Goal: Task Accomplishment & Management: Complete application form

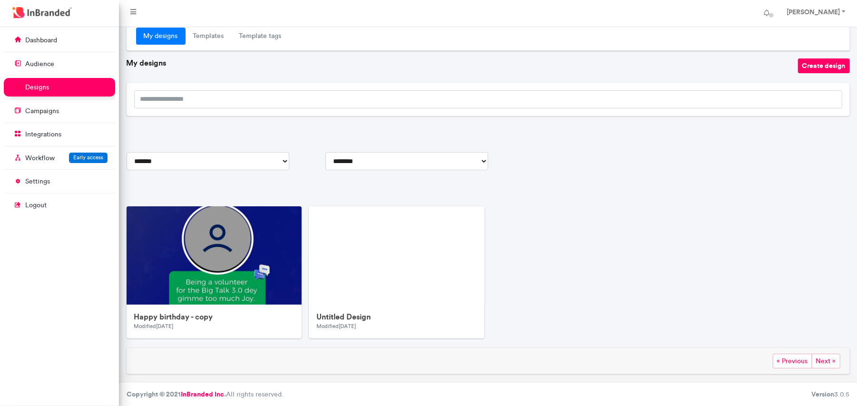
scroll to position [21, 0]
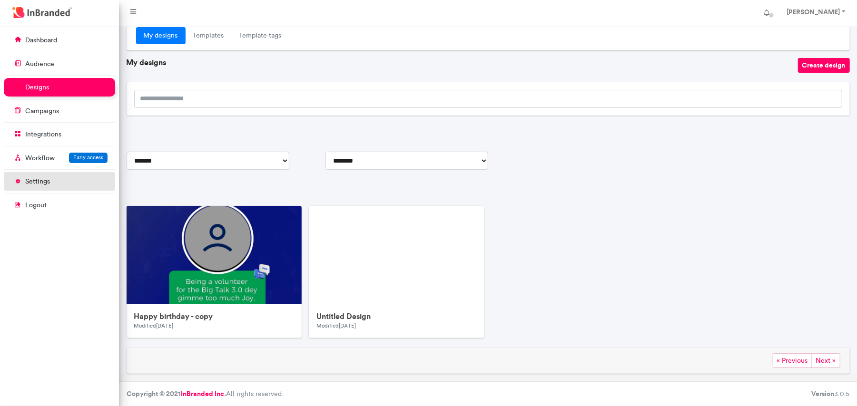
click at [40, 183] on p "settings" at bounding box center [37, 182] width 25 height 10
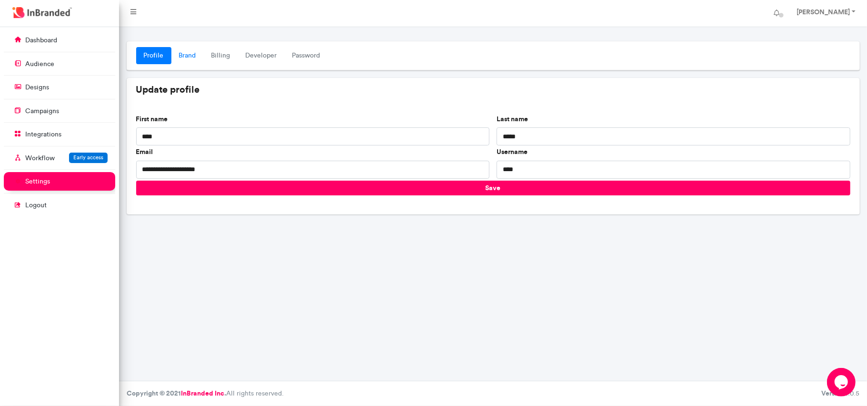
click at [184, 54] on link "Brand" at bounding box center [187, 55] width 32 height 17
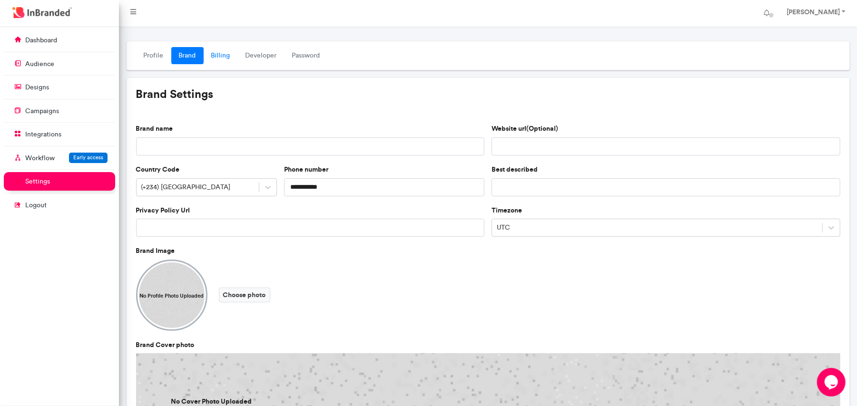
click at [214, 53] on link "Billing" at bounding box center [221, 55] width 34 height 17
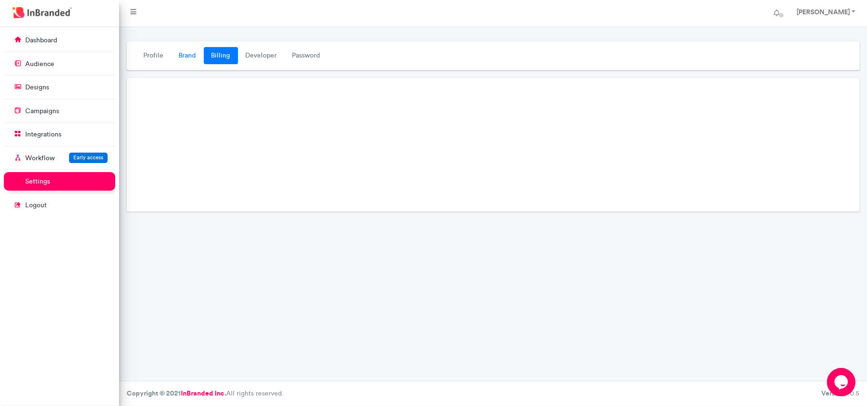
click at [183, 57] on link "Brand" at bounding box center [187, 55] width 32 height 17
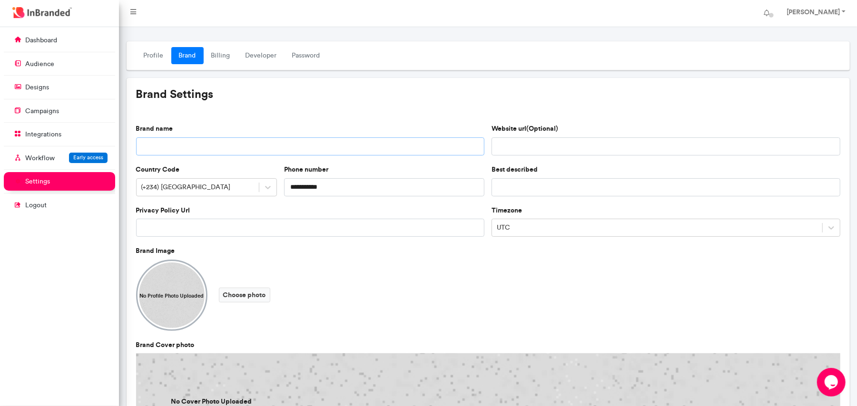
click at [206, 149] on input "Brand name" at bounding box center [310, 147] width 349 height 18
click at [225, 52] on link "Billing" at bounding box center [221, 55] width 34 height 17
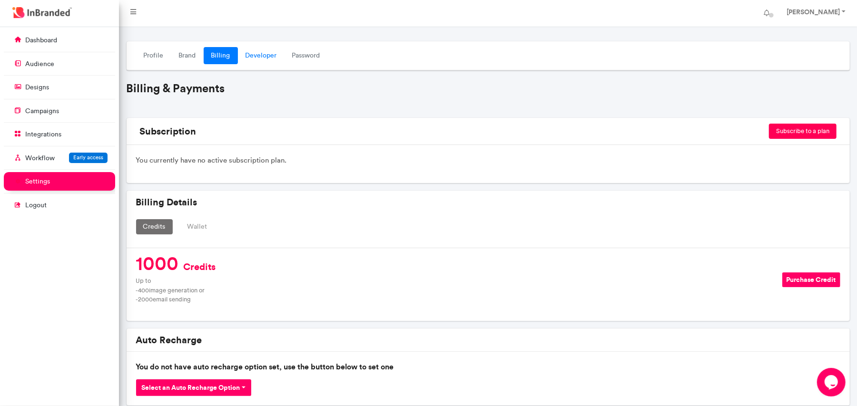
click at [263, 57] on link "Developer" at bounding box center [261, 55] width 47 height 17
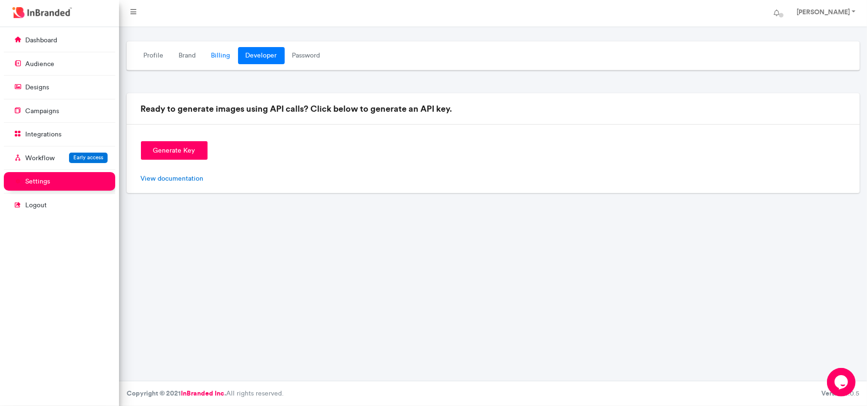
click at [210, 54] on link "Billing" at bounding box center [221, 55] width 34 height 17
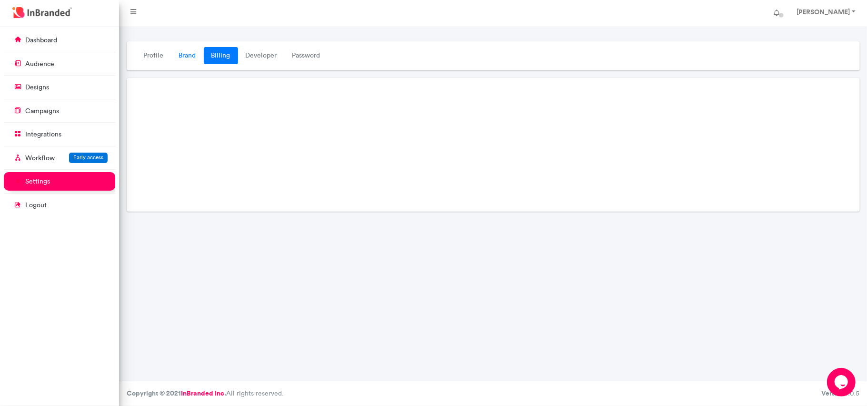
click at [182, 58] on link "Brand" at bounding box center [187, 55] width 32 height 17
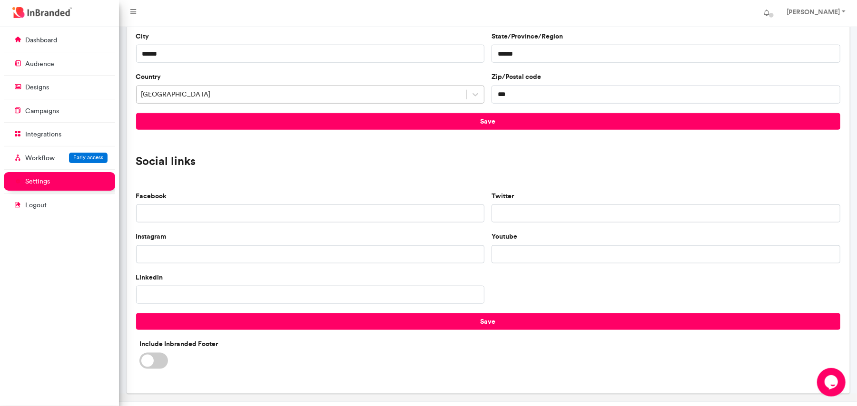
scroll to position [707, 0]
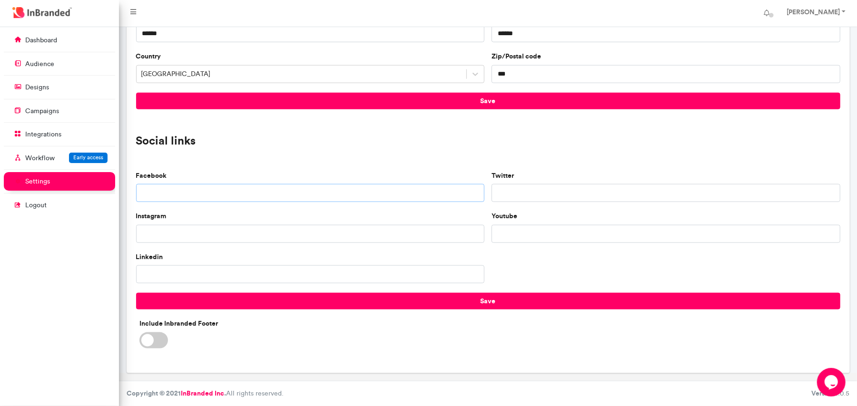
click at [301, 189] on input "Facebook" at bounding box center [310, 193] width 349 height 18
click at [159, 343] on span at bounding box center [153, 341] width 29 height 16
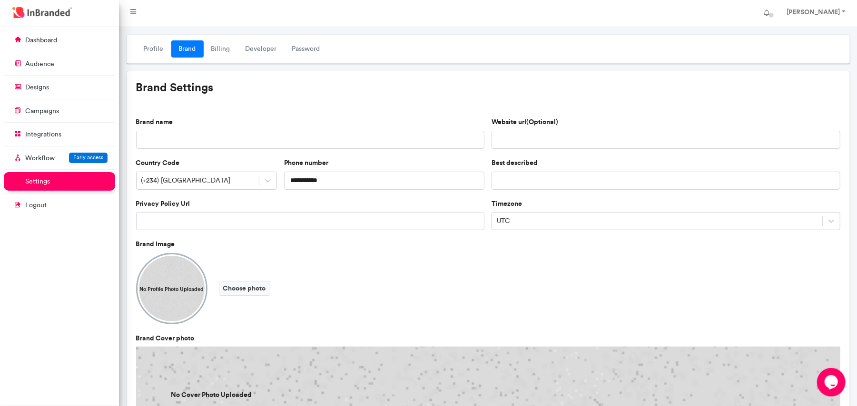
scroll to position [0, 0]
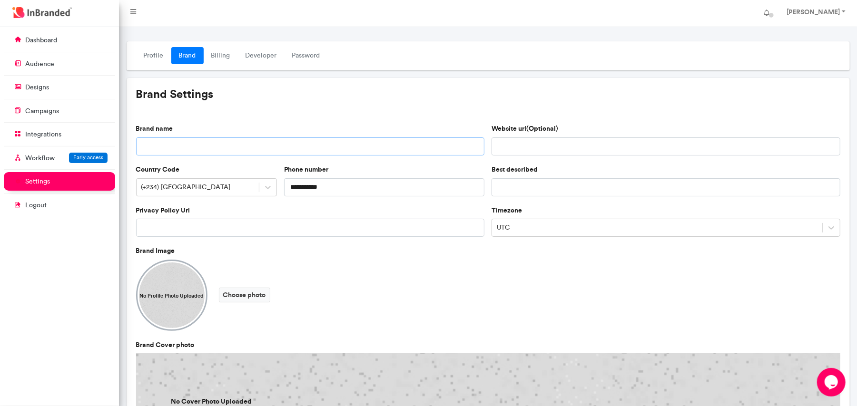
click at [188, 146] on input "Brand name" at bounding box center [310, 147] width 349 height 18
click at [184, 234] on input "Privacy Policy Url" at bounding box center [310, 228] width 349 height 18
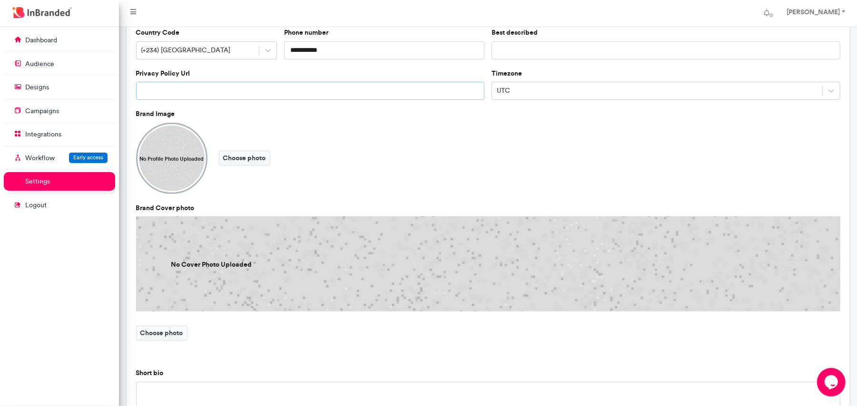
scroll to position [381, 0]
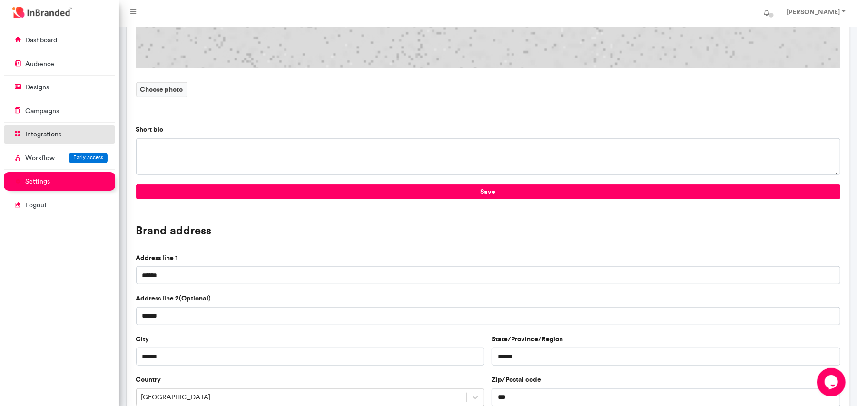
click at [31, 128] on link "integrations" at bounding box center [59, 134] width 111 height 18
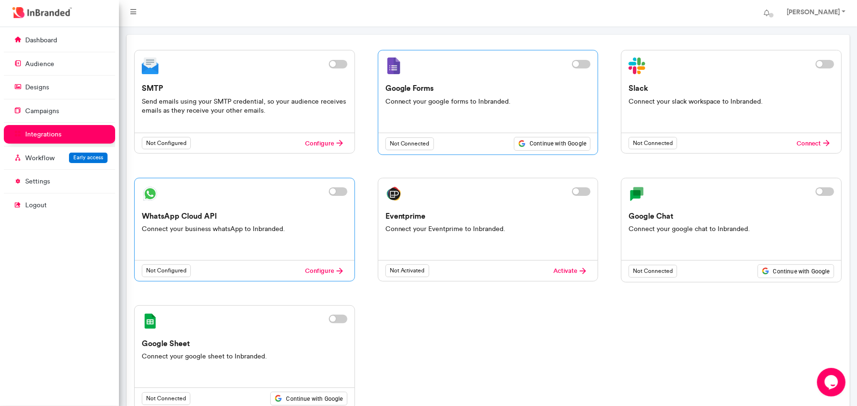
scroll to position [82, 0]
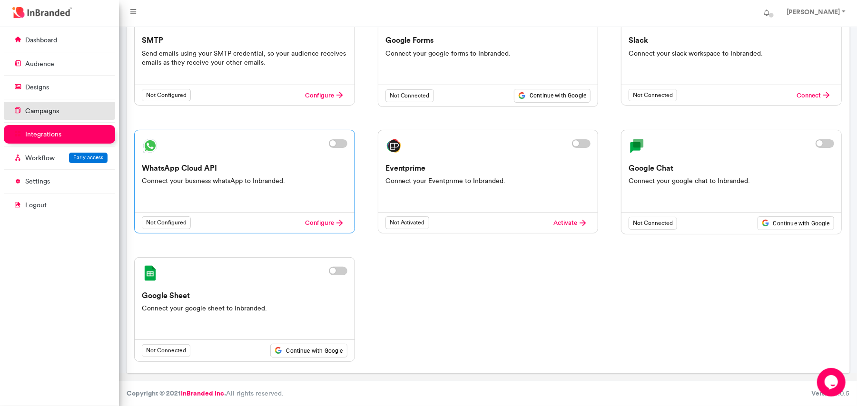
click at [48, 108] on p "campaigns" at bounding box center [42, 112] width 34 height 10
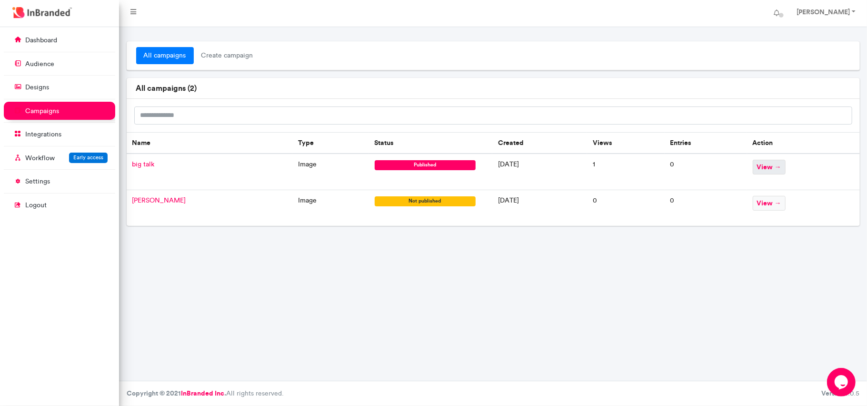
click at [768, 168] on span "view →" at bounding box center [769, 167] width 33 height 15
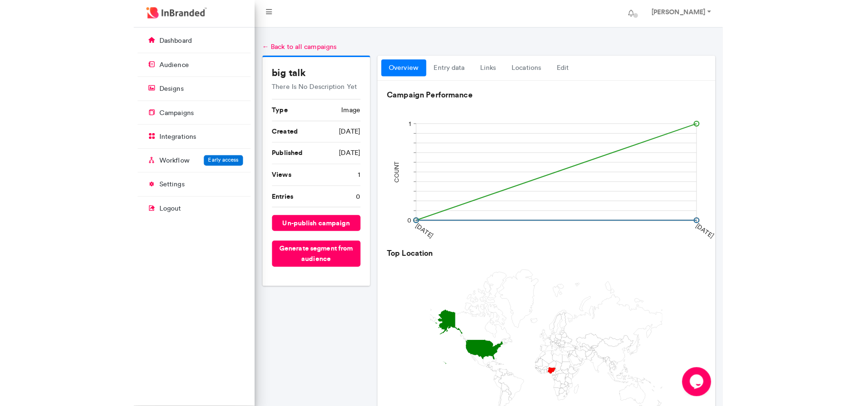
scroll to position [380, 119]
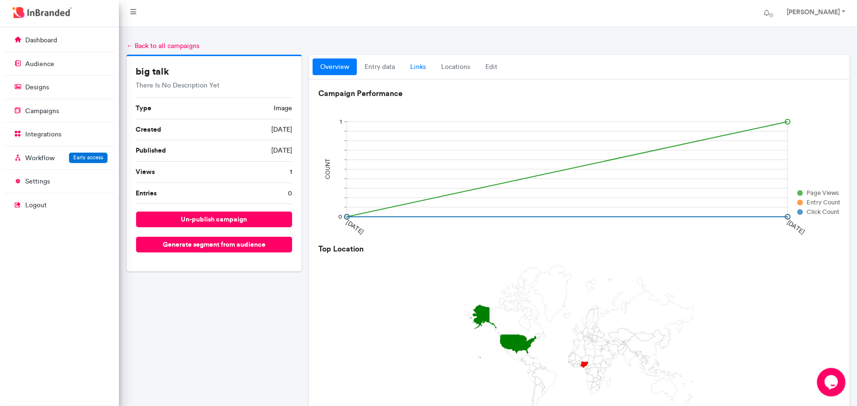
click at [414, 65] on link "links" at bounding box center [418, 67] width 31 height 17
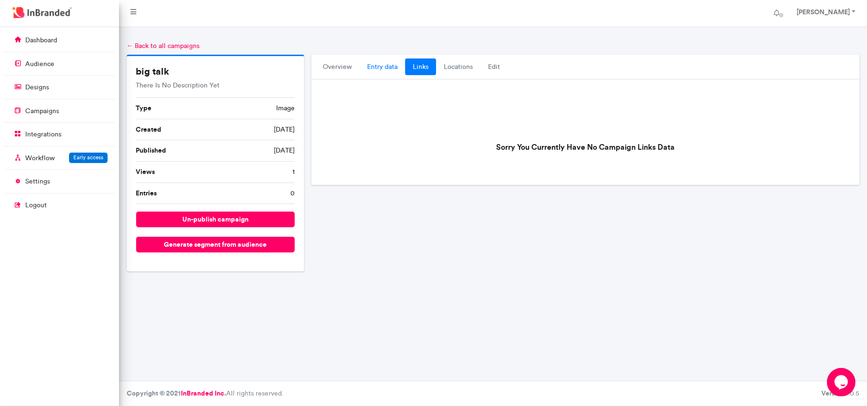
click at [371, 61] on link "entry data" at bounding box center [382, 67] width 46 height 17
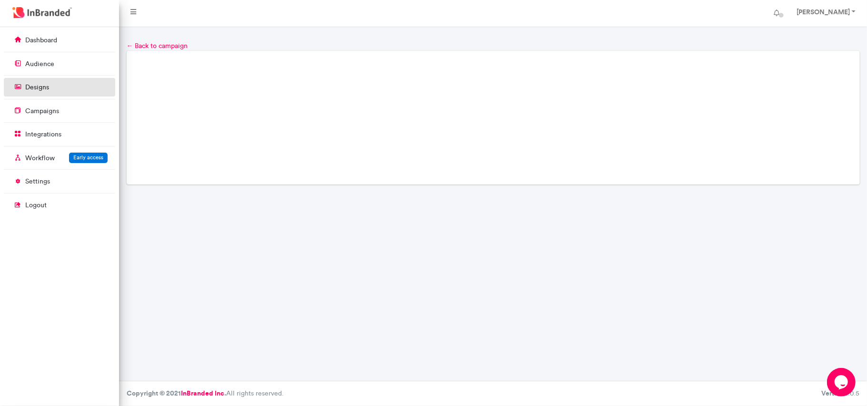
click at [59, 88] on link "designs" at bounding box center [59, 87] width 111 height 18
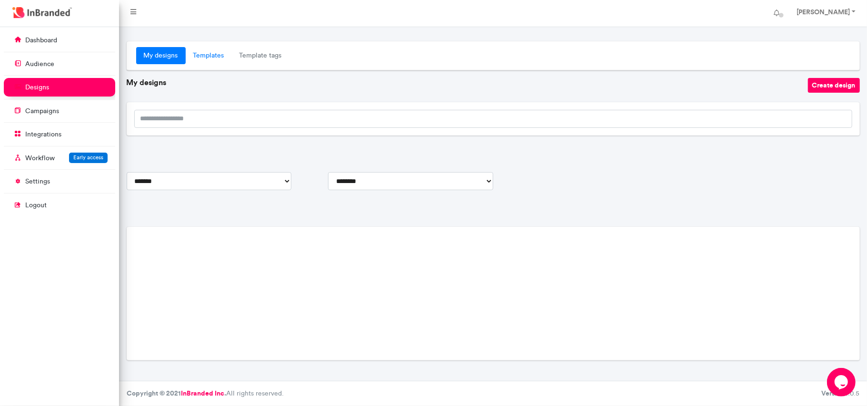
click at [210, 55] on link "Templates" at bounding box center [209, 55] width 46 height 17
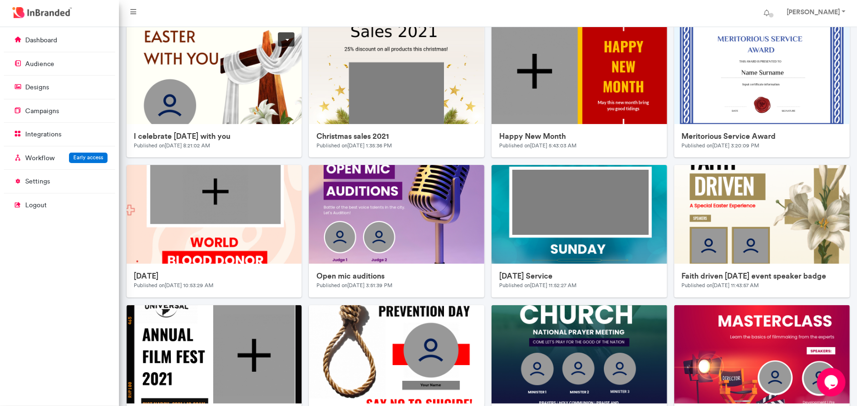
scroll to position [254, 0]
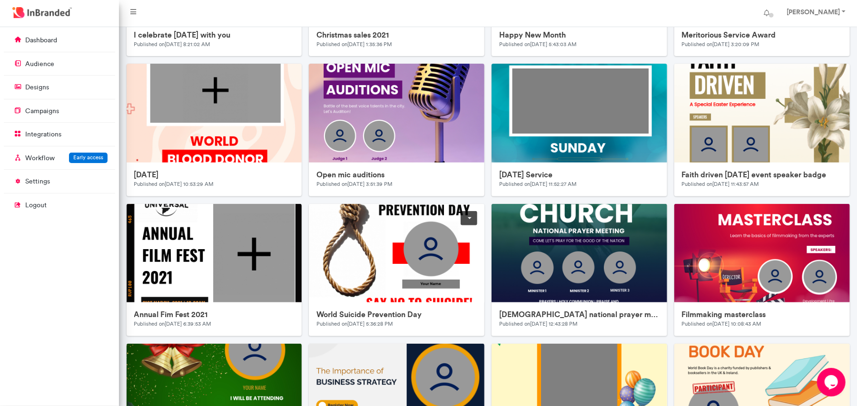
click at [420, 248] on img at bounding box center [499, 394] width 381 height 381
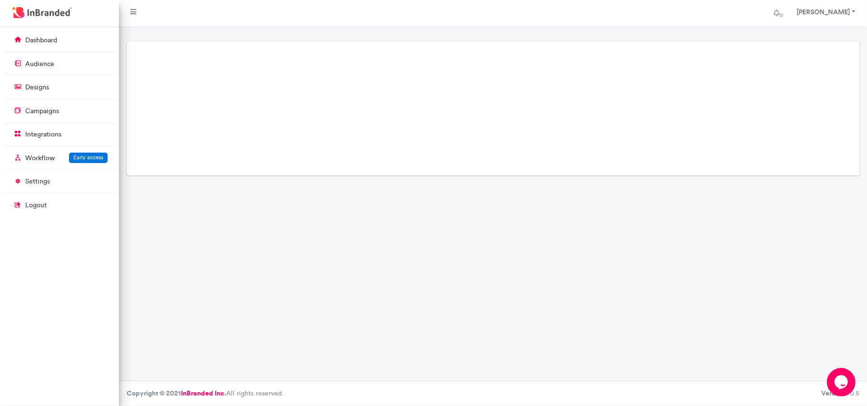
click at [420, 248] on div "Loading..." at bounding box center [493, 204] width 748 height 354
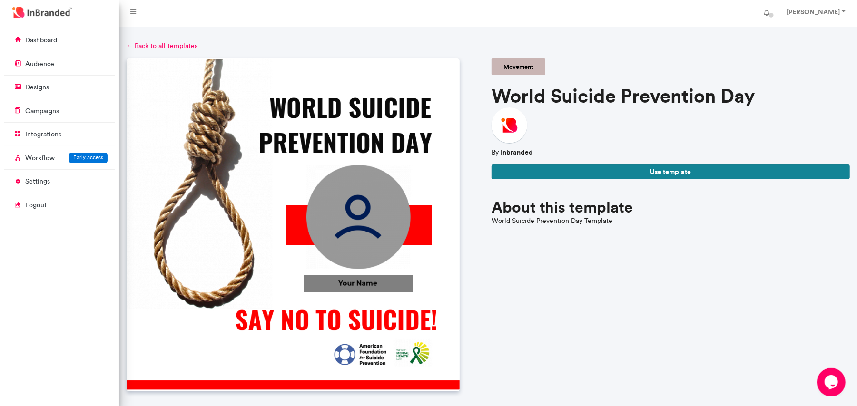
click at [623, 172] on button "Use template" at bounding box center [671, 172] width 358 height 15
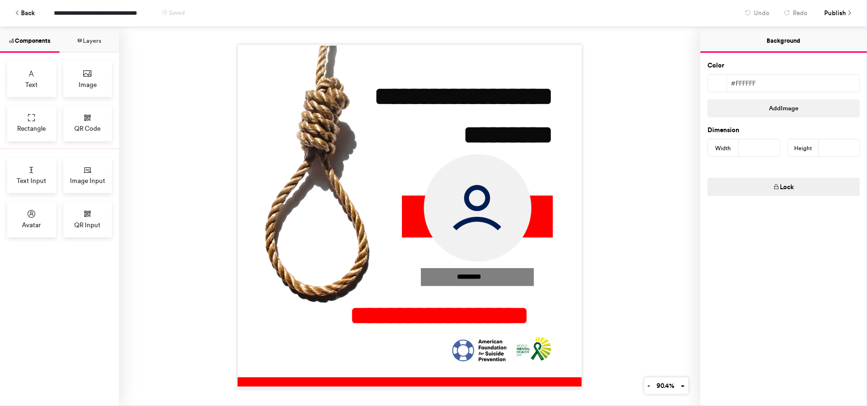
click at [90, 43] on button "Layers" at bounding box center [88, 40] width 59 height 26
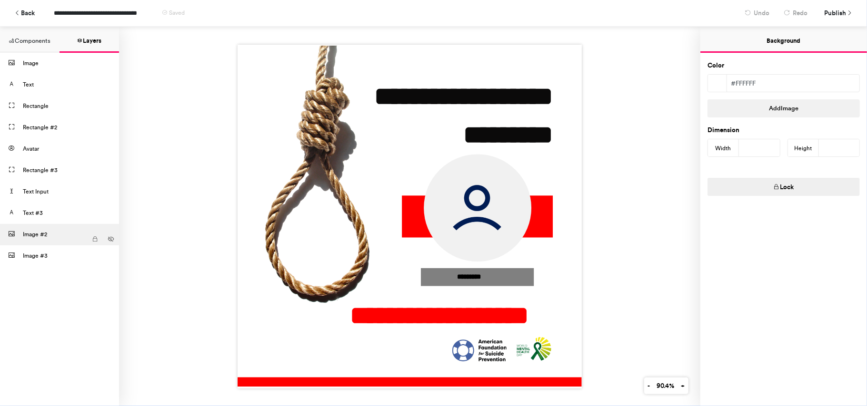
click at [48, 240] on div "Image #2" at bounding box center [55, 234] width 64 height 21
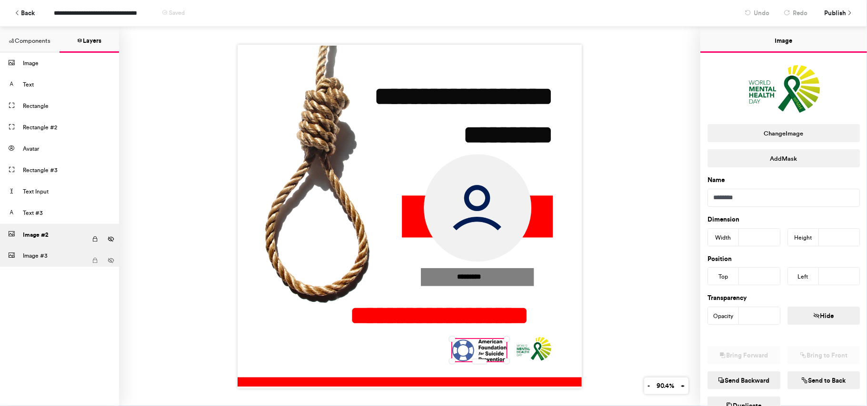
click at [48, 260] on div "Image #3" at bounding box center [55, 256] width 64 height 21
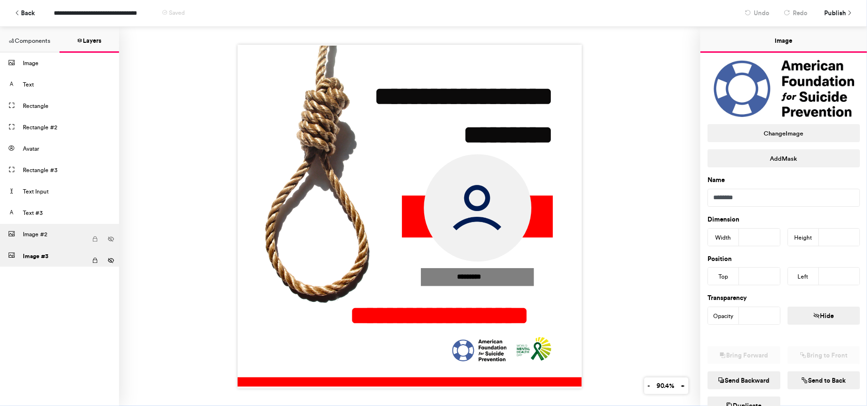
click at [48, 240] on div "Image #2" at bounding box center [55, 234] width 64 height 21
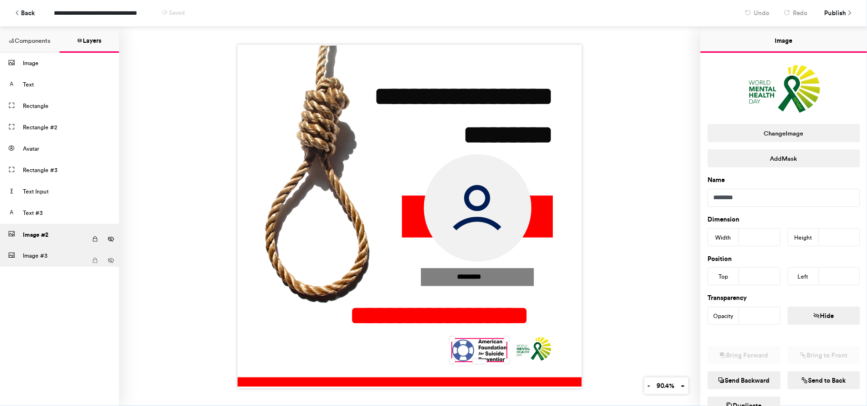
click at [48, 250] on div "Image #3" at bounding box center [55, 256] width 64 height 21
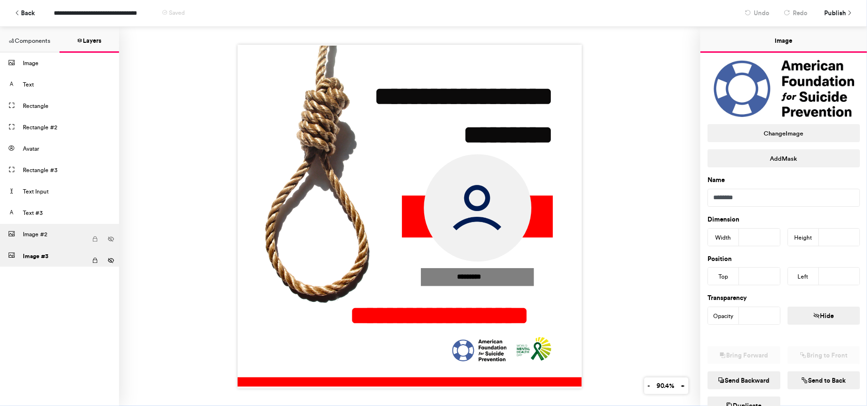
click at [48, 235] on div "Image #2" at bounding box center [55, 234] width 64 height 21
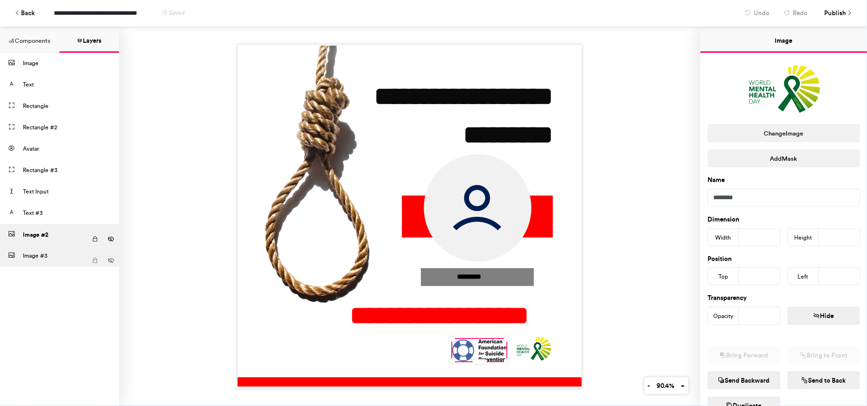
click at [41, 248] on div "Image #3" at bounding box center [55, 256] width 64 height 21
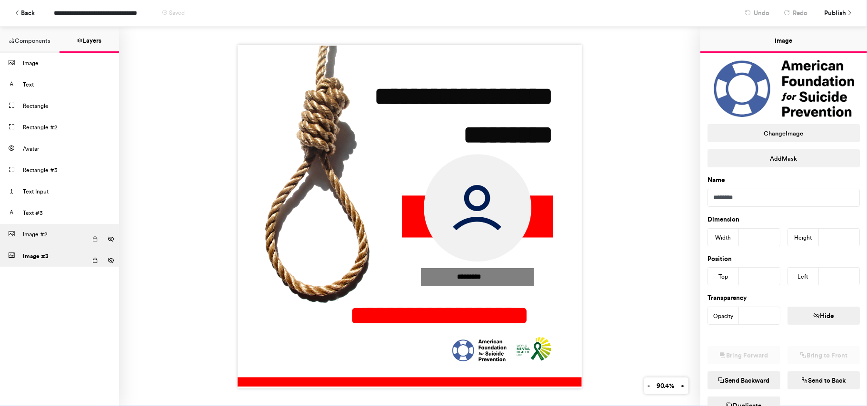
click at [110, 240] on icon at bounding box center [111, 239] width 7 height 9
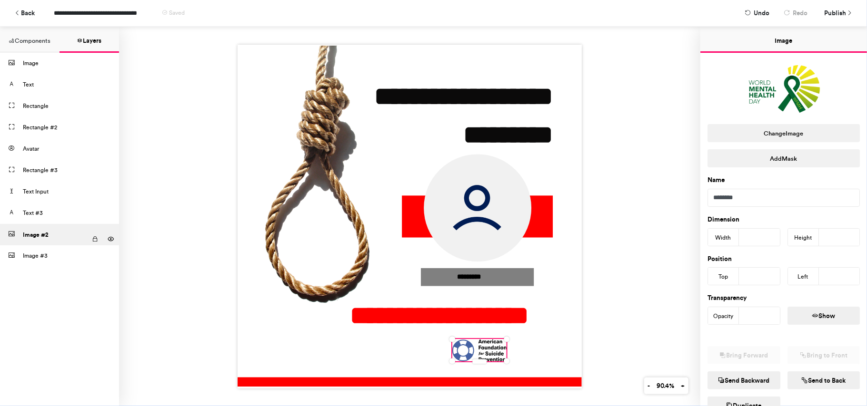
click at [110, 240] on icon at bounding box center [111, 239] width 7 height 9
click at [111, 237] on icon at bounding box center [111, 239] width 7 height 9
click at [460, 350] on div at bounding box center [479, 350] width 54 height 22
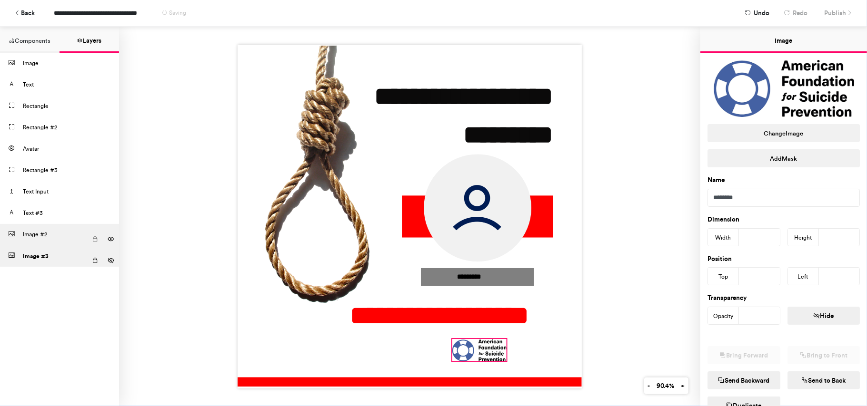
click at [461, 347] on div at bounding box center [479, 350] width 54 height 22
click at [514, 54] on div at bounding box center [410, 217] width 344 height 344
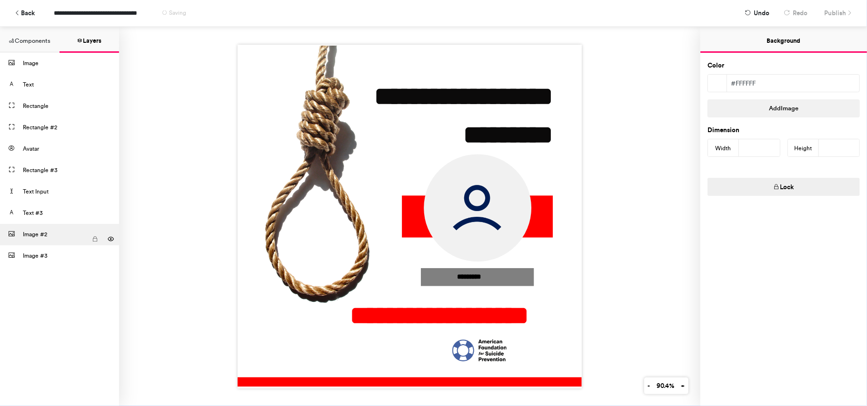
click at [514, 57] on div at bounding box center [410, 217] width 344 height 344
click at [514, 59] on div at bounding box center [410, 217] width 344 height 344
click at [514, 61] on div at bounding box center [410, 217] width 344 height 344
click at [514, 62] on div at bounding box center [410, 217] width 344 height 344
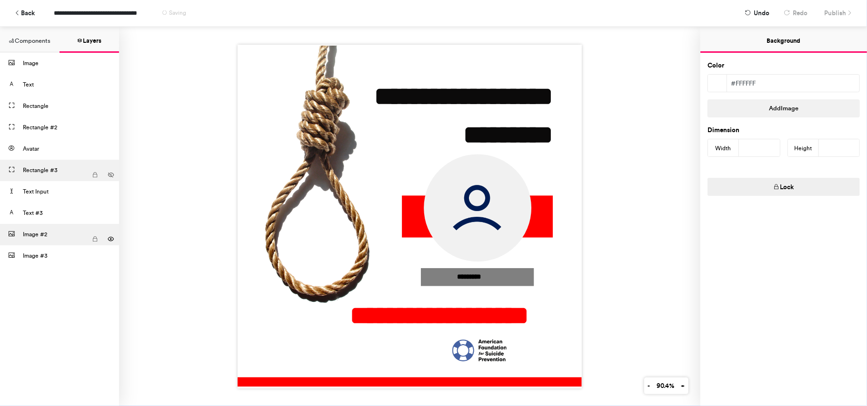
click at [31, 168] on div "Rectangle #3" at bounding box center [55, 170] width 64 height 21
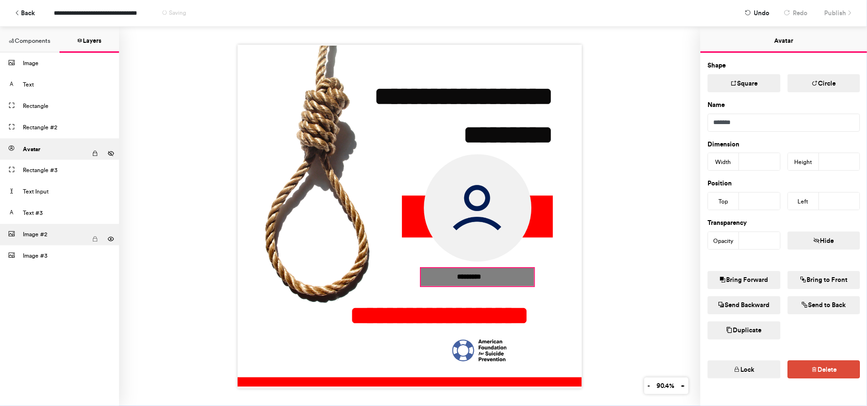
click at [428, 196] on img at bounding box center [478, 208] width 108 height 108
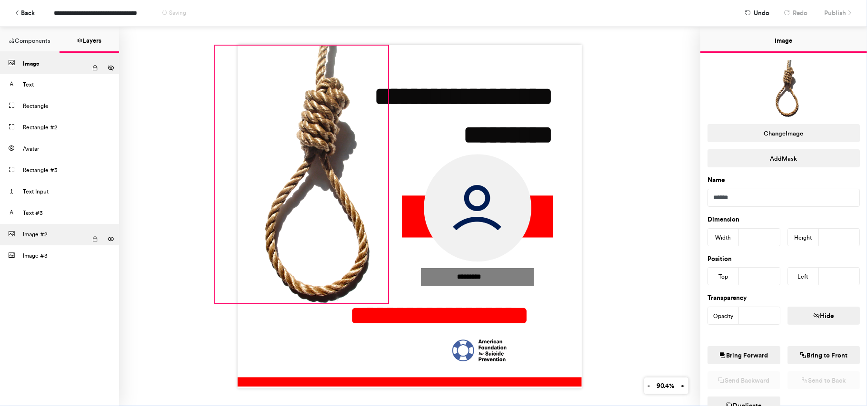
click at [328, 190] on div at bounding box center [301, 174] width 173 height 258
click at [40, 120] on div "Rectangle #2" at bounding box center [55, 127] width 64 height 21
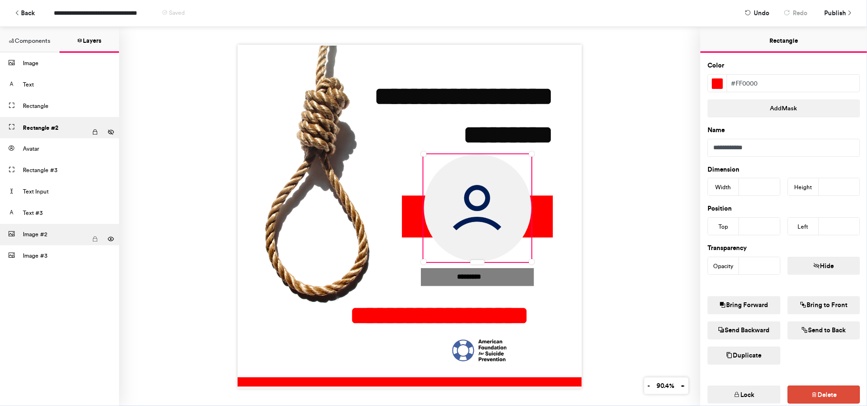
click at [25, 37] on button "Components" at bounding box center [29, 40] width 59 height 26
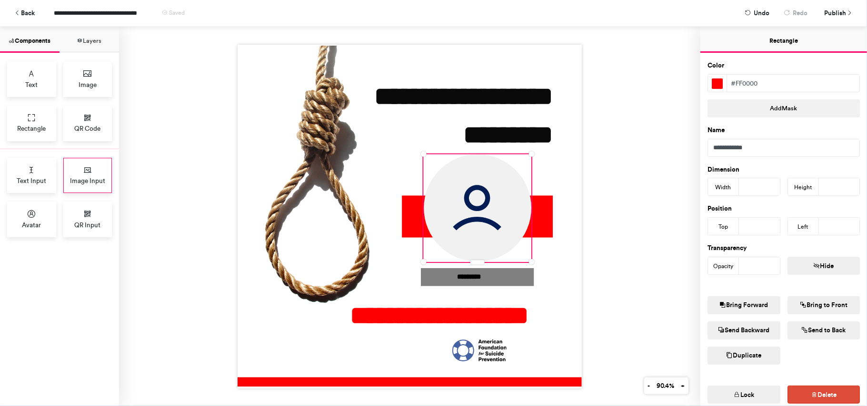
click at [73, 170] on div "Image Input" at bounding box center [87, 176] width 49 height 36
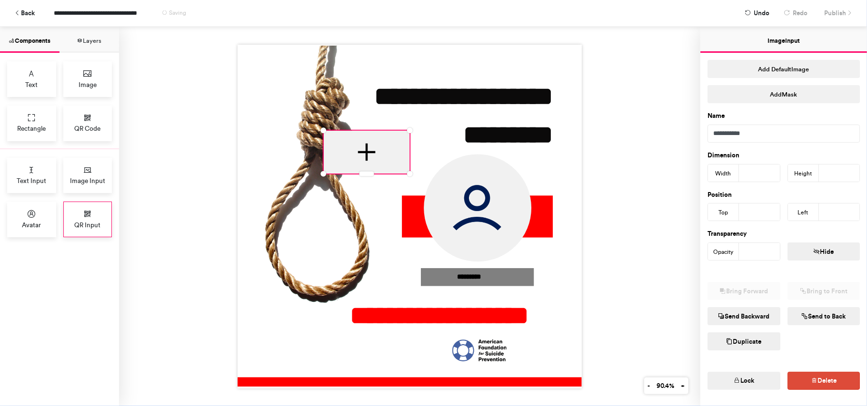
click at [85, 214] on icon at bounding box center [88, 214] width 10 height 10
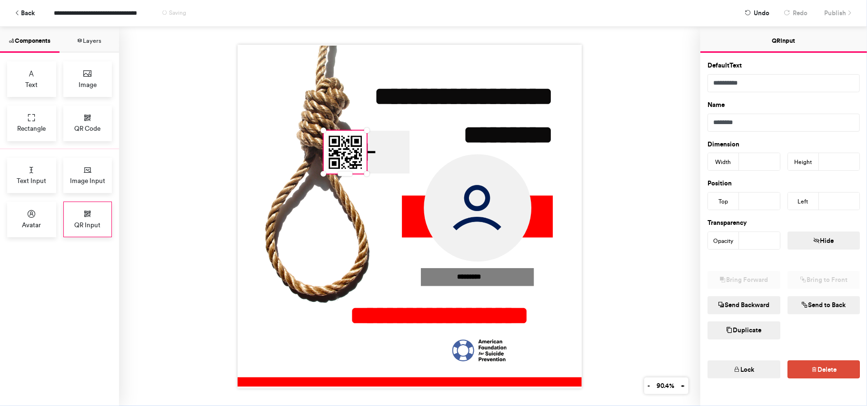
click at [84, 221] on div "QR Input" at bounding box center [87, 220] width 49 height 36
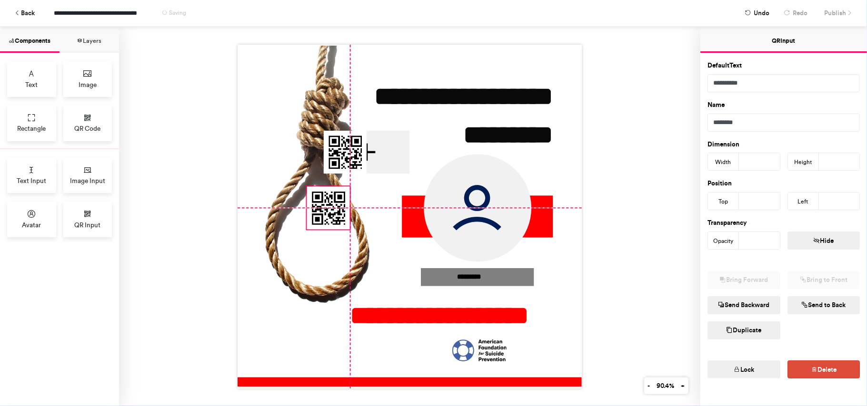
drag, startPoint x: 343, startPoint y: 142, endPoint x: 326, endPoint y: 195, distance: 55.5
click at [328, 195] on img at bounding box center [328, 208] width 43 height 43
type input "***"
click at [21, 18] on button "Back" at bounding box center [25, 13] width 30 height 17
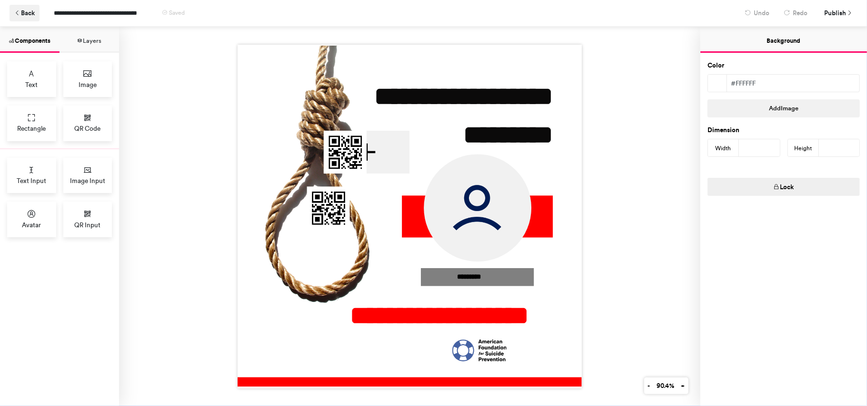
click at [20, 16] on button "Back" at bounding box center [25, 13] width 30 height 17
click at [25, 16] on button "Back" at bounding box center [25, 13] width 30 height 17
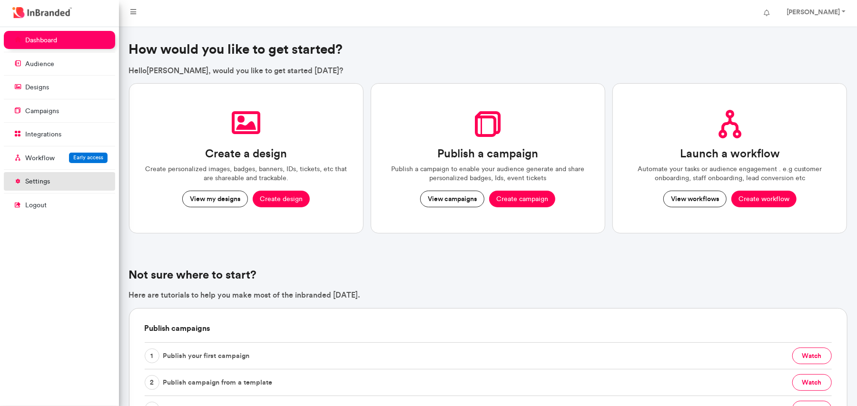
click at [45, 181] on p "settings" at bounding box center [37, 182] width 25 height 10
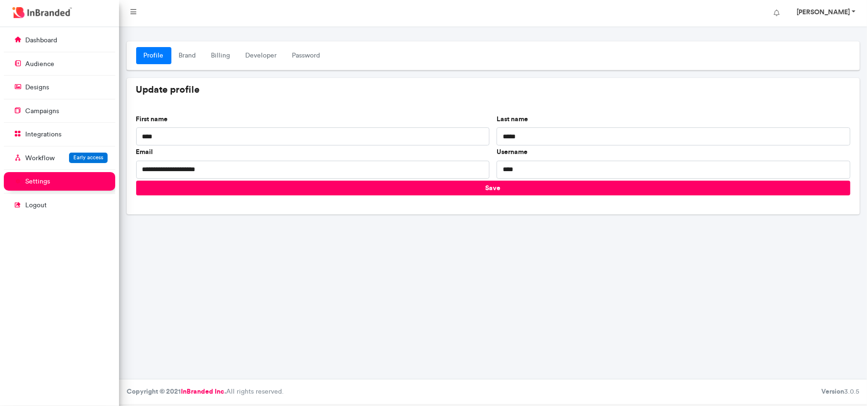
click at [846, 10] on strong "[PERSON_NAME]" at bounding box center [822, 12] width 53 height 9
click at [841, 56] on link "Change password" at bounding box center [827, 57] width 78 height 14
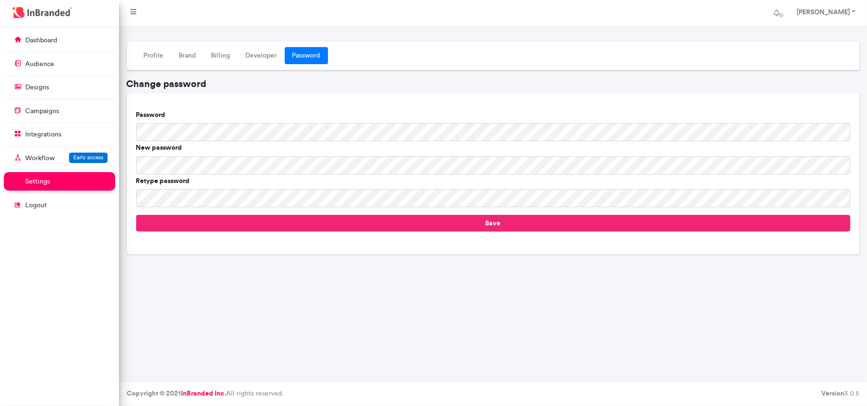
click at [318, 225] on button "Save" at bounding box center [493, 223] width 714 height 17
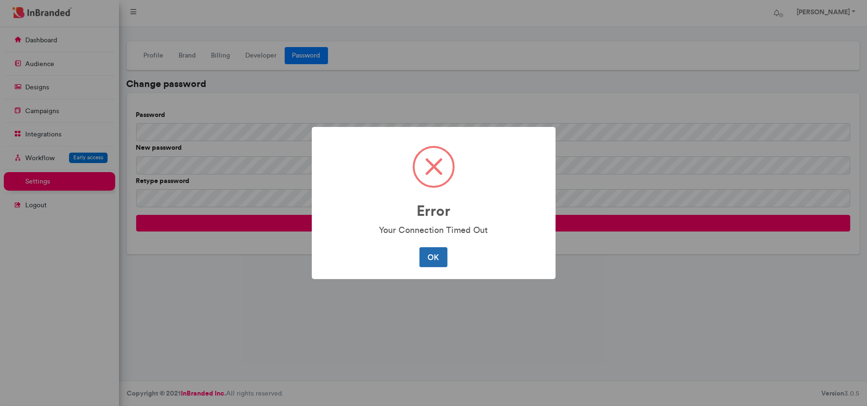
click at [433, 257] on button "OK" at bounding box center [433, 258] width 28 height 20
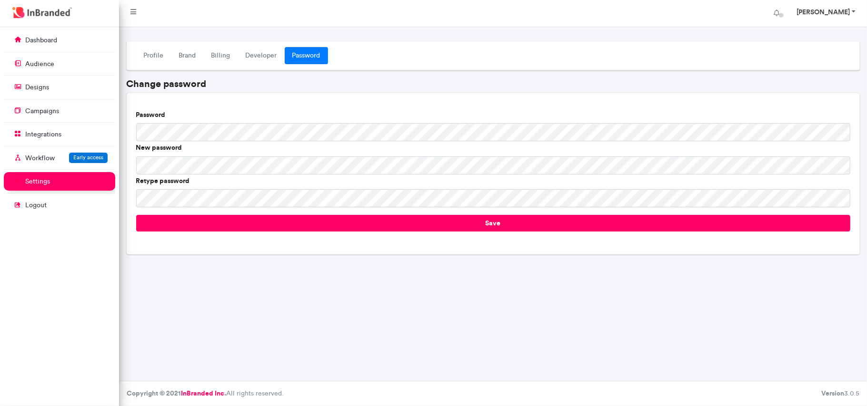
click at [846, 10] on strong "[PERSON_NAME]" at bounding box center [822, 12] width 53 height 9
click at [49, 76] on ul "dashboard audience designs campaigns integrations Workflow Early access setting…" at bounding box center [59, 123] width 111 height 185
click at [49, 90] on p "designs" at bounding box center [37, 88] width 24 height 10
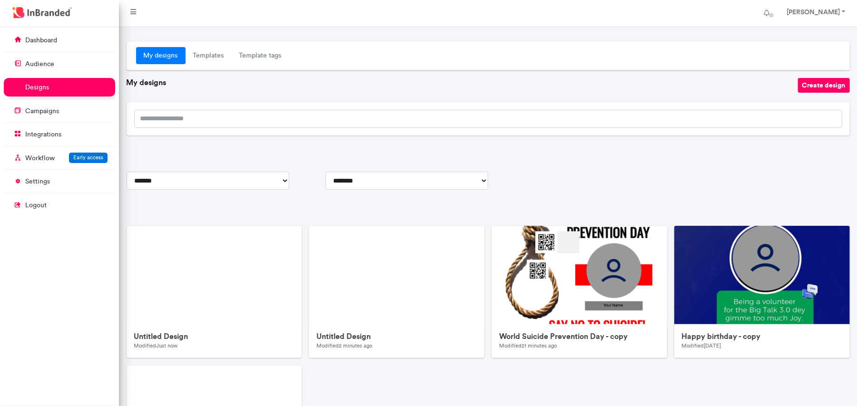
click at [744, 189] on div "**********" at bounding box center [488, 287] width 723 height 493
click at [47, 64] on p "audience" at bounding box center [39, 64] width 29 height 10
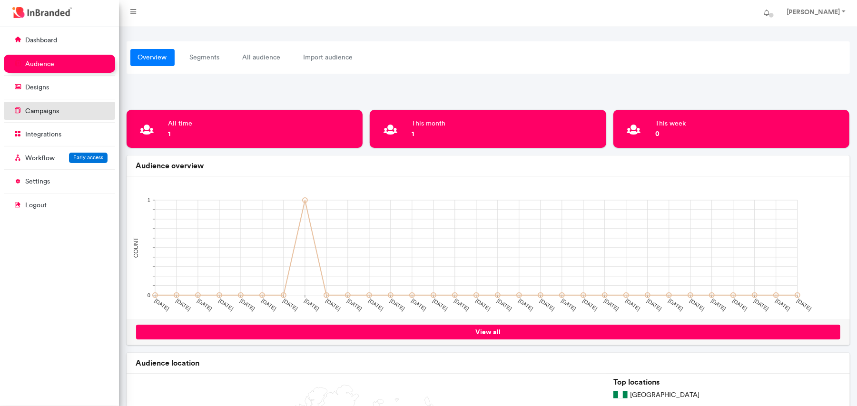
click at [25, 110] on p "campaigns" at bounding box center [42, 112] width 34 height 10
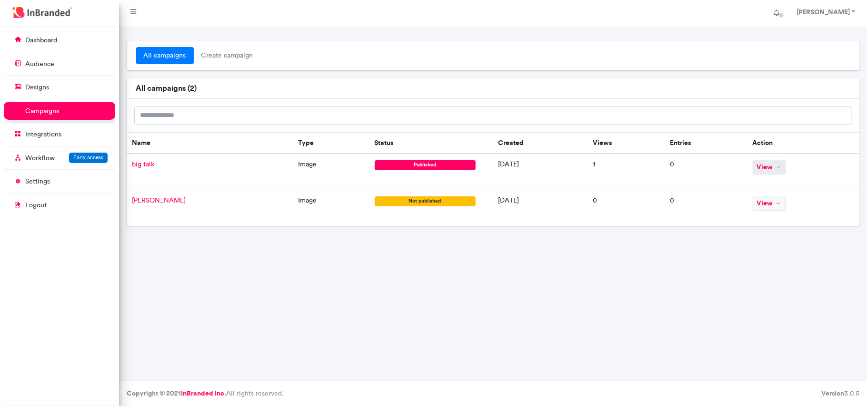
click at [778, 170] on span "view →" at bounding box center [769, 167] width 33 height 15
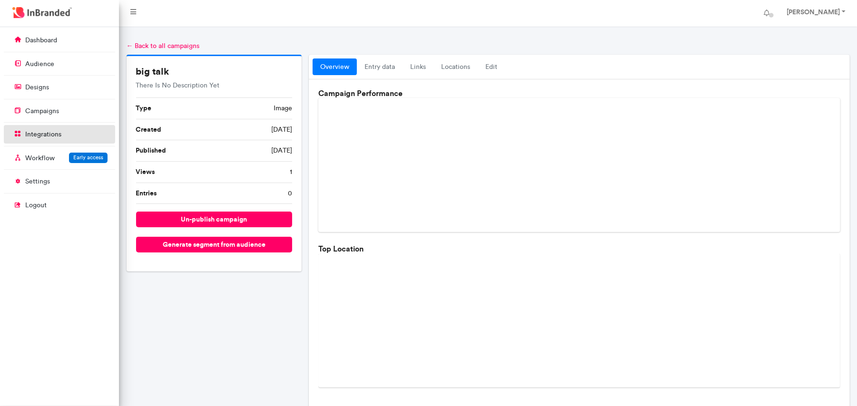
click at [69, 133] on link "integrations" at bounding box center [59, 134] width 111 height 18
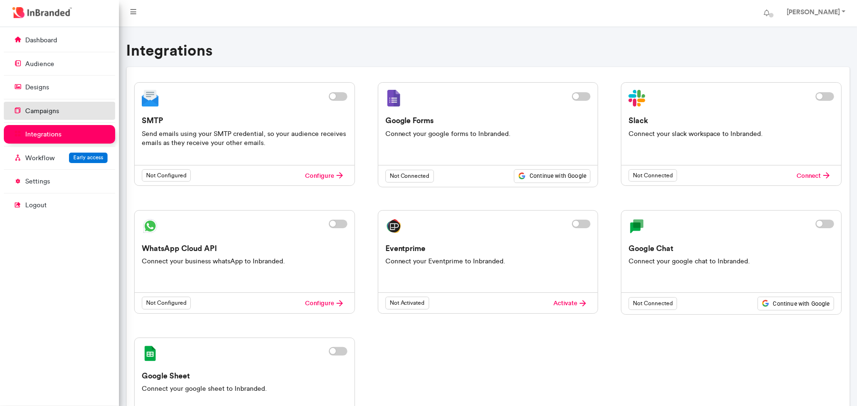
click at [39, 113] on p "campaigns" at bounding box center [42, 112] width 34 height 10
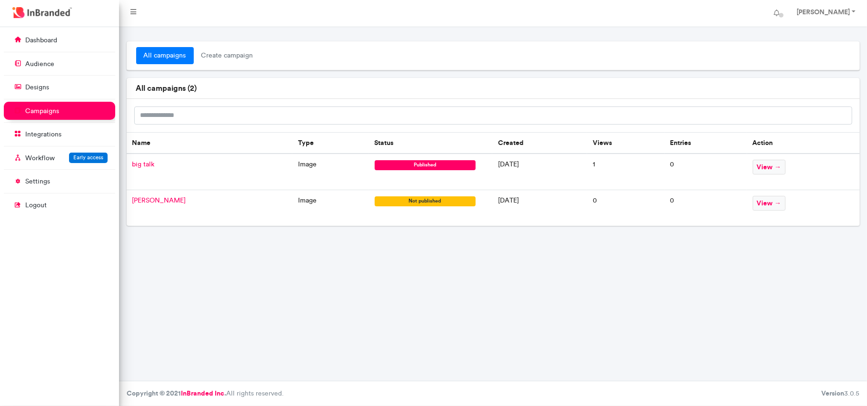
click at [384, 204] on span "not published" at bounding box center [425, 202] width 101 height 10
click at [766, 204] on span "view →" at bounding box center [769, 203] width 33 height 15
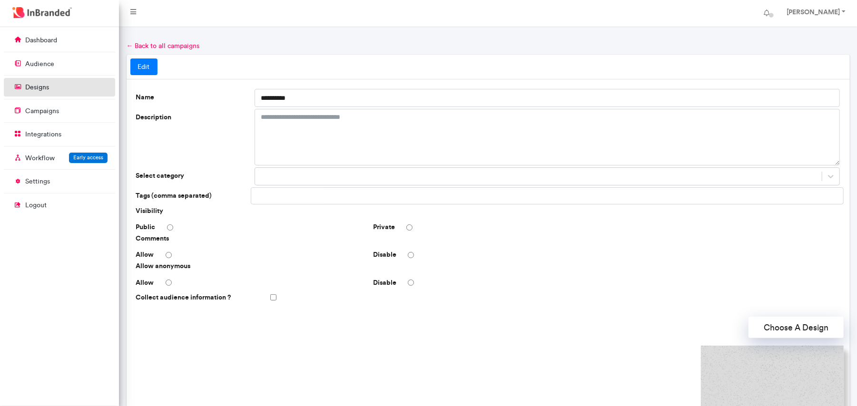
click at [56, 90] on link "designs" at bounding box center [59, 87] width 111 height 18
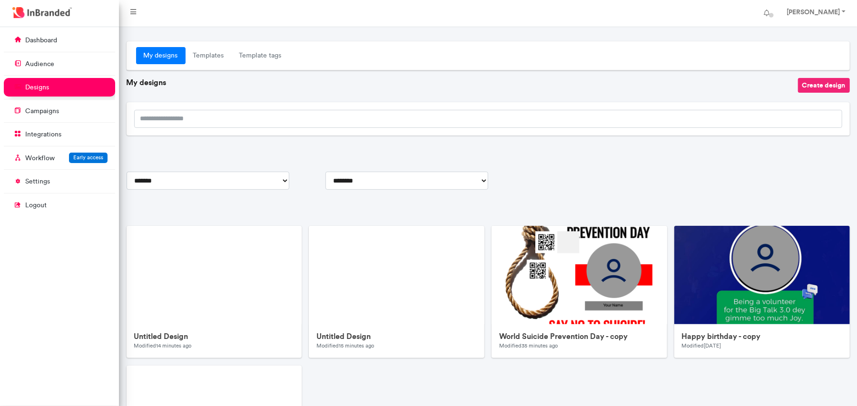
click at [823, 88] on button "Create design" at bounding box center [824, 85] width 52 height 15
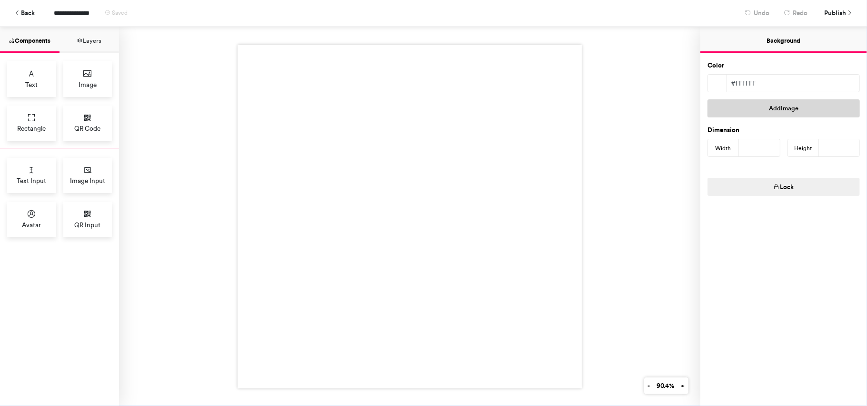
click at [779, 107] on button "Add Image" at bounding box center [783, 108] width 152 height 18
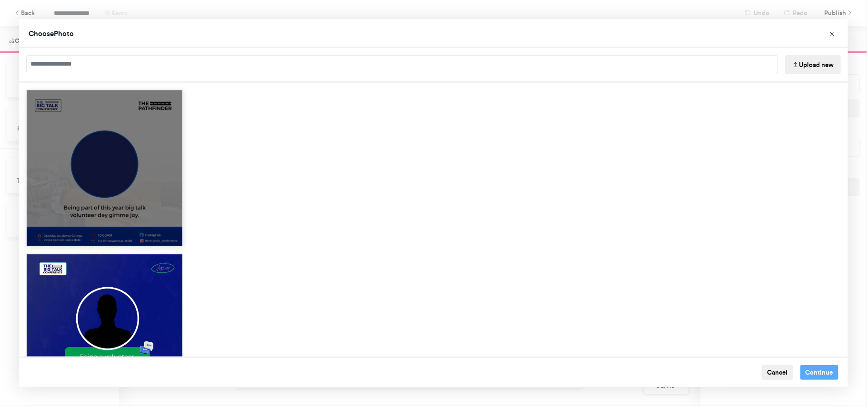
click at [122, 158] on div "Choose Image" at bounding box center [105, 168] width 158 height 158
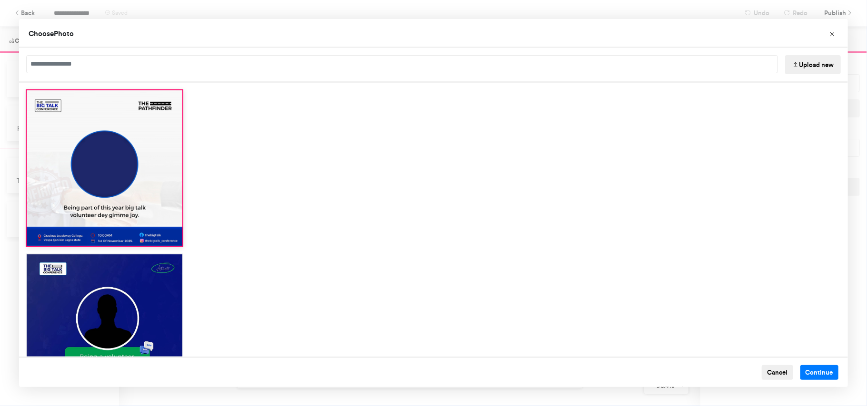
scroll to position [45, 0]
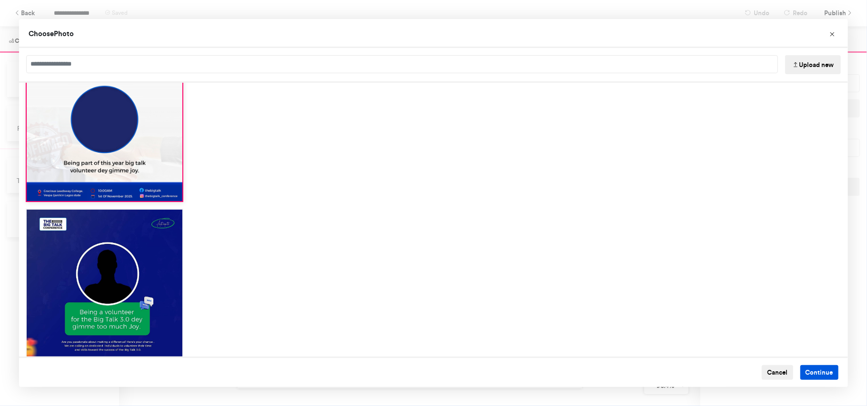
click at [809, 376] on button "Continue" at bounding box center [819, 373] width 39 height 15
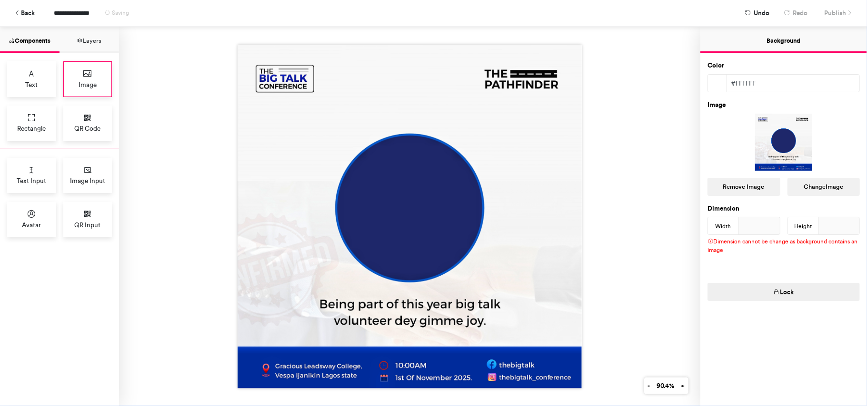
click at [93, 76] on div "Image" at bounding box center [87, 79] width 49 height 36
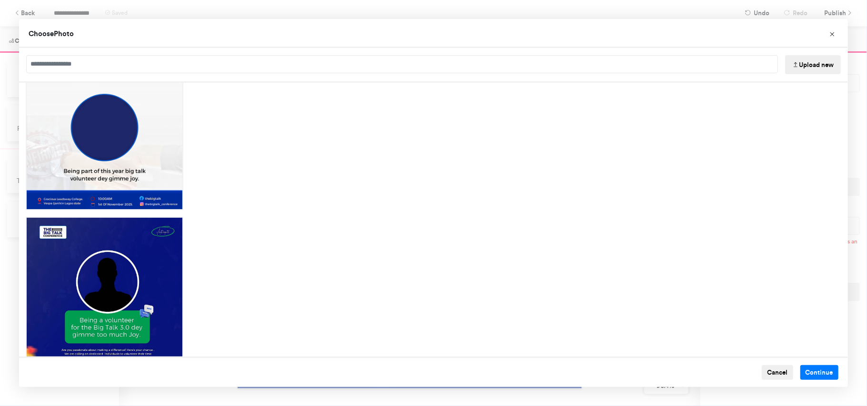
scroll to position [57, 0]
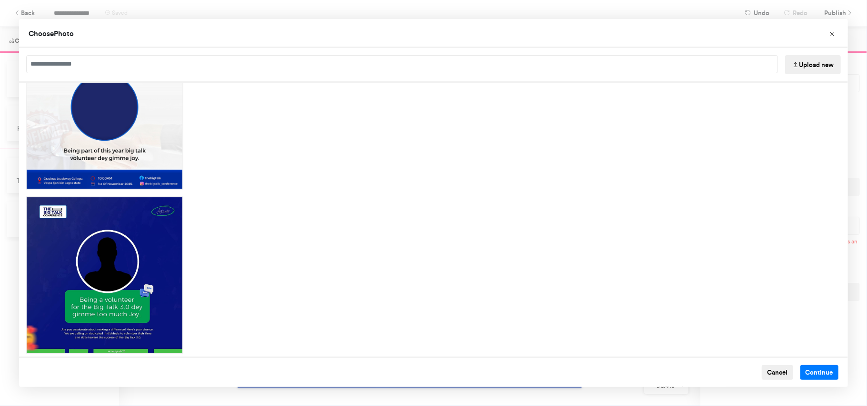
click at [779, 373] on button "Cancel" at bounding box center [777, 373] width 31 height 15
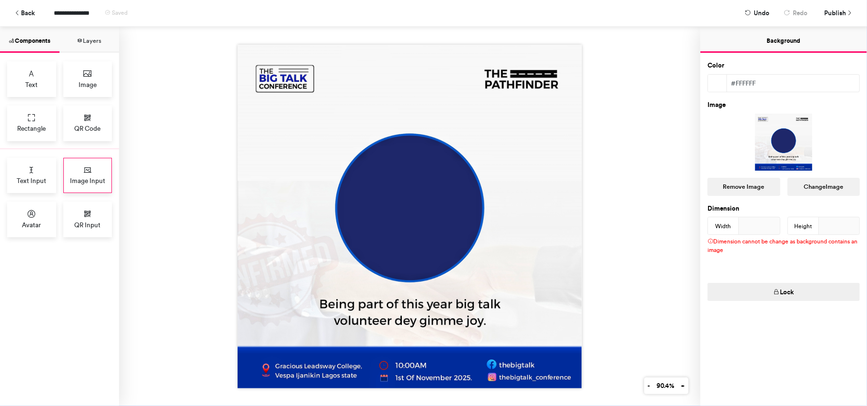
click at [83, 181] on span "Image Input" at bounding box center [87, 181] width 35 height 10
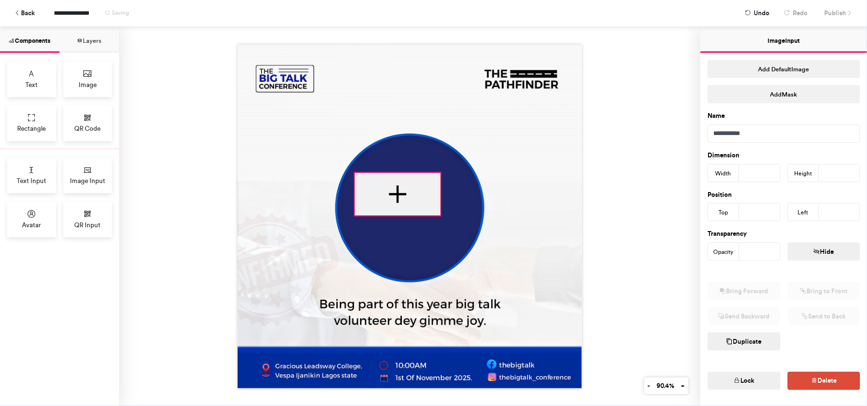
drag, startPoint x: 360, startPoint y: 169, endPoint x: 391, endPoint y: 212, distance: 52.5
click at [391, 212] on div at bounding box center [410, 217] width 344 height 344
type input "***"
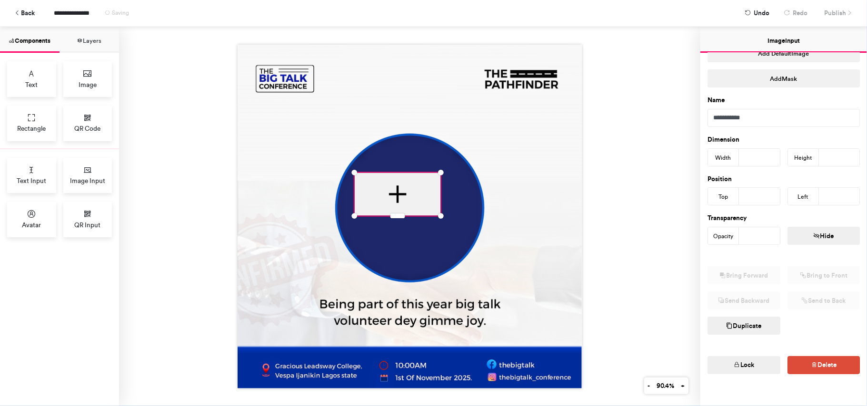
scroll to position [24, 0]
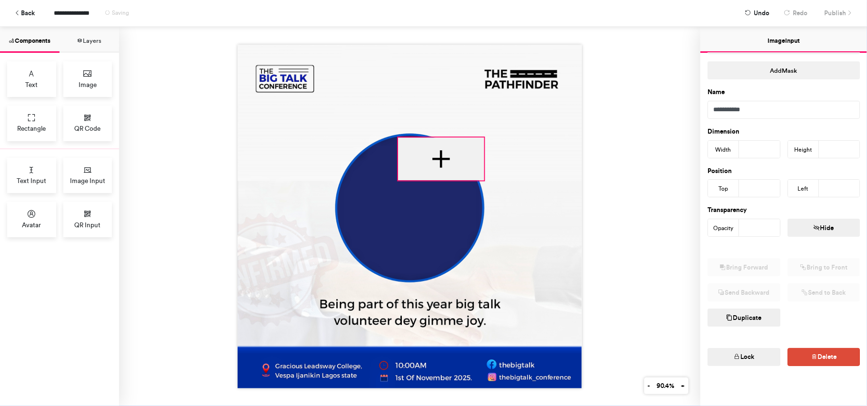
drag, startPoint x: 391, startPoint y: 184, endPoint x: 543, endPoint y: 154, distance: 154.7
click at [438, 149] on div at bounding box center [441, 159] width 86 height 43
type input "***"
click at [756, 15] on span "Undo" at bounding box center [761, 13] width 16 height 17
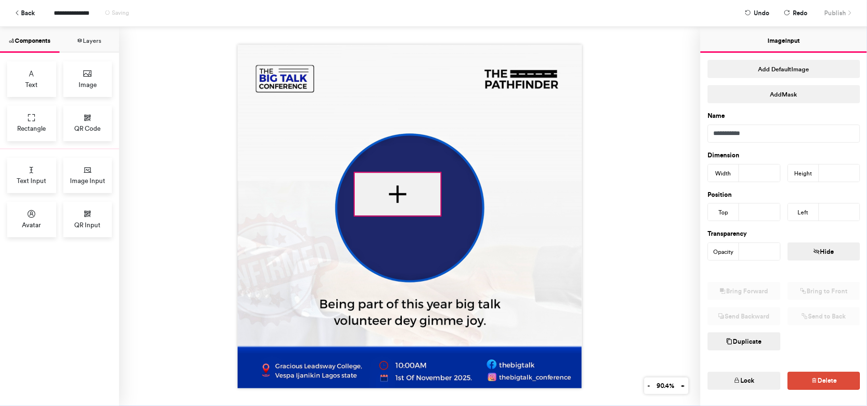
click at [400, 187] on div at bounding box center [398, 194] width 86 height 43
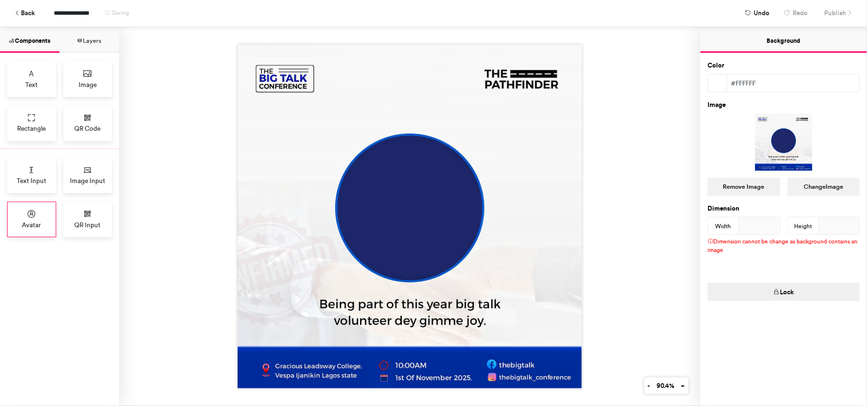
click at [39, 217] on div "Avatar" at bounding box center [31, 220] width 49 height 36
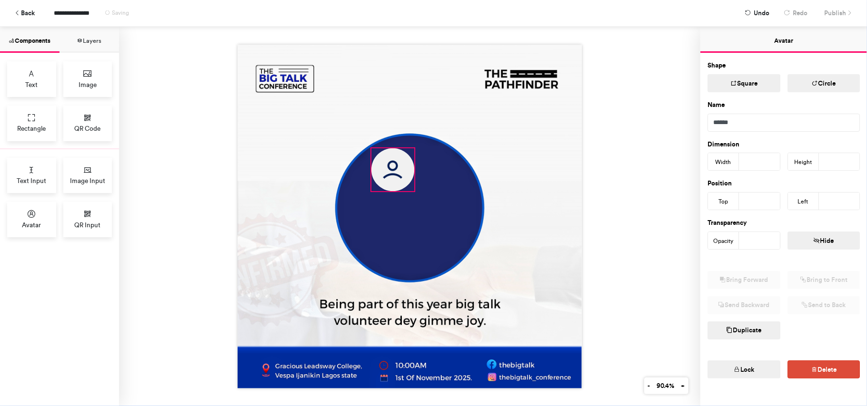
drag, startPoint x: 349, startPoint y: 152, endPoint x: 396, endPoint y: 168, distance: 49.4
click at [396, 168] on img at bounding box center [392, 169] width 43 height 43
type input "***"
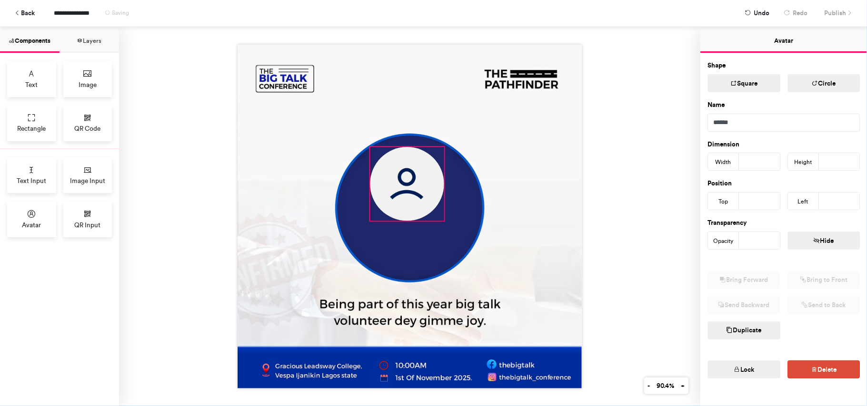
drag, startPoint x: 406, startPoint y: 185, endPoint x: 445, endPoint y: 221, distance: 53.2
click at [445, 221] on div at bounding box center [410, 217] width 344 height 344
type input "***"
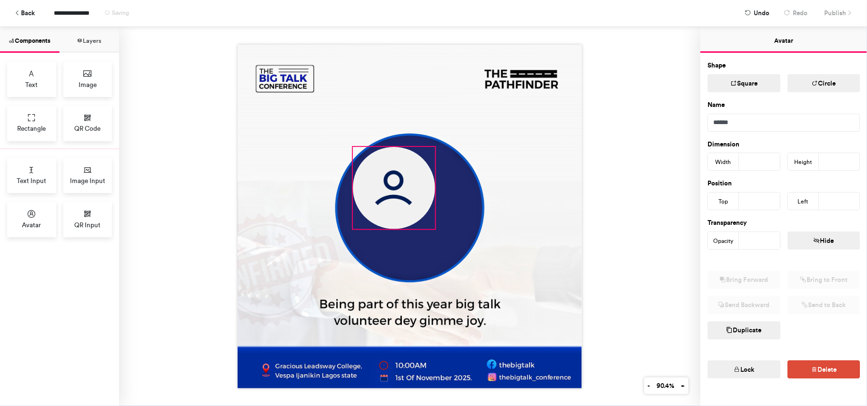
drag, startPoint x: 416, startPoint y: 176, endPoint x: 398, endPoint y: 176, distance: 17.1
click at [398, 176] on img at bounding box center [394, 188] width 82 height 82
type input "***"
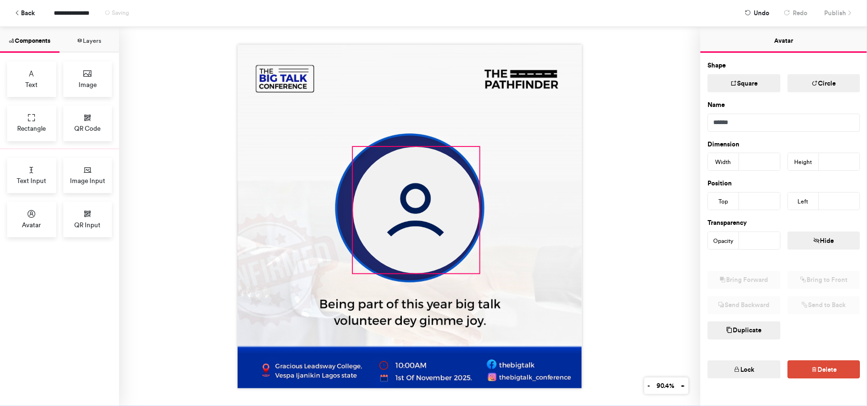
drag, startPoint x: 432, startPoint y: 226, endPoint x: 476, endPoint y: 273, distance: 64.7
click at [476, 273] on div at bounding box center [410, 217] width 344 height 344
type input "***"
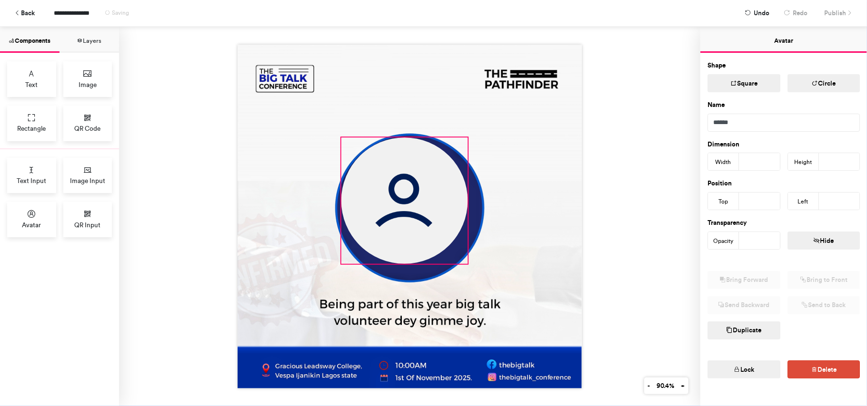
drag, startPoint x: 422, startPoint y: 207, endPoint x: 410, endPoint y: 197, distance: 14.9
click at [410, 197] on img at bounding box center [404, 201] width 127 height 127
type input "***"
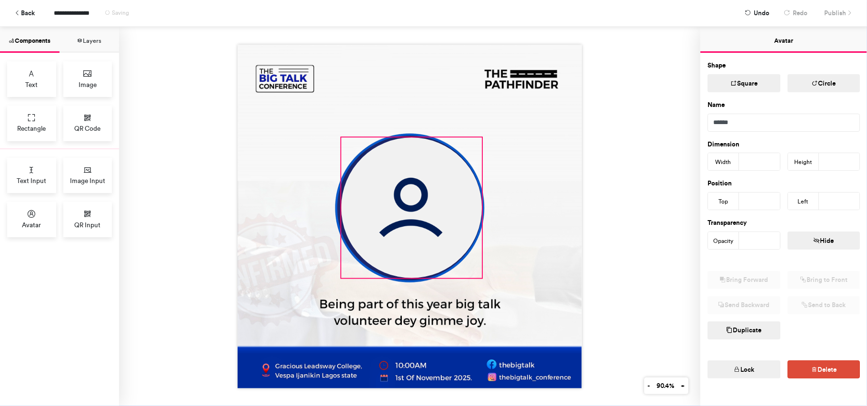
drag, startPoint x: 464, startPoint y: 261, endPoint x: 478, endPoint y: 271, distance: 17.4
click at [478, 271] on div at bounding box center [410, 217] width 344 height 344
type input "***"
drag, startPoint x: 335, startPoint y: 275, endPoint x: 331, endPoint y: 281, distance: 6.9
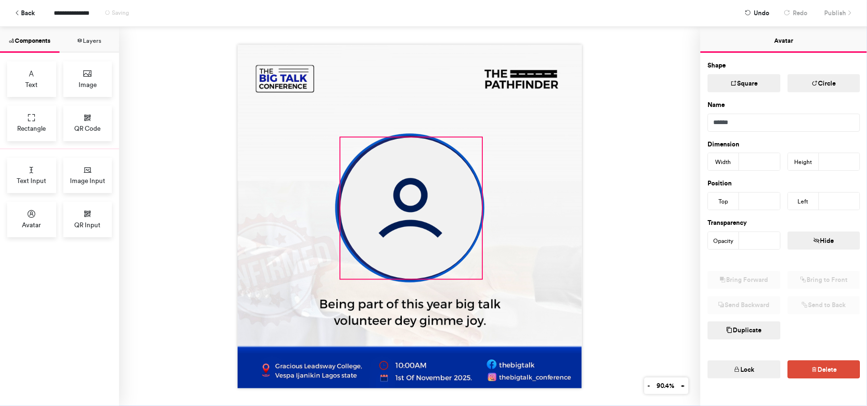
click at [331, 281] on div at bounding box center [410, 217] width 344 height 344
type input "***"
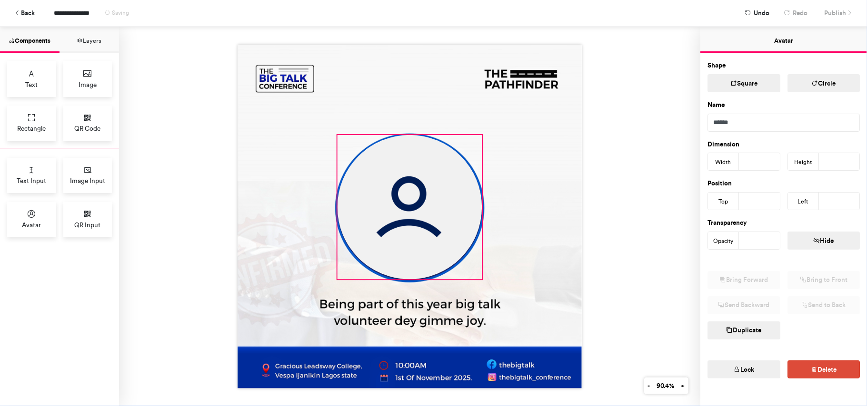
click at [412, 230] on img at bounding box center [409, 207] width 145 height 145
type input "***"
click at [543, 210] on img at bounding box center [410, 217] width 344 height 344
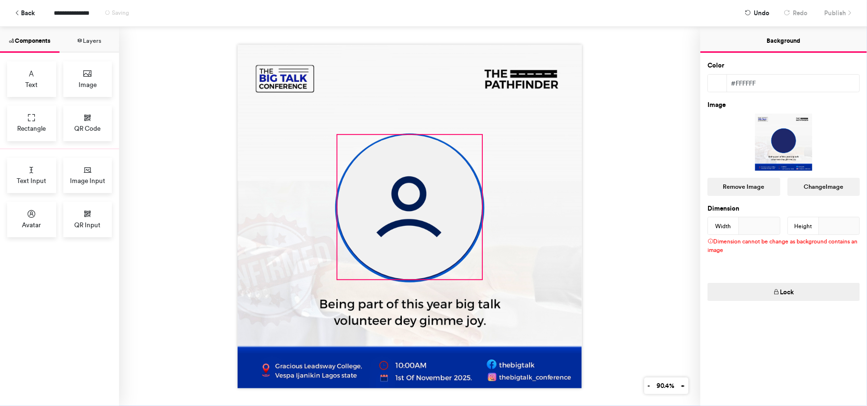
click at [452, 218] on img at bounding box center [409, 207] width 145 height 145
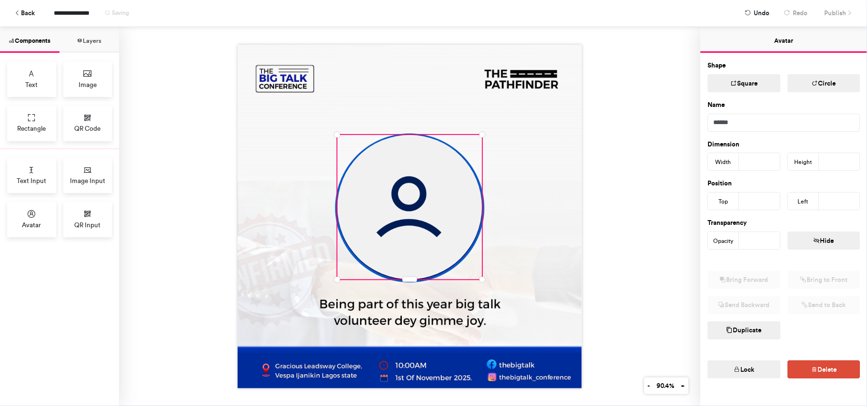
click at [452, 218] on img at bounding box center [409, 207] width 145 height 145
click at [541, 222] on img at bounding box center [410, 217] width 344 height 344
click at [408, 219] on img at bounding box center [409, 207] width 145 height 145
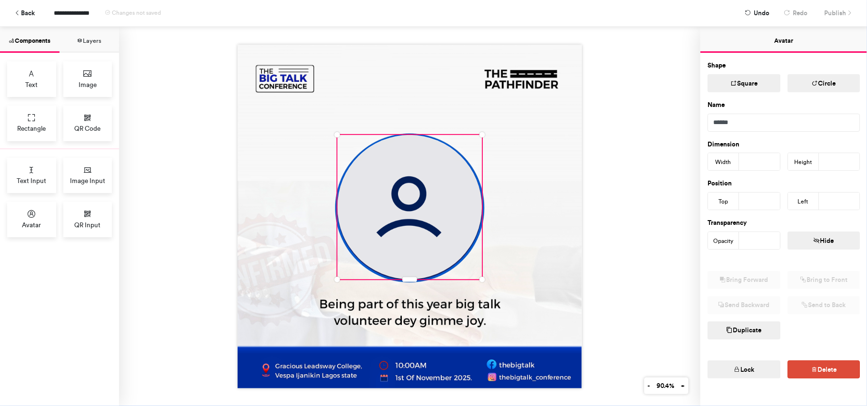
click at [766, 242] on input "**" at bounding box center [759, 240] width 41 height 17
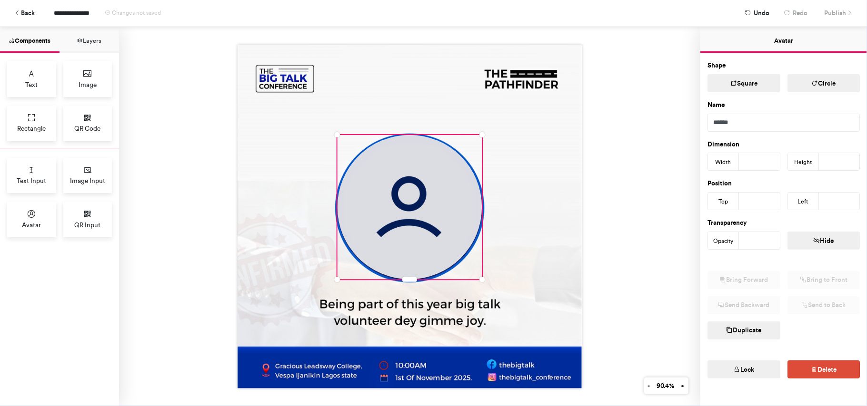
click at [766, 242] on input "**" at bounding box center [759, 240] width 41 height 17
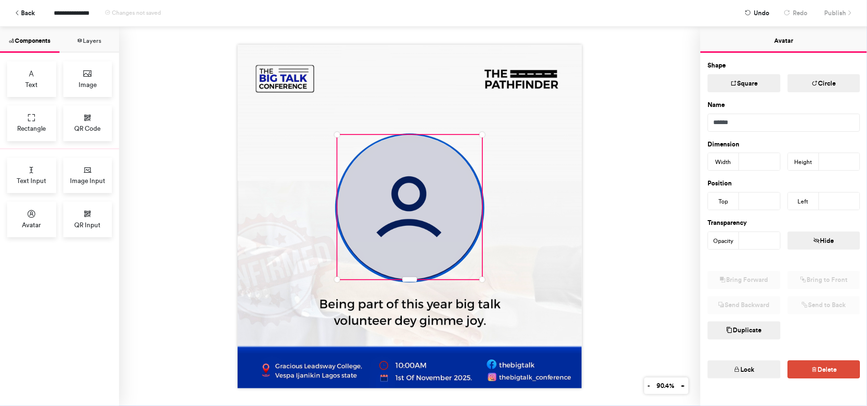
click at [766, 242] on input "**" at bounding box center [759, 240] width 41 height 17
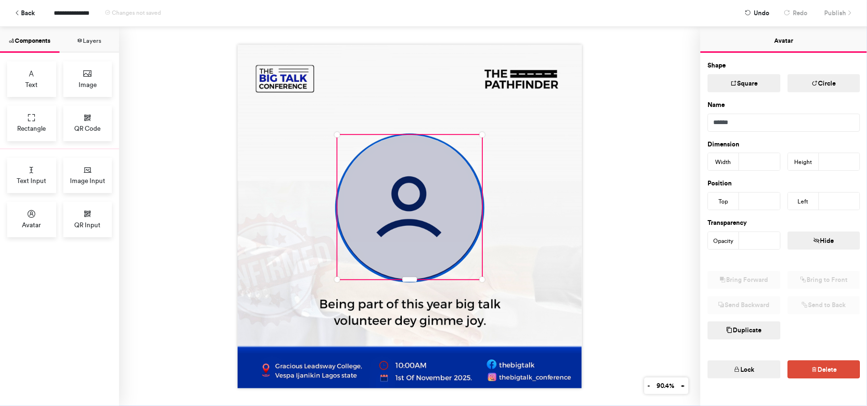
type input "**"
click at [766, 242] on input "**" at bounding box center [759, 240] width 41 height 17
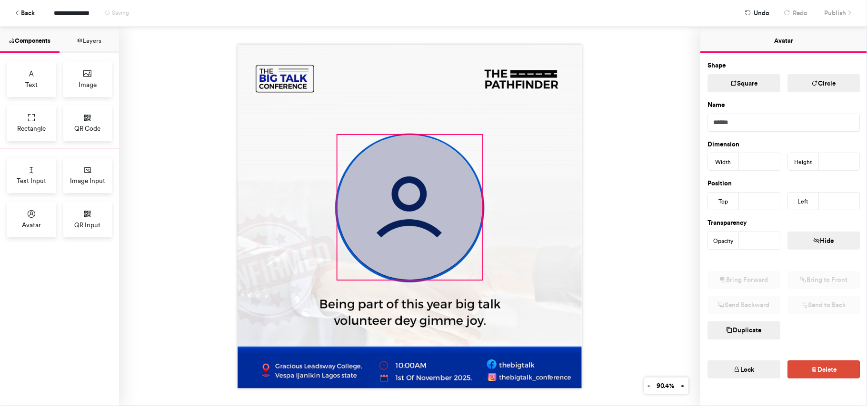
click at [478, 277] on div at bounding box center [410, 217] width 344 height 344
type input "***"
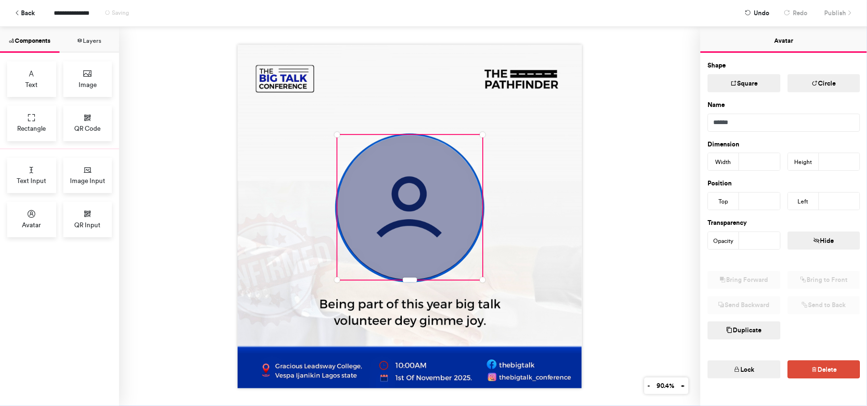
type input "**"
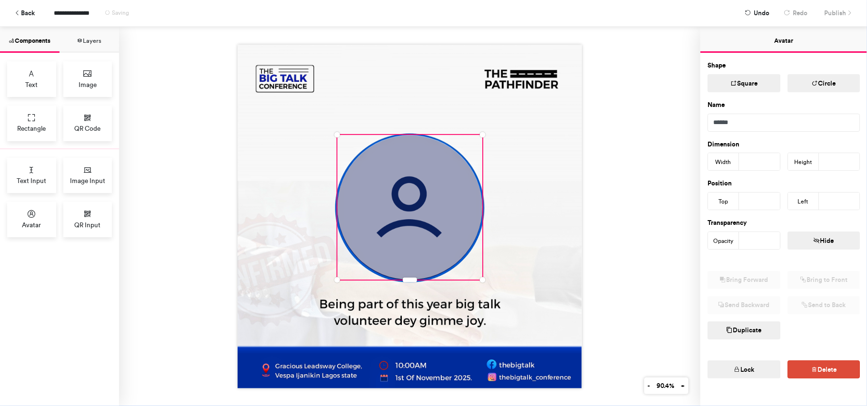
click at [599, 185] on div at bounding box center [409, 217] width 581 height 380
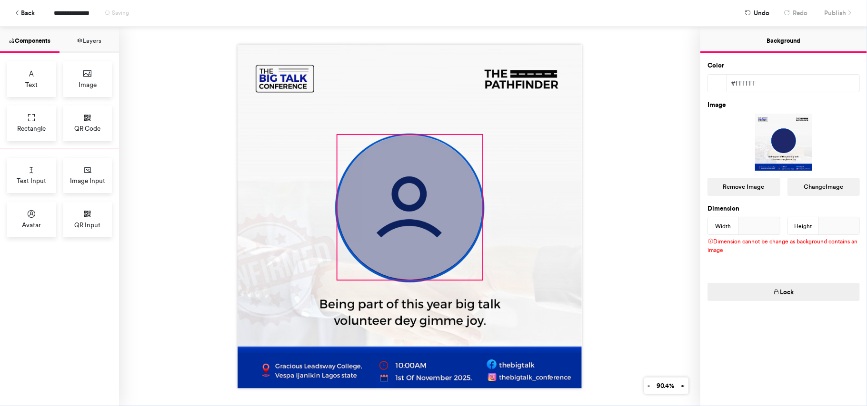
click at [429, 216] on img at bounding box center [409, 207] width 145 height 145
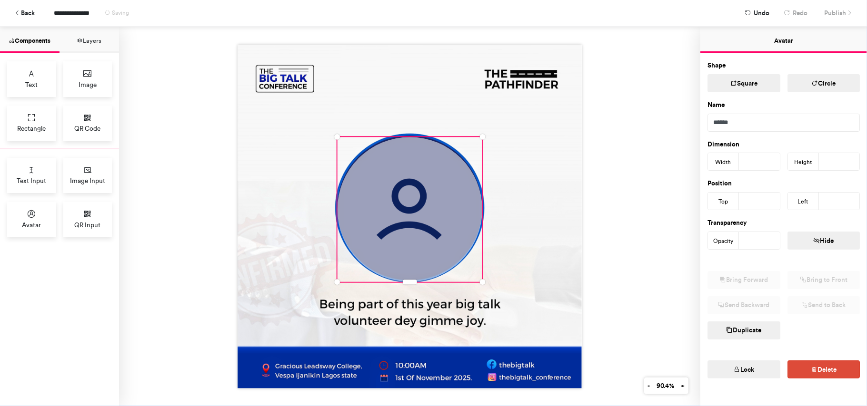
type input "***"
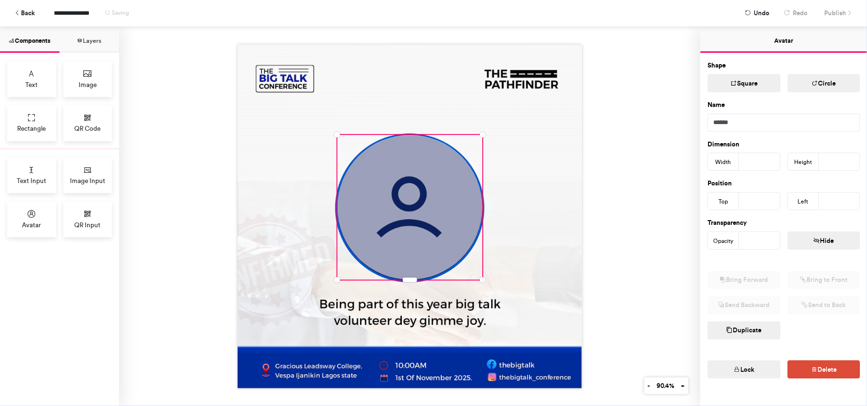
click at [516, 248] on img at bounding box center [410, 217] width 344 height 344
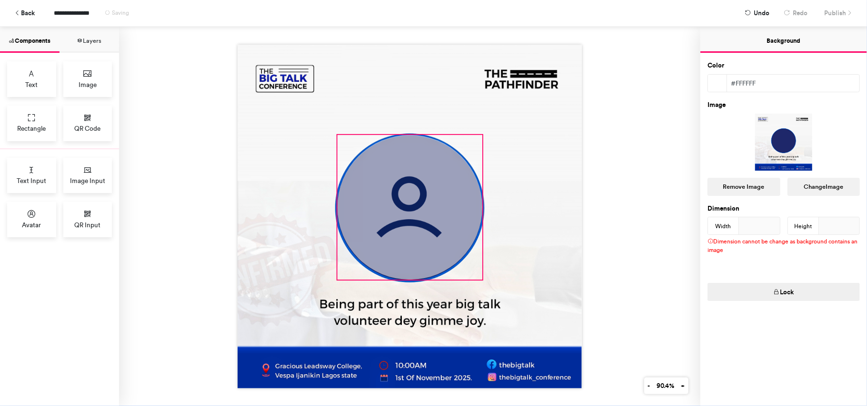
click at [435, 242] on img at bounding box center [409, 207] width 145 height 145
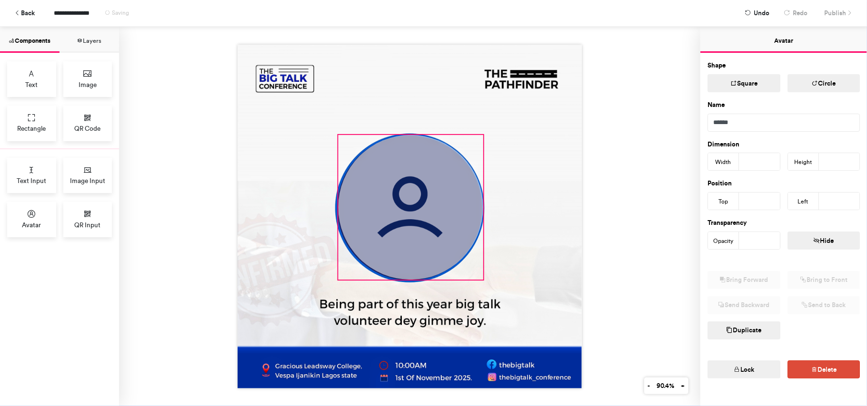
click at [422, 200] on img at bounding box center [410, 207] width 145 height 145
type input "***"
click at [591, 206] on div at bounding box center [409, 217] width 581 height 380
click at [417, 212] on img at bounding box center [410, 208] width 145 height 145
type input "***"
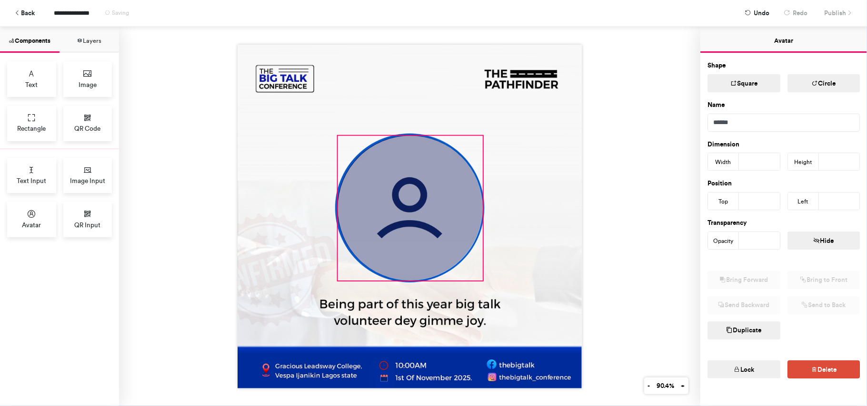
type input "***"
click at [516, 195] on img at bounding box center [410, 217] width 344 height 344
click at [452, 215] on img at bounding box center [409, 207] width 145 height 145
type input "***"
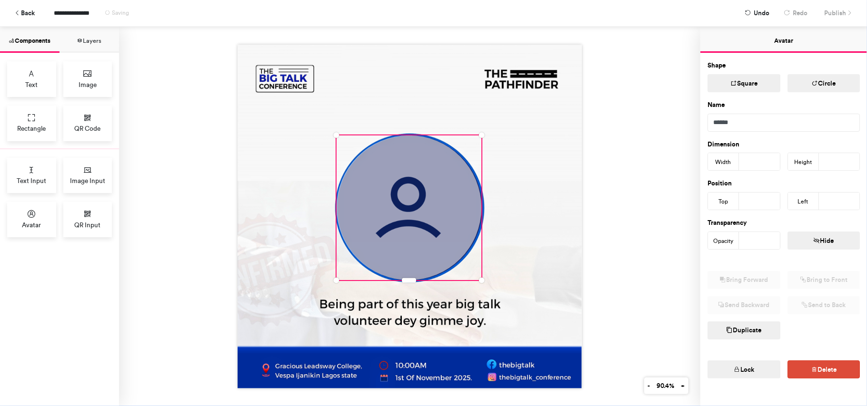
click at [524, 212] on img at bounding box center [410, 217] width 344 height 344
click at [459, 212] on img at bounding box center [409, 209] width 145 height 145
type input "***"
drag, startPoint x: 477, startPoint y: 280, endPoint x: 477, endPoint y: 273, distance: 7.1
click at [477, 273] on div at bounding box center [410, 217] width 344 height 344
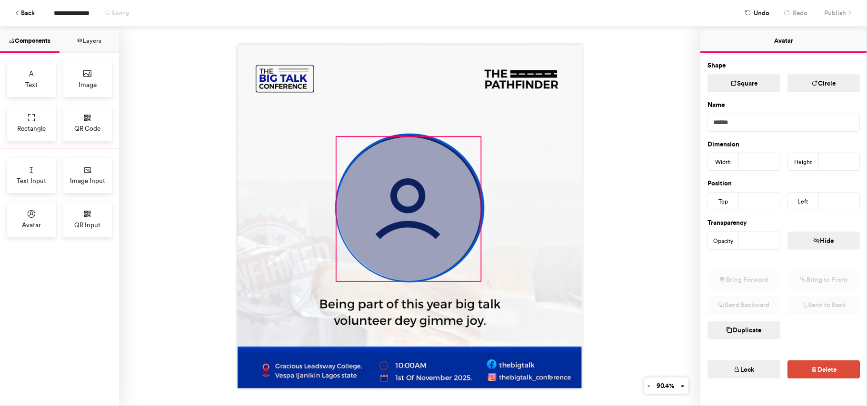
click at [476, 275] on div at bounding box center [410, 217] width 344 height 344
type input "***"
click at [428, 233] on img at bounding box center [409, 209] width 144 height 144
type input "***"
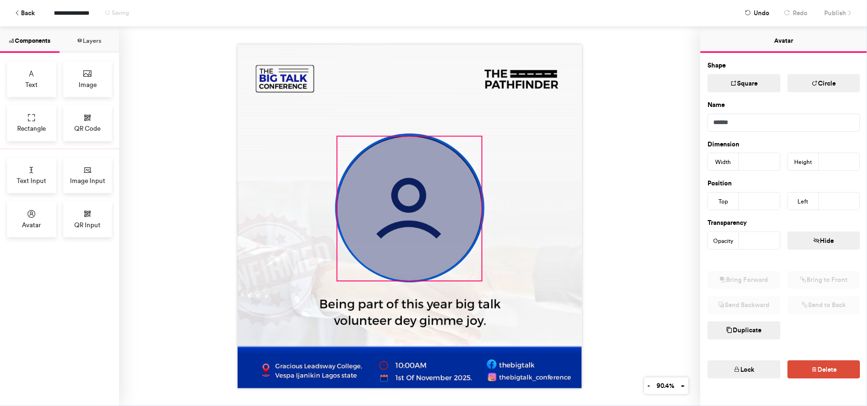
type input "***"
click at [566, 229] on img at bounding box center [410, 217] width 344 height 344
click at [433, 212] on img at bounding box center [410, 209] width 144 height 144
type input "***"
click at [433, 213] on img at bounding box center [410, 208] width 144 height 144
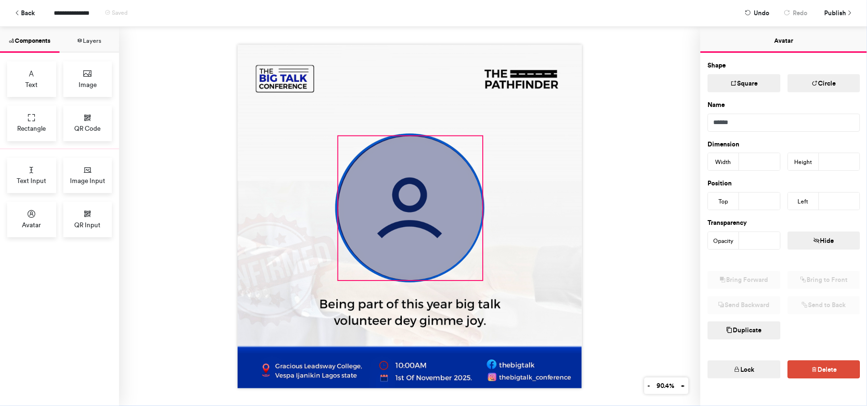
type input "***"
click at [522, 202] on img at bounding box center [410, 217] width 344 height 344
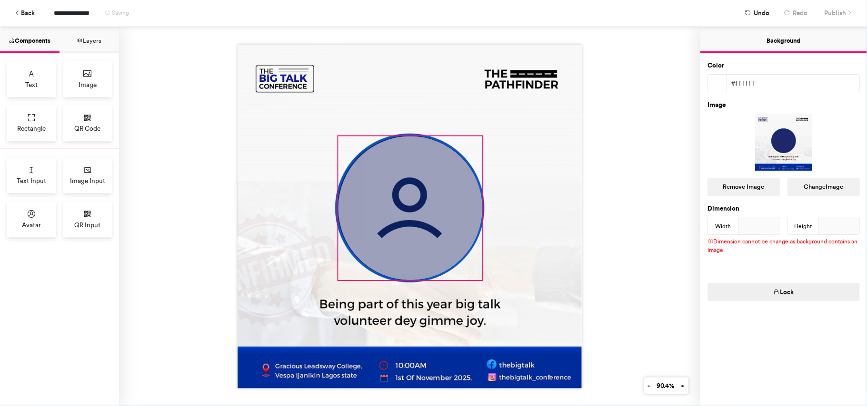
drag, startPoint x: 454, startPoint y: 208, endPoint x: 450, endPoint y: 211, distance: 5.4
click at [454, 208] on img at bounding box center [410, 208] width 144 height 144
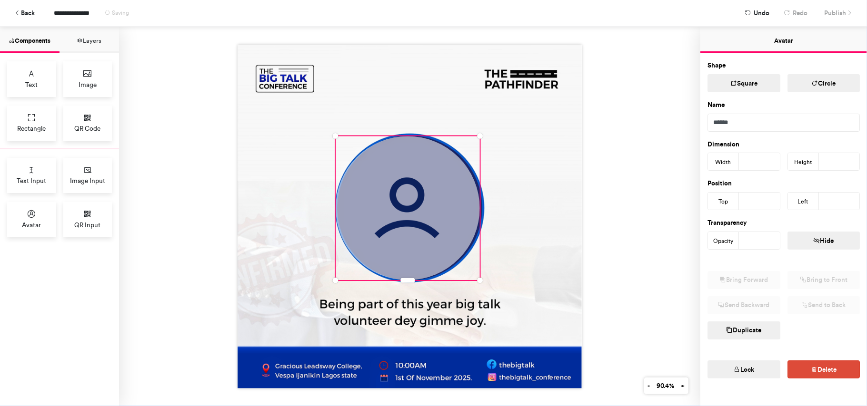
type input "***"
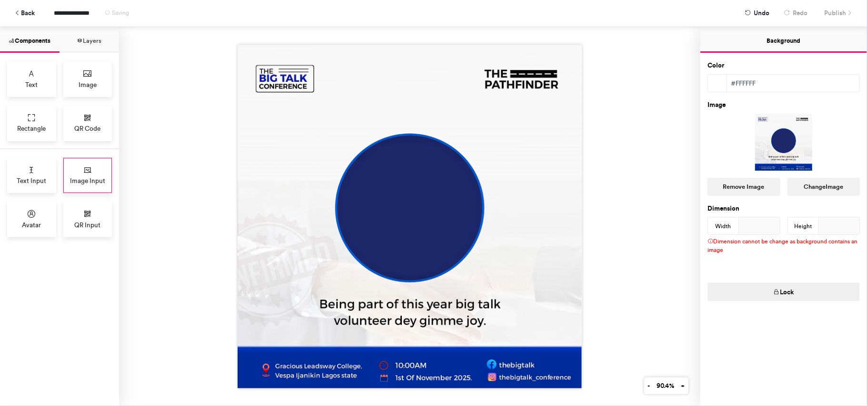
click at [89, 173] on icon at bounding box center [88, 171] width 10 height 10
click at [39, 223] on span "Avatar" at bounding box center [31, 225] width 19 height 10
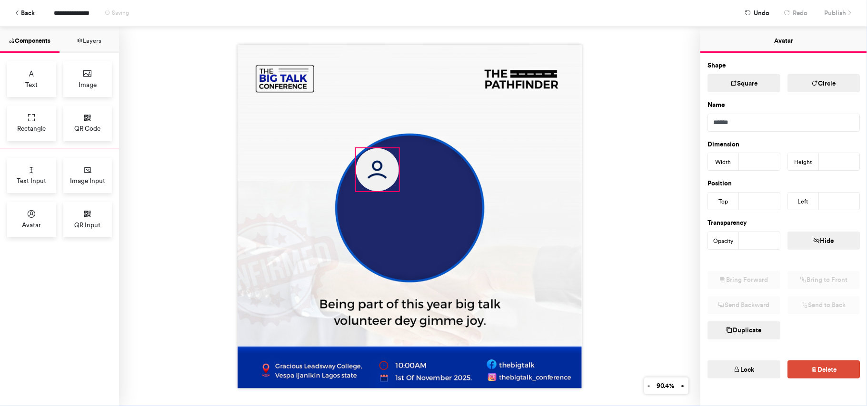
drag, startPoint x: 347, startPoint y: 149, endPoint x: 385, endPoint y: 162, distance: 39.3
click at [385, 162] on img at bounding box center [377, 169] width 43 height 43
type input "***"
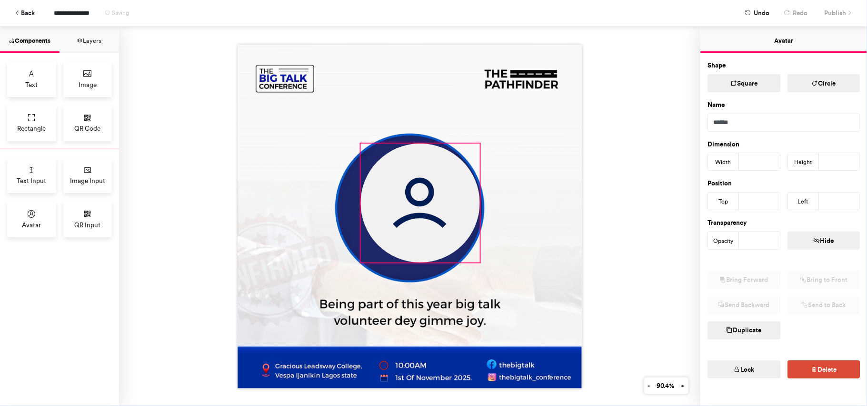
drag, startPoint x: 400, startPoint y: 183, endPoint x: 476, endPoint y: 311, distance: 148.6
click at [476, 311] on div at bounding box center [410, 217] width 344 height 344
type input "***"
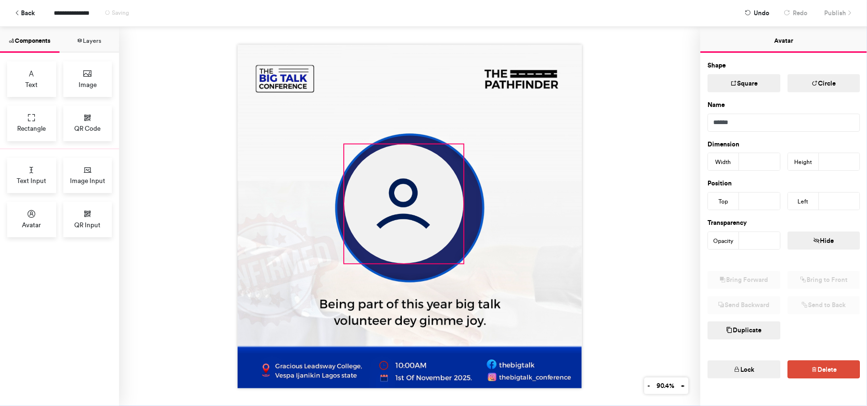
drag, startPoint x: 423, startPoint y: 180, endPoint x: 406, endPoint y: 179, distance: 16.2
click at [406, 179] on img at bounding box center [403, 203] width 119 height 119
type input "***"
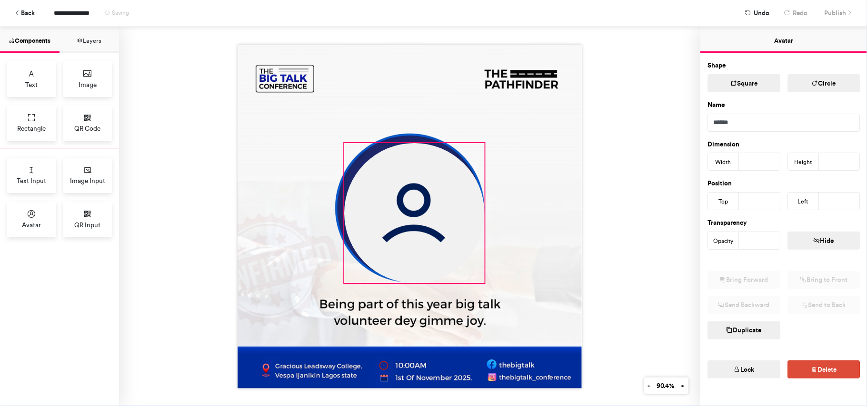
drag, startPoint x: 459, startPoint y: 259, endPoint x: 480, endPoint y: 278, distance: 28.6
click at [480, 278] on div at bounding box center [410, 217] width 344 height 344
type input "***"
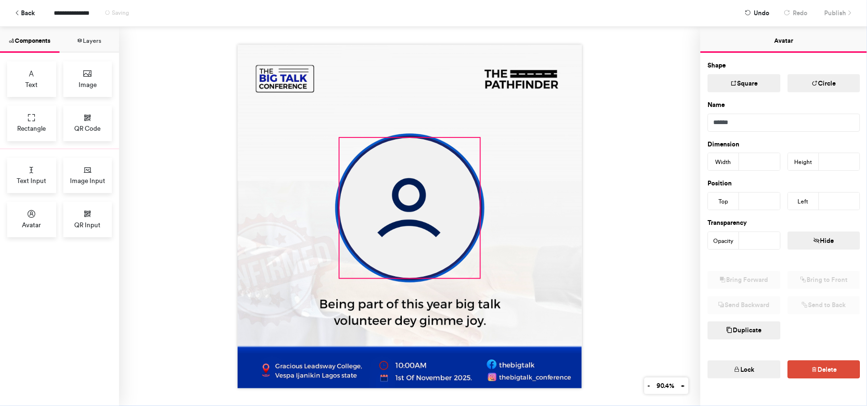
drag, startPoint x: 421, startPoint y: 221, endPoint x: 416, endPoint y: 215, distance: 7.4
click at [416, 215] on img at bounding box center [409, 208] width 140 height 140
type input "***"
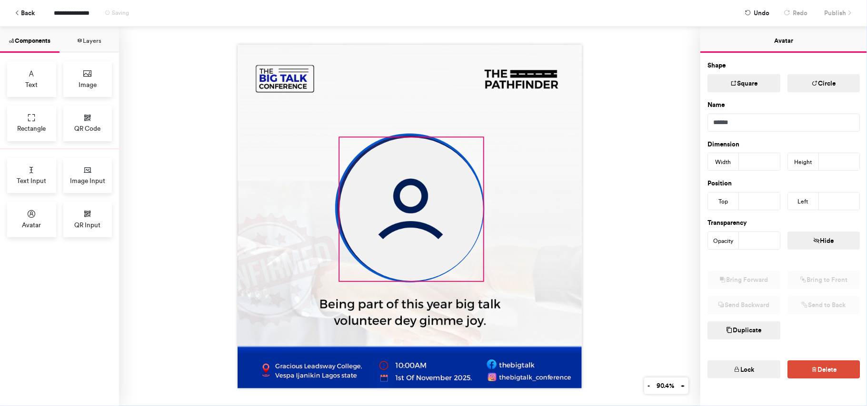
drag, startPoint x: 475, startPoint y: 273, endPoint x: 478, endPoint y: 278, distance: 6.2
click at [478, 278] on div at bounding box center [410, 217] width 344 height 344
type input "***"
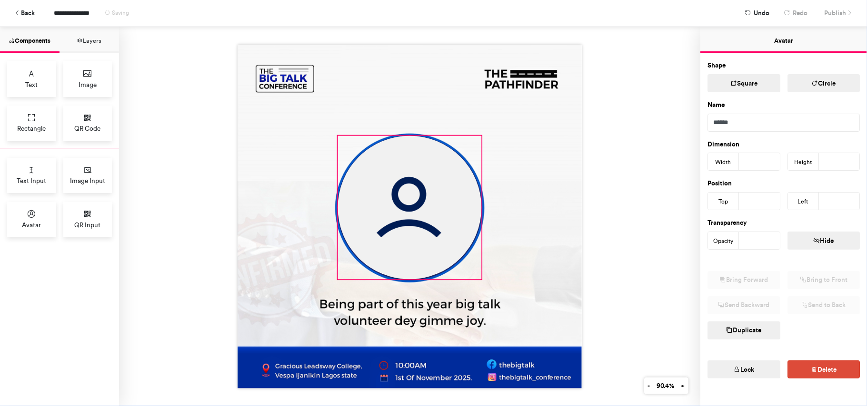
click at [433, 247] on img at bounding box center [410, 208] width 144 height 144
type input "***"
click at [478, 280] on div at bounding box center [410, 217] width 344 height 344
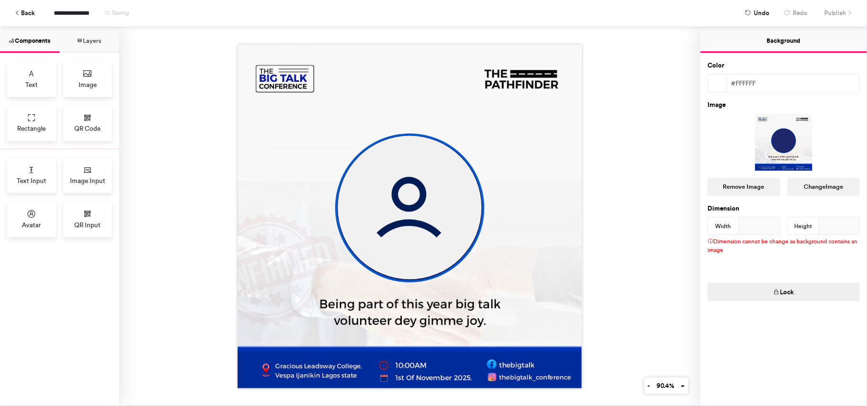
click at [511, 248] on img at bounding box center [410, 217] width 344 height 344
click at [730, 229] on div "Width" at bounding box center [723, 227] width 31 height 18
click at [716, 242] on div "Dimension cannot be change as background contains an image" at bounding box center [783, 248] width 167 height 27
click at [768, 294] on button "Lock" at bounding box center [783, 292] width 152 height 18
click at [768, 294] on button "Unlock" at bounding box center [783, 292] width 152 height 18
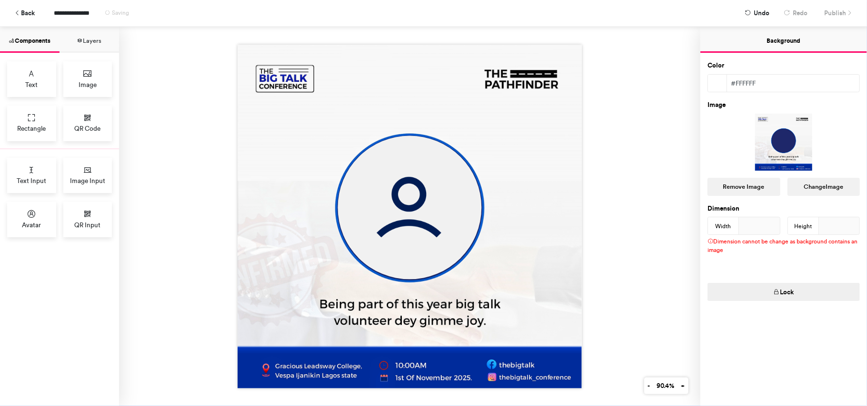
click at [768, 292] on button "Lock" at bounding box center [783, 292] width 152 height 18
click at [768, 292] on button "Unlock" at bounding box center [783, 292] width 152 height 18
click at [35, 86] on span "Text" at bounding box center [31, 85] width 12 height 10
click at [36, 79] on div "Text" at bounding box center [31, 79] width 49 height 36
click at [289, 229] on img at bounding box center [410, 217] width 344 height 344
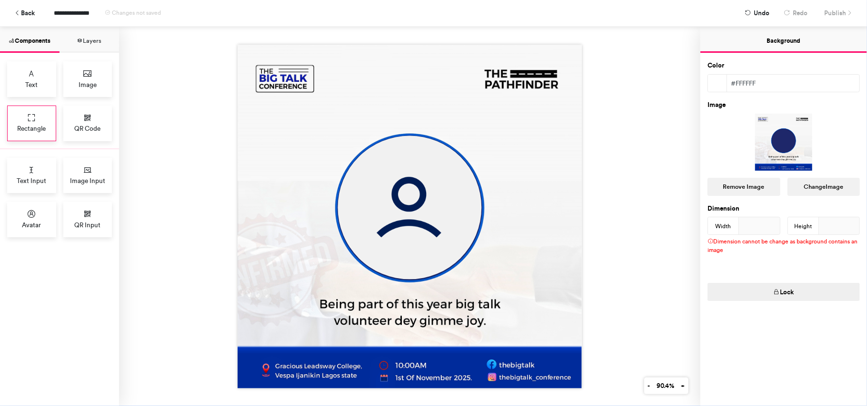
click at [183, 166] on div at bounding box center [409, 217] width 581 height 380
click at [28, 120] on icon at bounding box center [32, 118] width 10 height 10
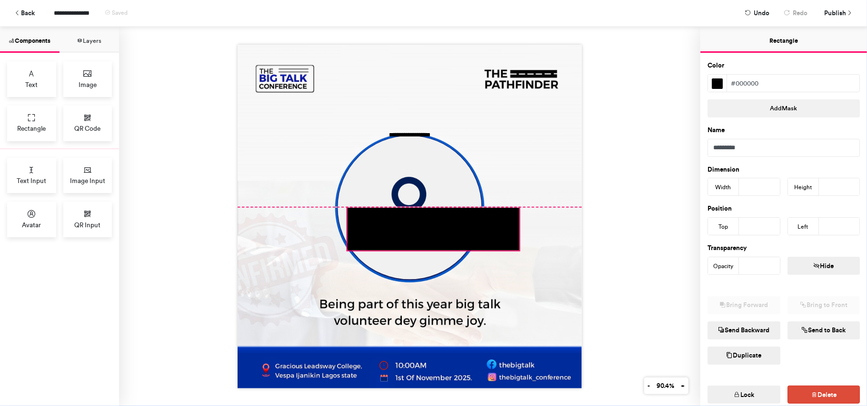
drag, startPoint x: 431, startPoint y: 149, endPoint x: 455, endPoint y: 222, distance: 77.1
click at [455, 222] on div at bounding box center [433, 229] width 172 height 43
type input "***"
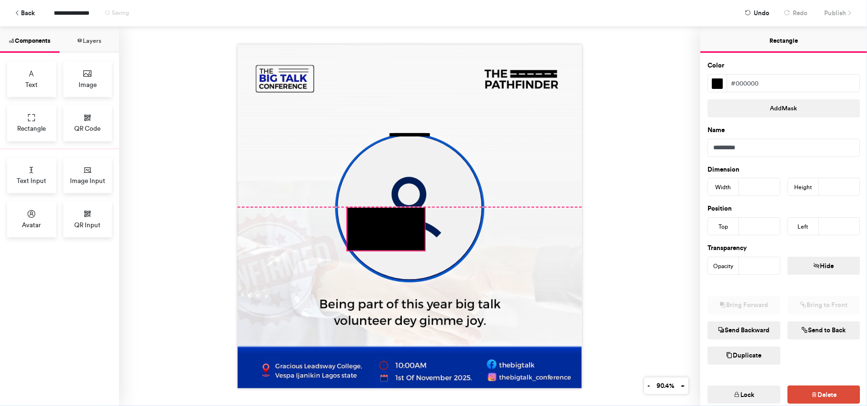
drag, startPoint x: 514, startPoint y: 204, endPoint x: 438, endPoint y: 198, distance: 75.9
click at [438, 199] on div "**********" at bounding box center [410, 217] width 344 height 344
type input "***"
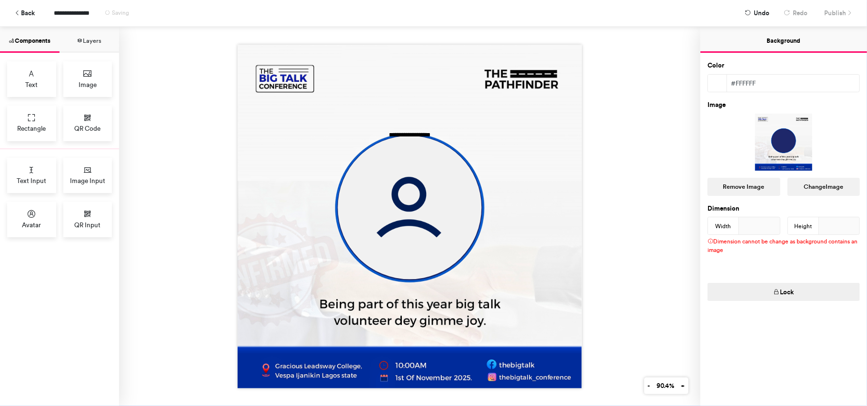
click at [408, 130] on div "**********" at bounding box center [410, 151] width 172 height 43
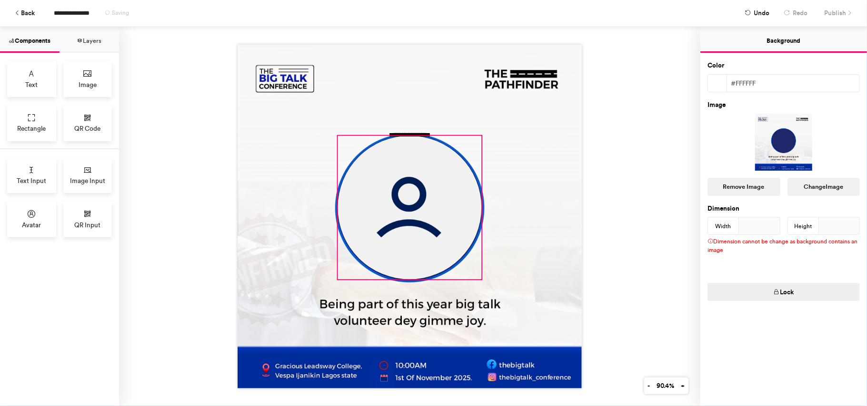
drag, startPoint x: 427, startPoint y: 124, endPoint x: 400, endPoint y: 132, distance: 28.2
click at [484, 241] on img at bounding box center [410, 217] width 344 height 344
click at [408, 91] on img at bounding box center [410, 217] width 344 height 344
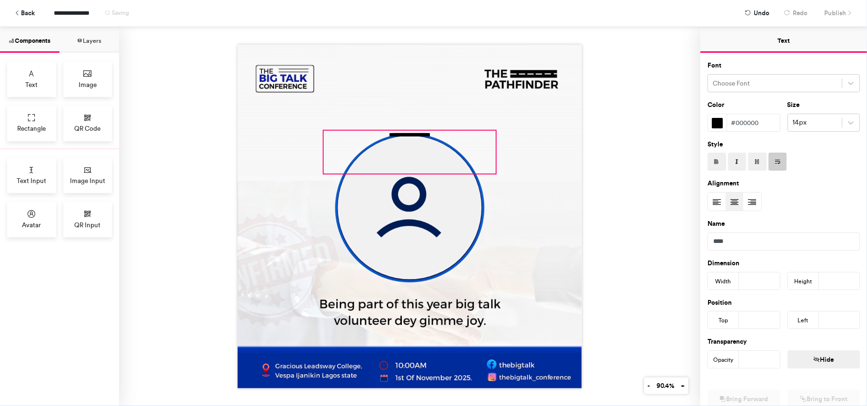
click at [400, 132] on div "**********" at bounding box center [410, 151] width 172 height 43
click at [404, 87] on img at bounding box center [410, 217] width 344 height 344
click at [134, 70] on div "**********" at bounding box center [409, 217] width 581 height 380
click at [391, 98] on img at bounding box center [410, 217] width 344 height 344
click at [456, 110] on img at bounding box center [410, 217] width 344 height 344
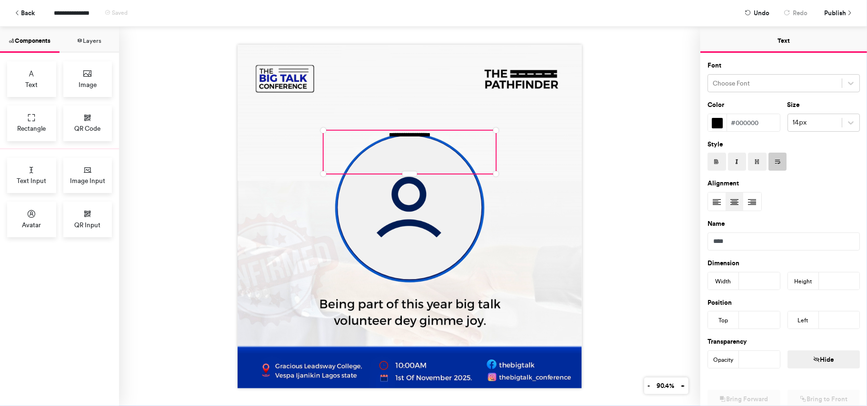
click at [593, 96] on div "**********" at bounding box center [409, 217] width 581 height 380
click at [414, 132] on div "**********" at bounding box center [410, 151] width 172 height 43
click at [756, 14] on span "Undo" at bounding box center [761, 13] width 16 height 17
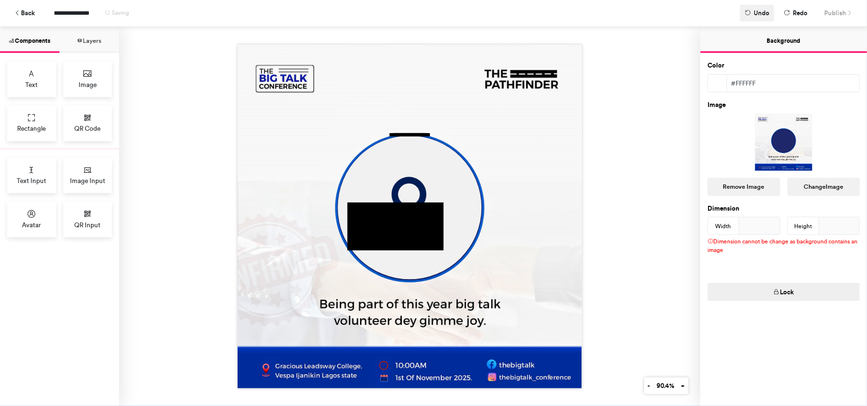
click at [756, 14] on span "Undo" at bounding box center [761, 13] width 16 height 17
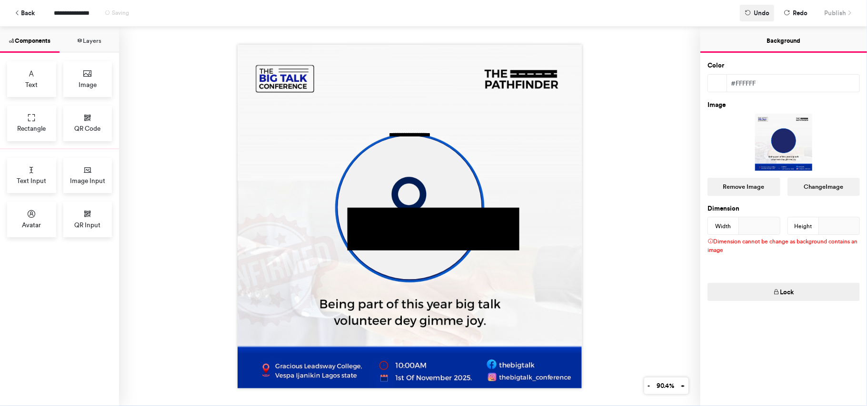
click at [756, 14] on span "Undo" at bounding box center [761, 13] width 16 height 17
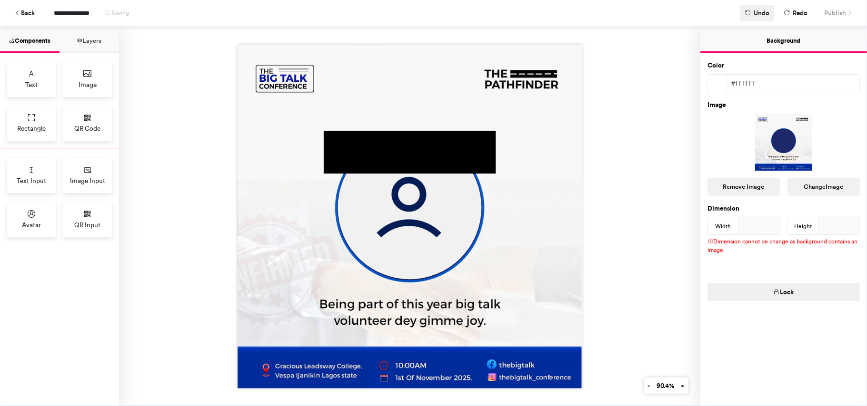
click at [756, 14] on span "Undo" at bounding box center [761, 13] width 16 height 17
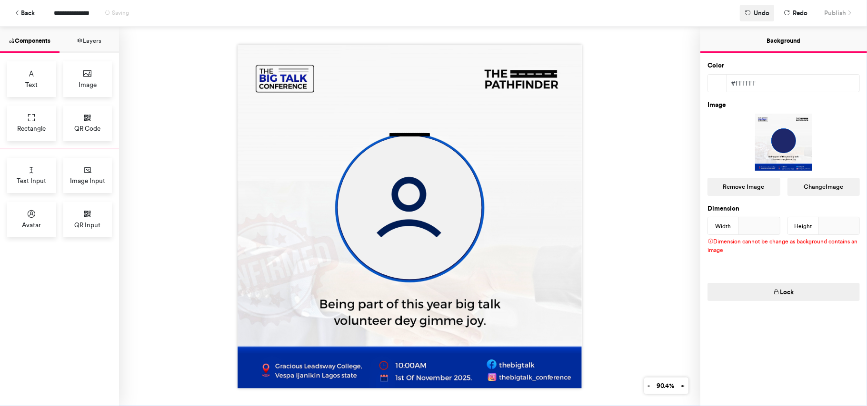
click at [756, 14] on span "Undo" at bounding box center [761, 13] width 16 height 17
click at [832, 16] on span "Publish" at bounding box center [835, 13] width 22 height 17
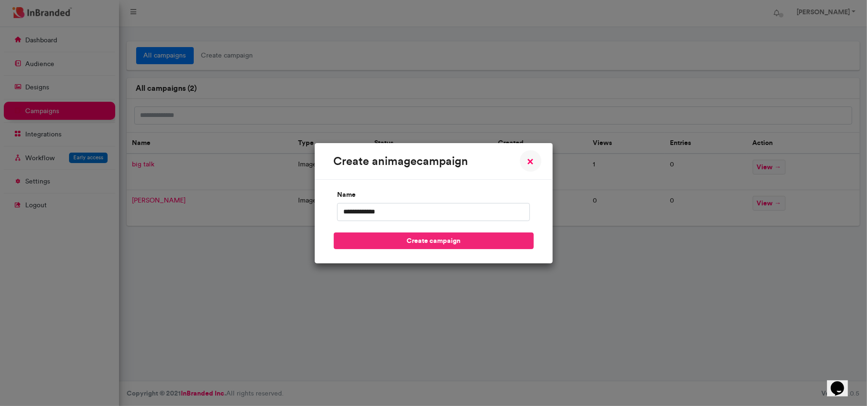
type input "**********"
click at [424, 242] on button "create campaign" at bounding box center [434, 241] width 200 height 17
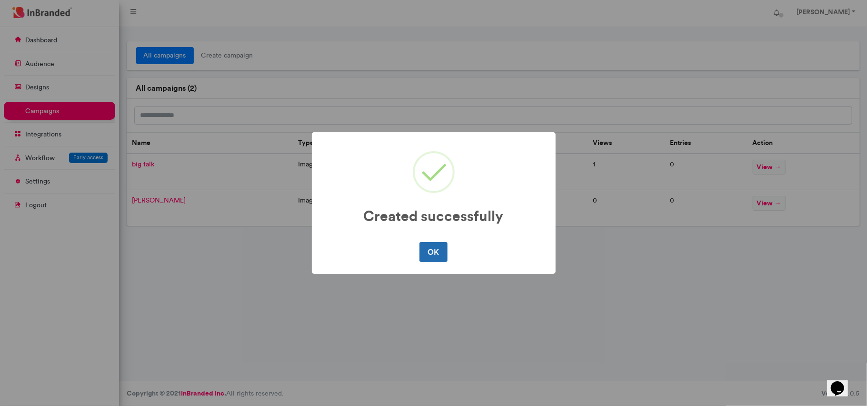
click at [433, 252] on button "OK" at bounding box center [433, 252] width 28 height 20
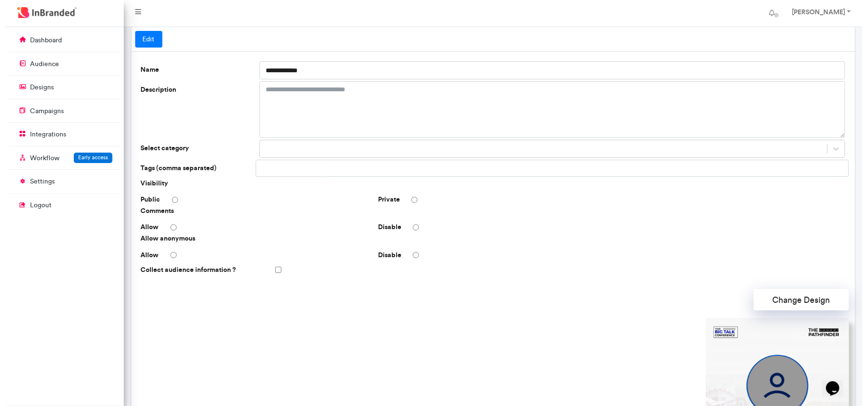
scroll to position [219, 0]
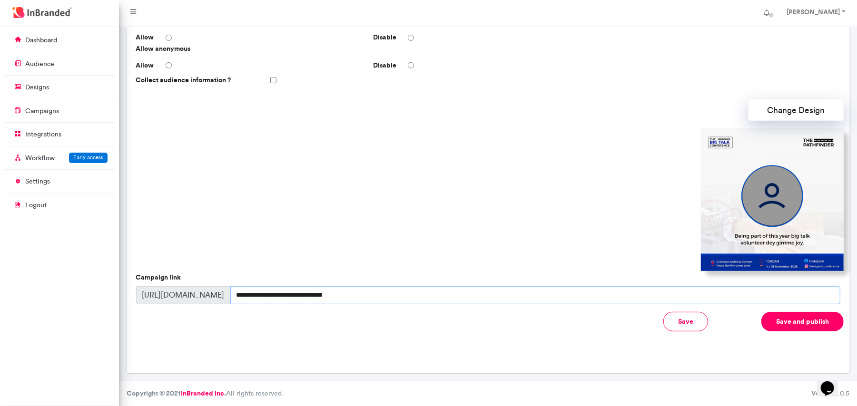
click at [242, 303] on input "**********" at bounding box center [535, 296] width 610 height 18
click at [248, 298] on input "**********" at bounding box center [535, 296] width 610 height 18
click at [682, 324] on button "Save" at bounding box center [686, 322] width 45 height 20
click at [806, 324] on button "Save and publish" at bounding box center [803, 322] width 82 height 20
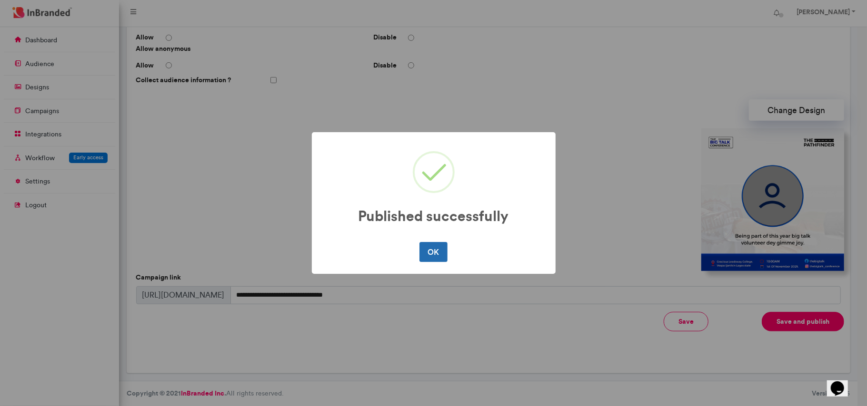
click at [429, 257] on button "OK" at bounding box center [433, 252] width 28 height 20
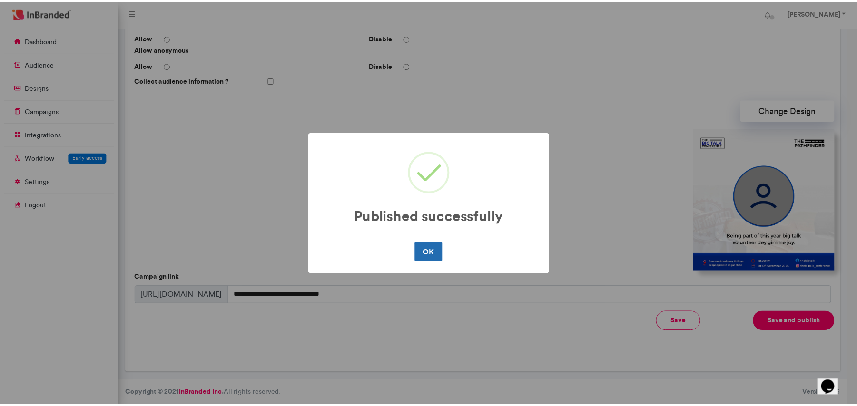
scroll to position [0, 0]
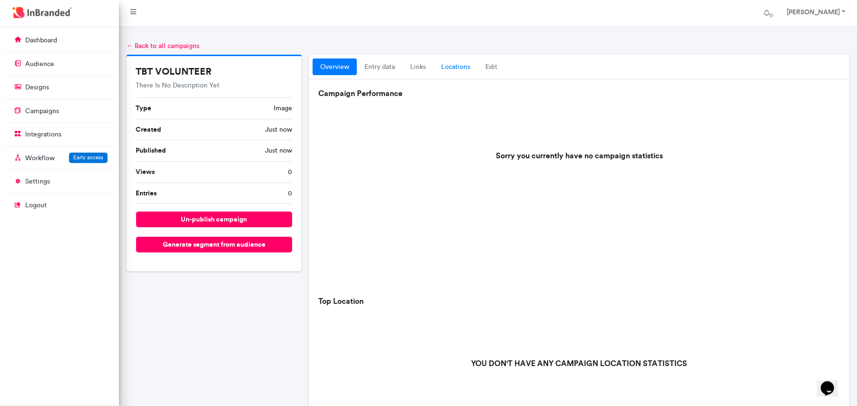
click at [438, 67] on link "locations" at bounding box center [456, 67] width 44 height 17
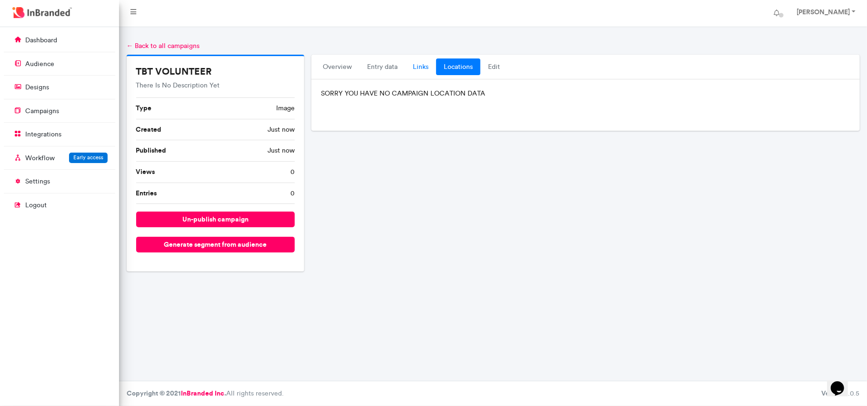
click at [417, 68] on link "links" at bounding box center [420, 67] width 31 height 17
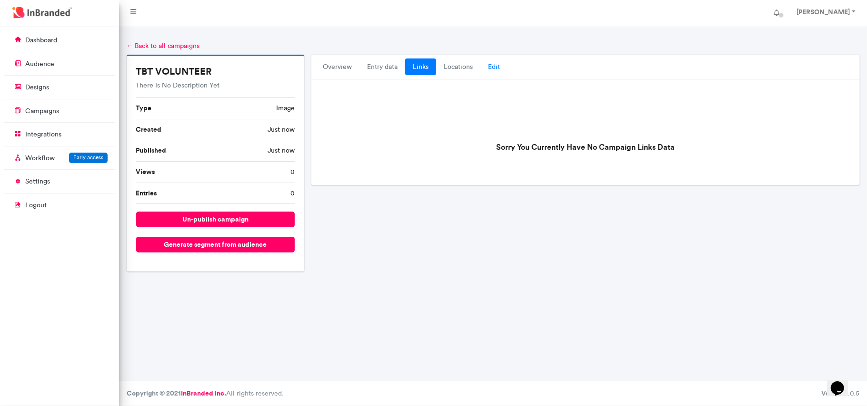
drag, startPoint x: 473, startPoint y: 69, endPoint x: 490, endPoint y: 68, distance: 17.7
click at [473, 69] on link "locations" at bounding box center [458, 67] width 44 height 17
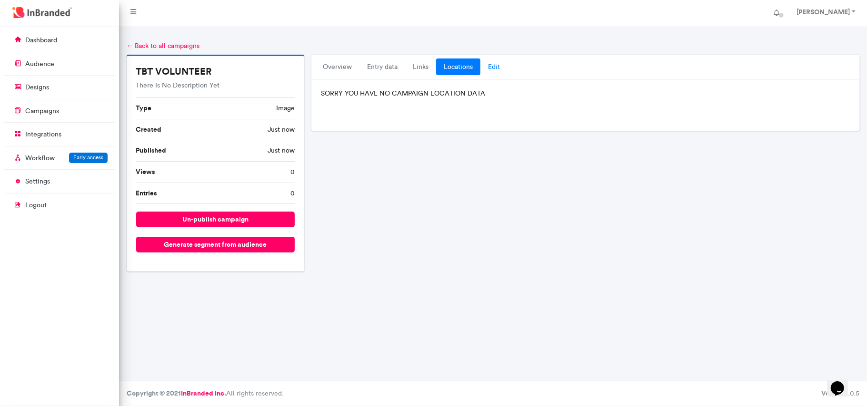
click at [492, 68] on link "Edit" at bounding box center [493, 67] width 27 height 17
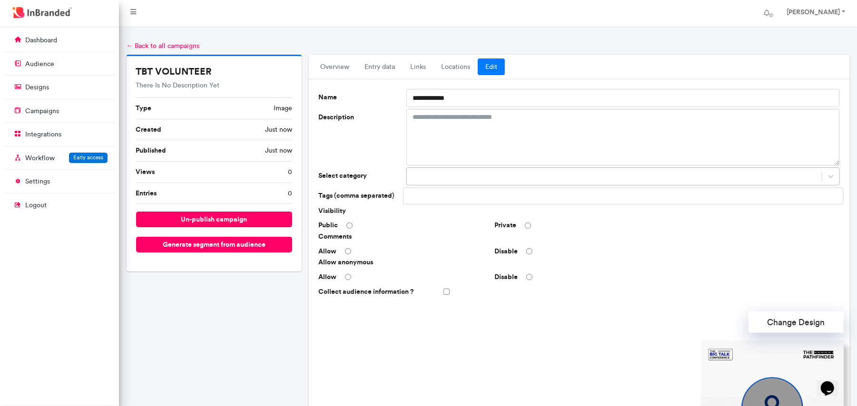
click at [441, 177] on div at bounding box center [614, 177] width 415 height 16
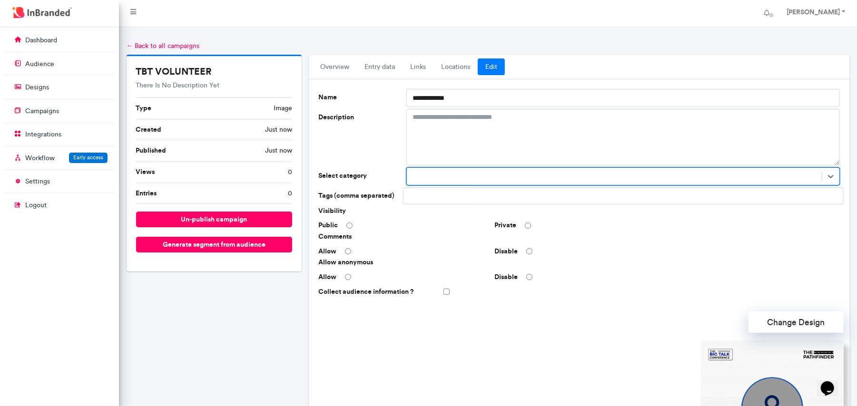
click at [441, 177] on div at bounding box center [614, 177] width 415 height 16
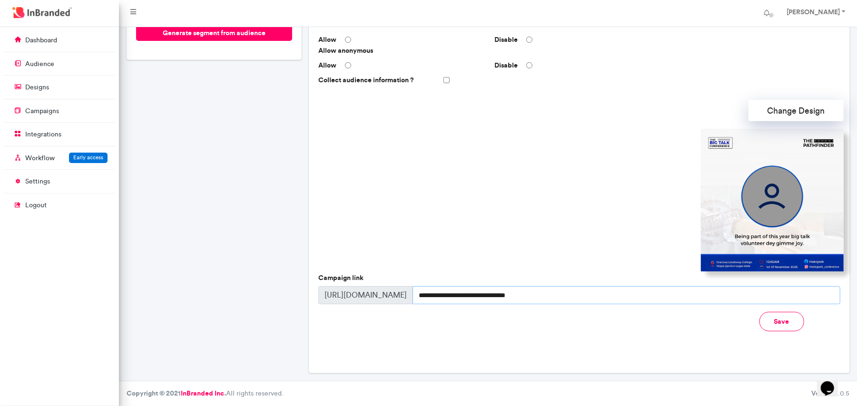
click at [443, 296] on input "**********" at bounding box center [626, 296] width 427 height 18
click at [780, 326] on button "Save" at bounding box center [782, 322] width 45 height 20
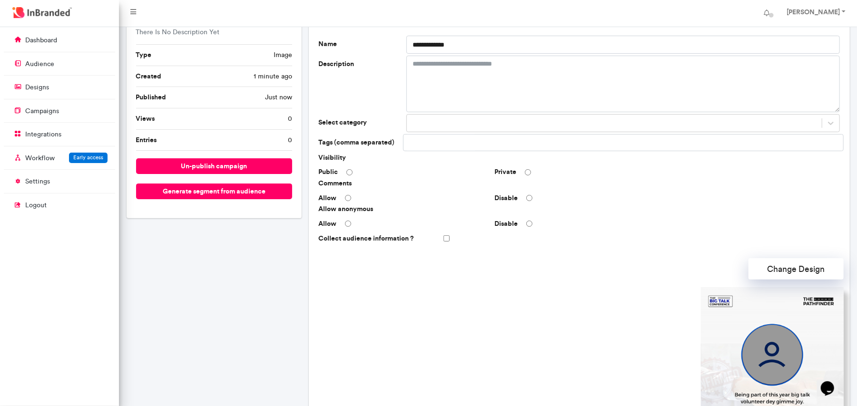
scroll to position [23, 0]
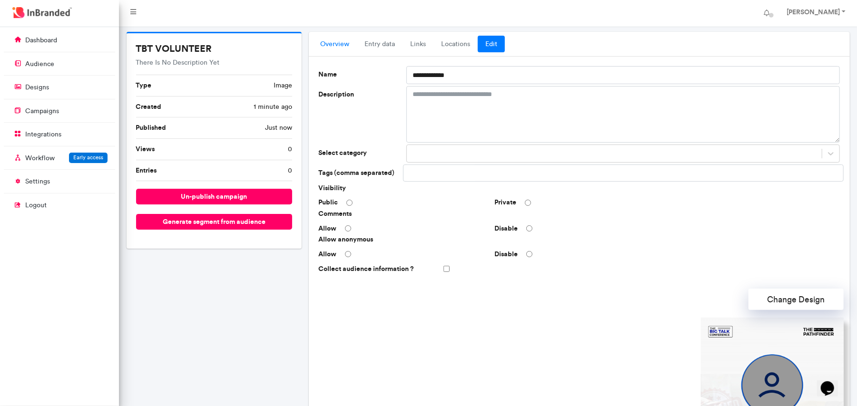
click at [341, 39] on link "overview" at bounding box center [335, 44] width 44 height 17
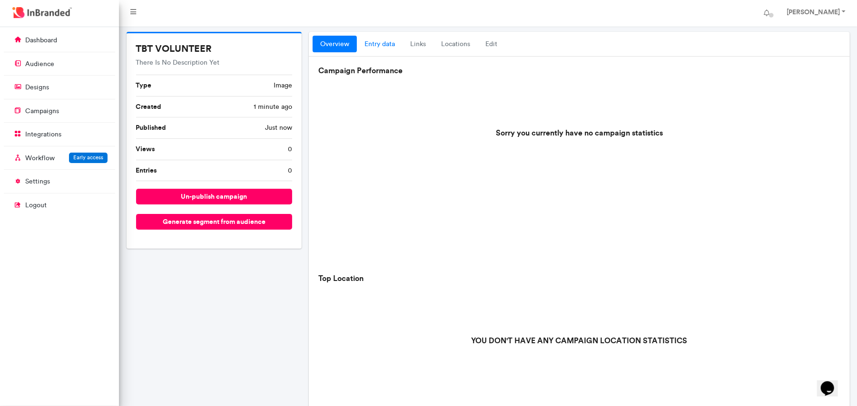
click at [378, 40] on link "entry data" at bounding box center [380, 44] width 46 height 17
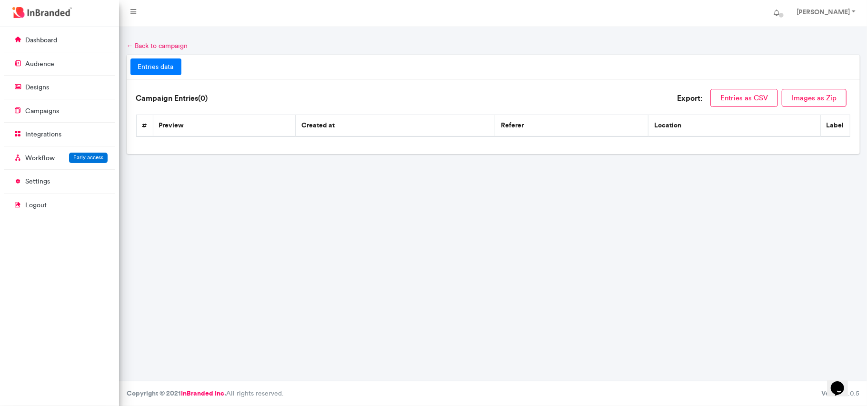
click at [148, 42] on link "← Back to campaign" at bounding box center [157, 46] width 61 height 8
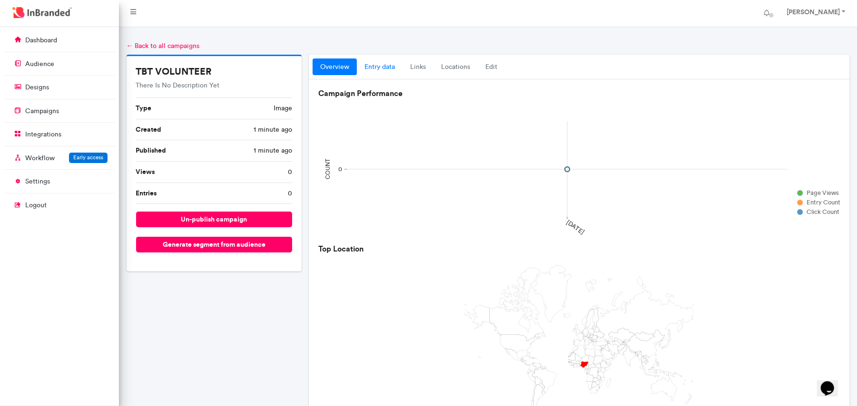
click at [387, 61] on link "entry data" at bounding box center [380, 67] width 46 height 17
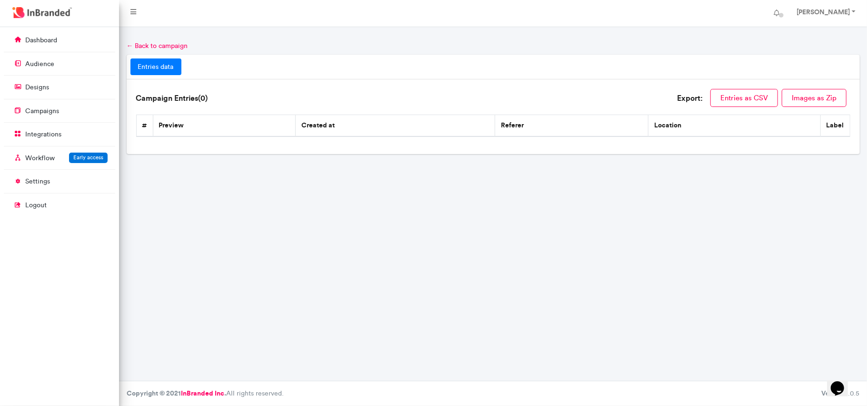
click at [142, 40] on div at bounding box center [493, 34] width 748 height 14
click at [141, 42] on link "← Back to campaign" at bounding box center [157, 46] width 61 height 8
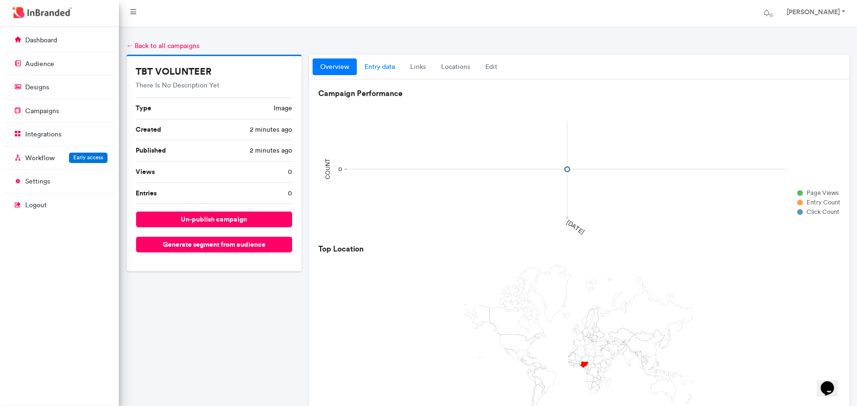
click at [376, 75] on link "entry data" at bounding box center [380, 67] width 46 height 17
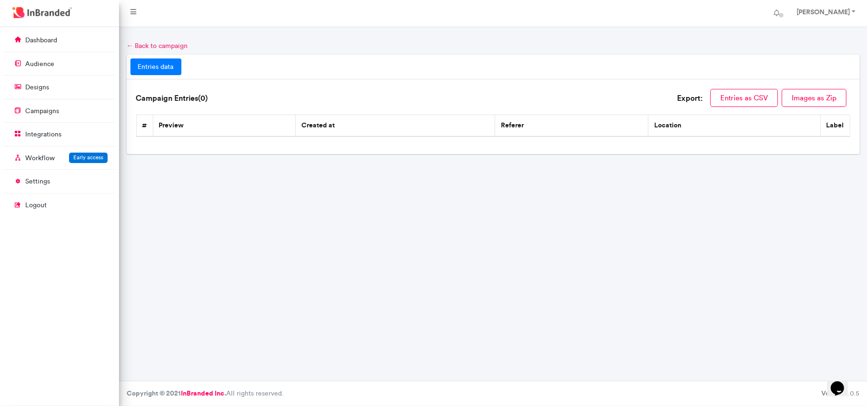
click at [146, 45] on link "← Back to campaign" at bounding box center [157, 46] width 61 height 8
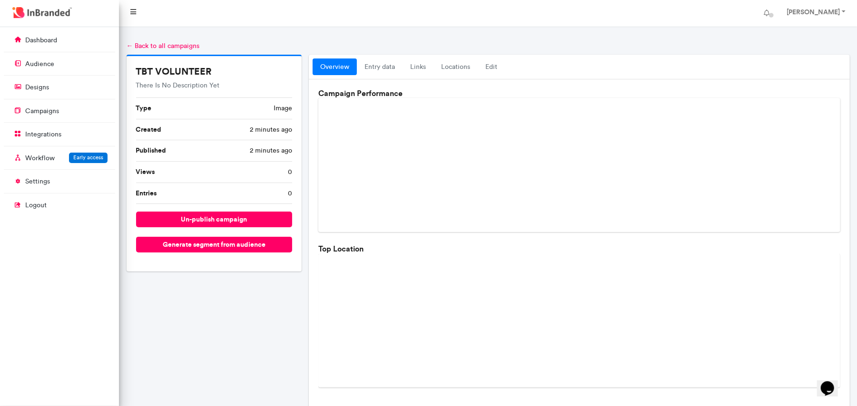
click at [136, 6] on link at bounding box center [133, 13] width 21 height 19
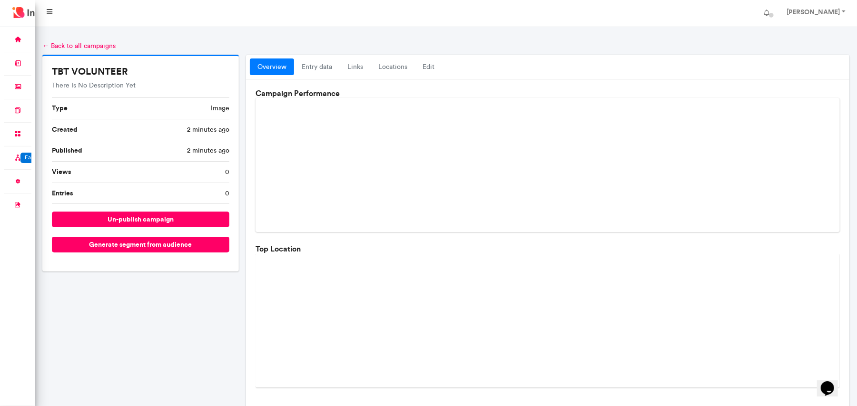
scroll to position [380, 35]
click at [51, 11] on icon at bounding box center [50, 12] width 6 height 7
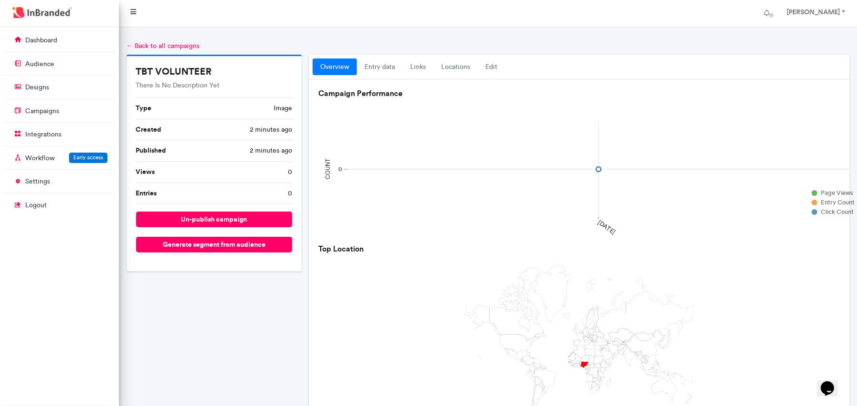
scroll to position [380, 119]
click at [457, 72] on link "locations" at bounding box center [456, 67] width 44 height 17
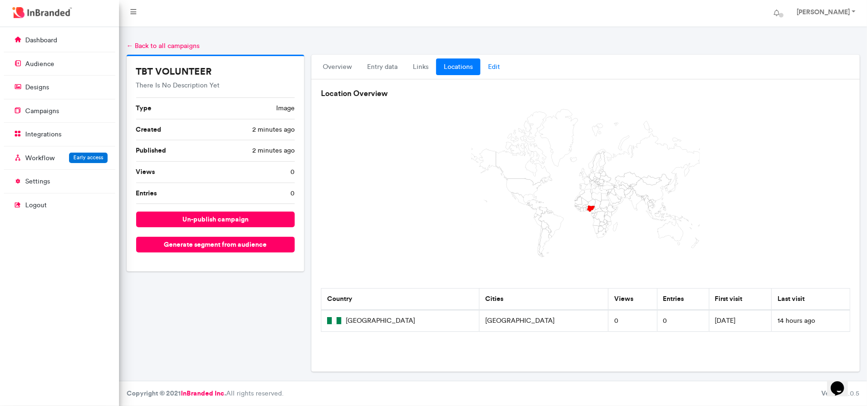
click at [505, 71] on link "Edit" at bounding box center [493, 67] width 27 height 17
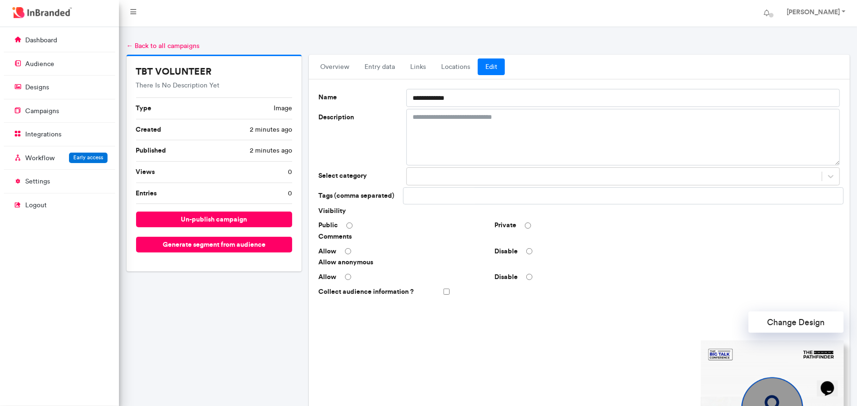
click at [345, 280] on div "Allow" at bounding box center [403, 278] width 176 height 10
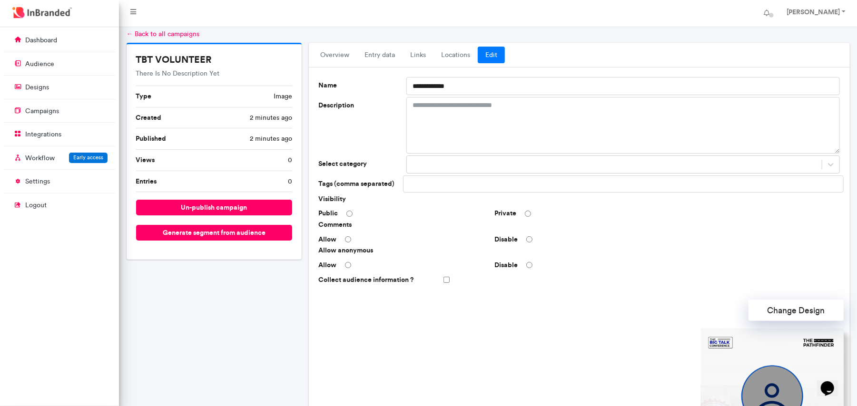
scroll to position [213, 0]
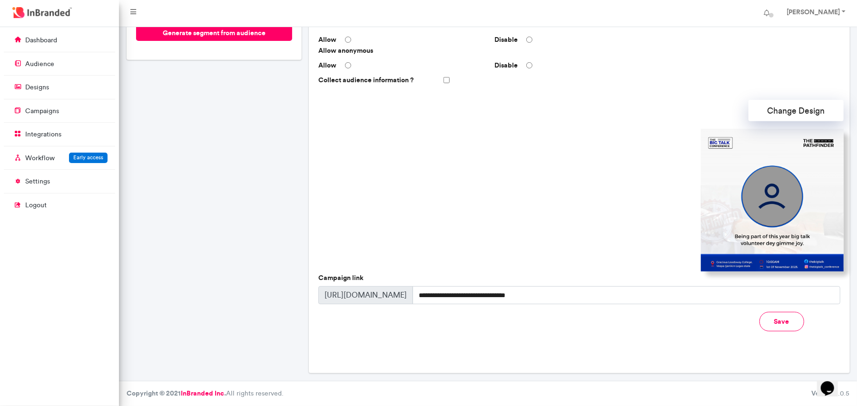
click at [770, 326] on button "Save" at bounding box center [782, 322] width 45 height 20
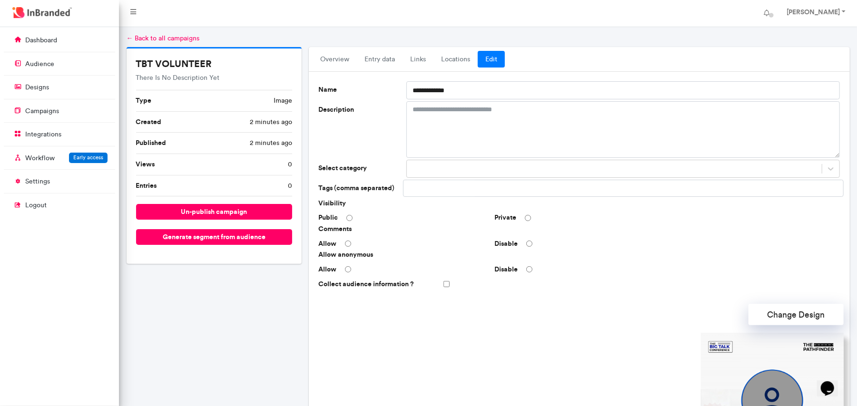
scroll to position [0, 0]
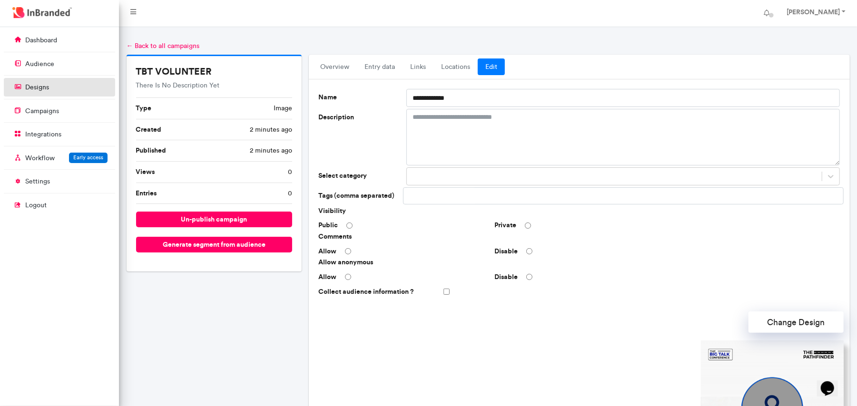
click at [65, 88] on link "designs" at bounding box center [59, 87] width 111 height 18
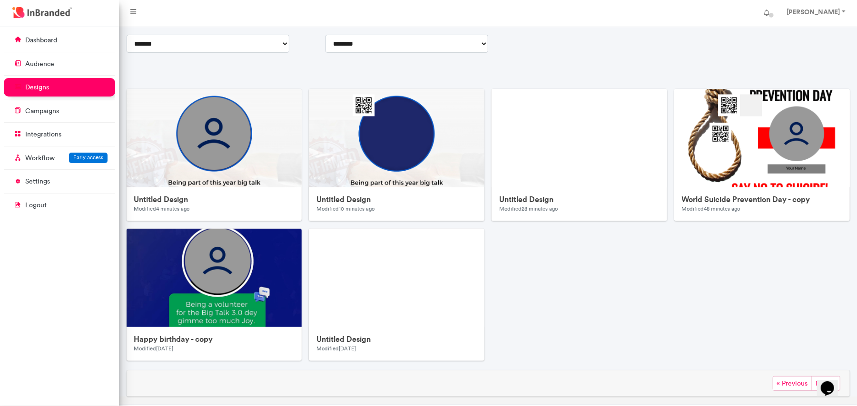
scroll to position [160, 0]
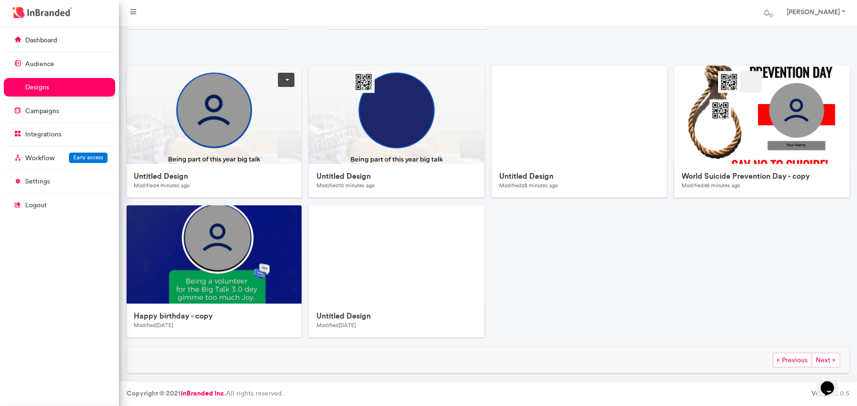
click at [288, 80] on link at bounding box center [286, 80] width 17 height 14
click at [191, 103] on img at bounding box center [317, 256] width 381 height 381
click at [227, 125] on img at bounding box center [317, 256] width 381 height 381
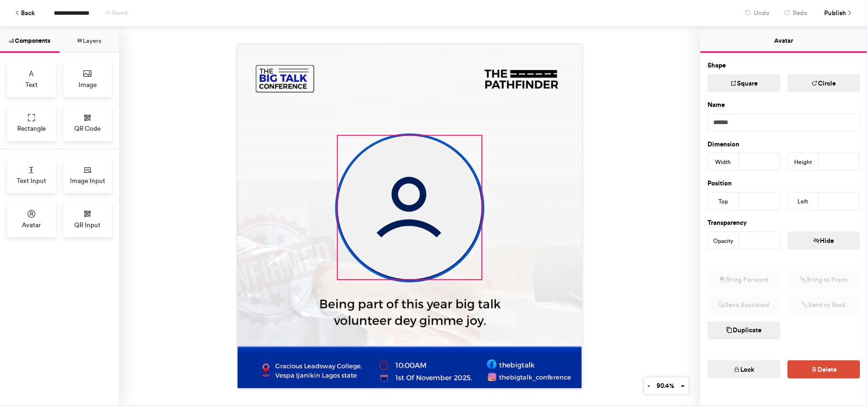
click at [437, 246] on img at bounding box center [410, 208] width 144 height 144
click at [661, 212] on div at bounding box center [409, 217] width 581 height 380
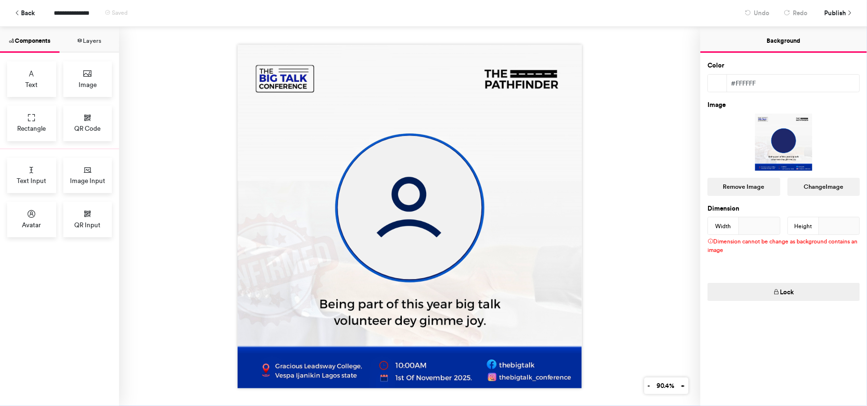
click at [515, 244] on img at bounding box center [410, 217] width 344 height 344
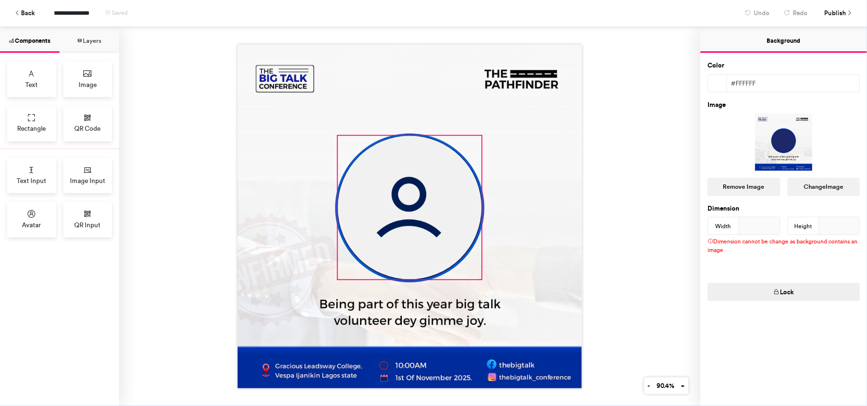
click at [388, 218] on img at bounding box center [410, 208] width 144 height 144
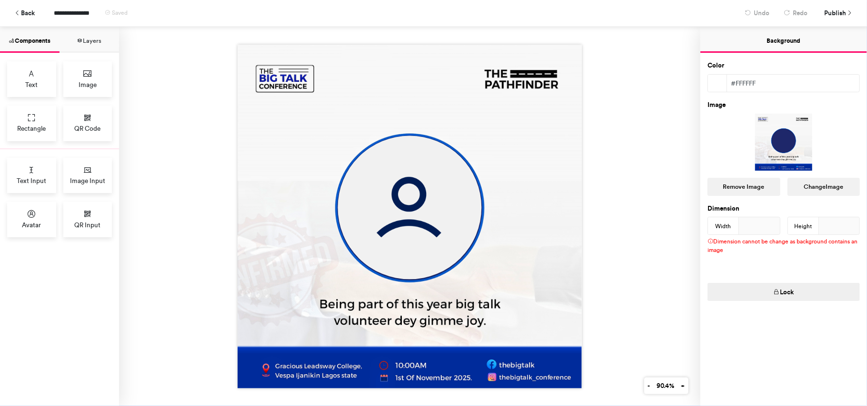
click at [497, 250] on img at bounding box center [410, 217] width 344 height 344
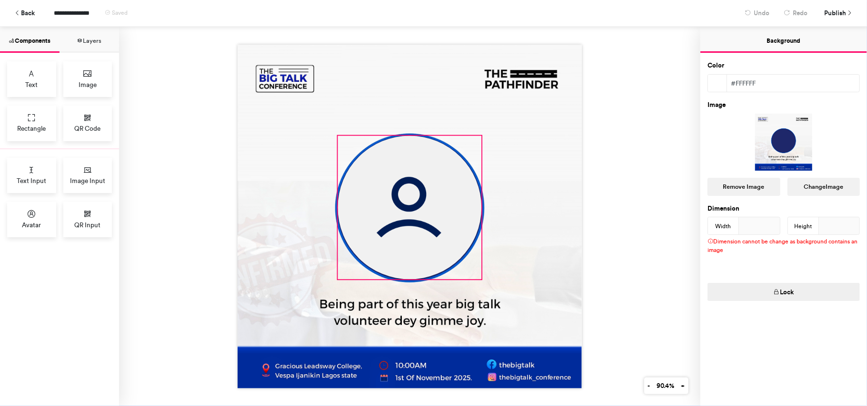
click at [379, 218] on img at bounding box center [410, 208] width 144 height 144
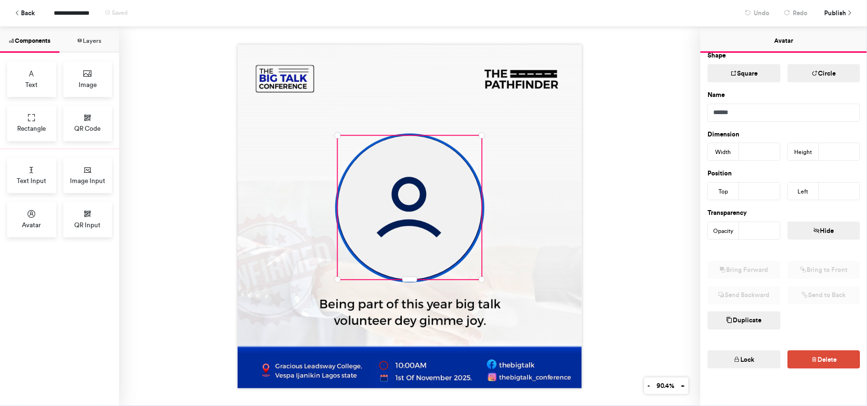
scroll to position [12, 0]
click at [599, 248] on div at bounding box center [409, 217] width 581 height 380
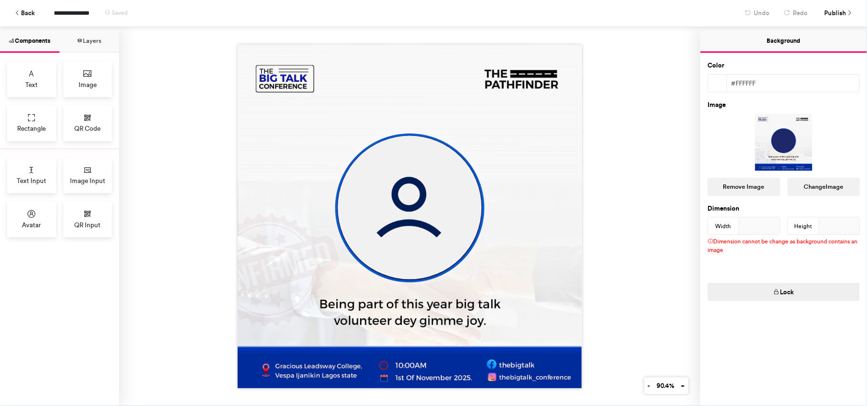
click at [89, 41] on button "Layers" at bounding box center [88, 40] width 59 height 26
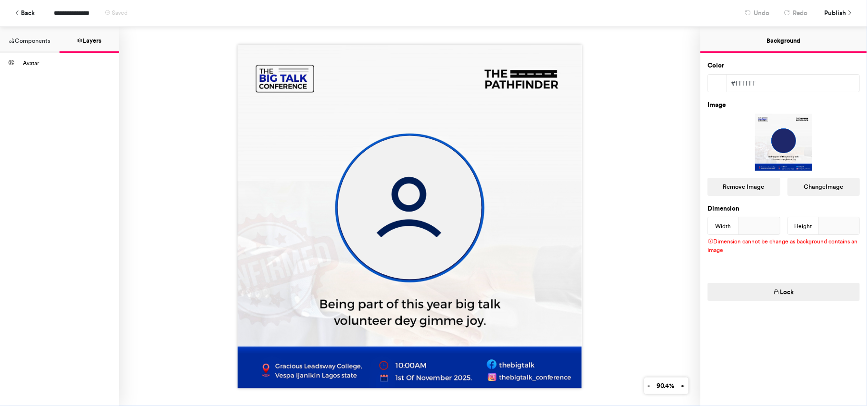
click at [21, 35] on button "Components" at bounding box center [29, 40] width 59 height 26
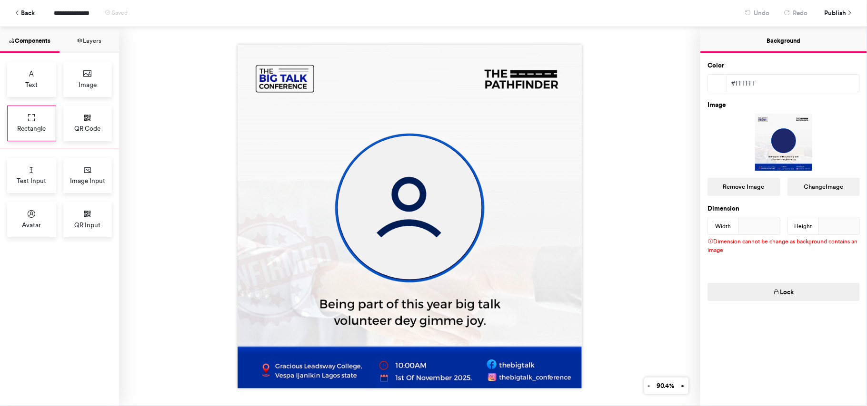
click at [37, 117] on div "Rectangle" at bounding box center [31, 124] width 49 height 36
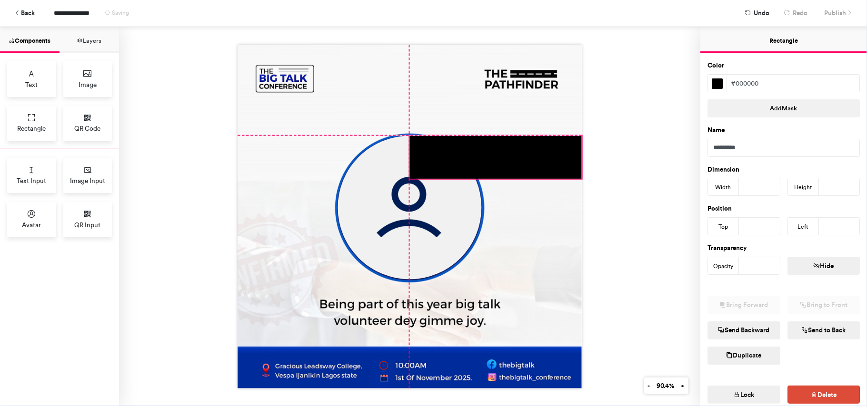
drag, startPoint x: 444, startPoint y: 152, endPoint x: 529, endPoint y: 157, distance: 85.8
click at [529, 157] on div at bounding box center [496, 157] width 172 height 43
type input "***"
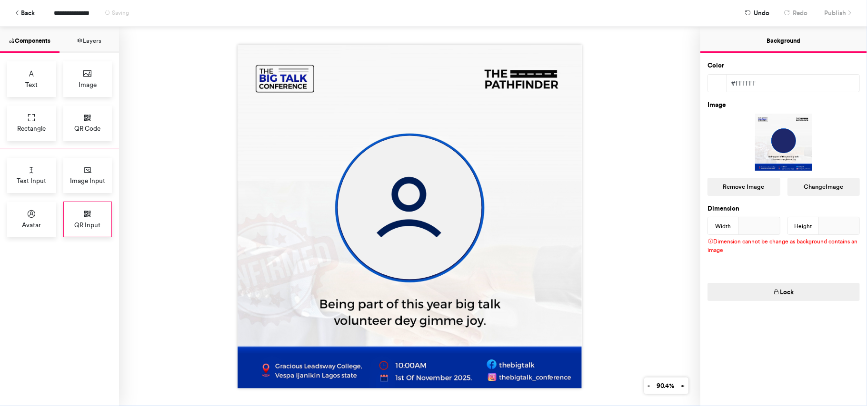
click at [94, 227] on span "QR Input" at bounding box center [87, 225] width 26 height 10
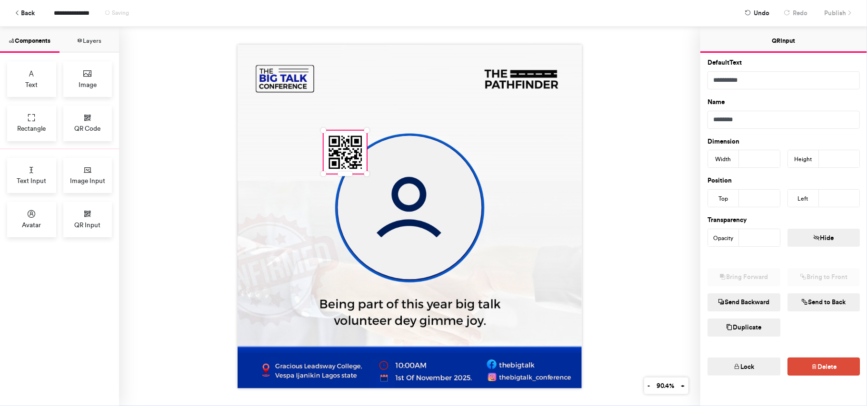
scroll to position [0, 0]
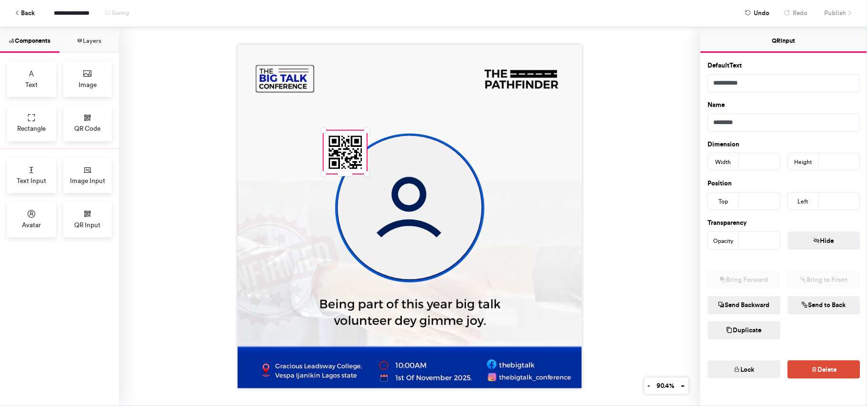
click at [820, 12] on div "**********" at bounding box center [433, 13] width 852 height 26
click at [827, 11] on span "Publish" at bounding box center [835, 13] width 22 height 17
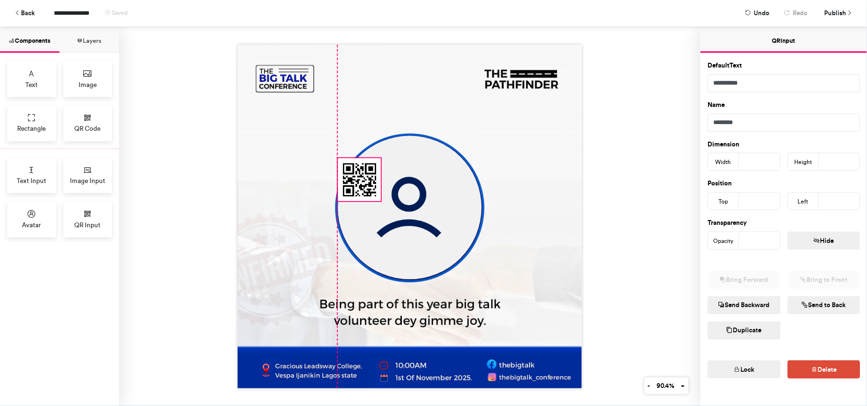
drag, startPoint x: 335, startPoint y: 161, endPoint x: 339, endPoint y: 171, distance: 11.3
click at [339, 171] on img at bounding box center [359, 179] width 43 height 43
type input "***"
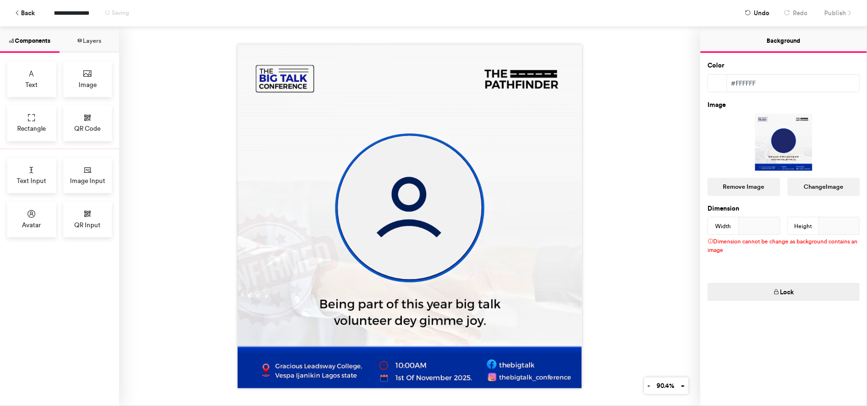
click at [838, 14] on div "**********" at bounding box center [433, 13] width 852 height 26
click at [536, 149] on img at bounding box center [410, 217] width 344 height 344
click at [831, 14] on span "Publish" at bounding box center [835, 13] width 22 height 17
click at [837, 5] on span "Publish" at bounding box center [835, 13] width 22 height 17
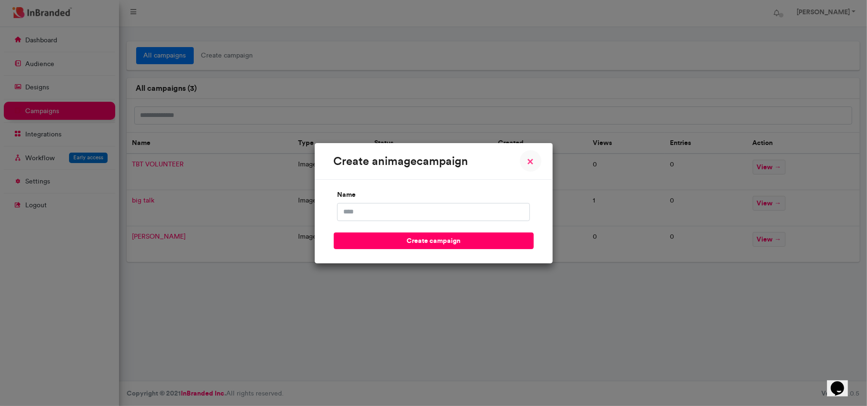
click at [528, 160] on span "×" at bounding box center [530, 161] width 7 height 11
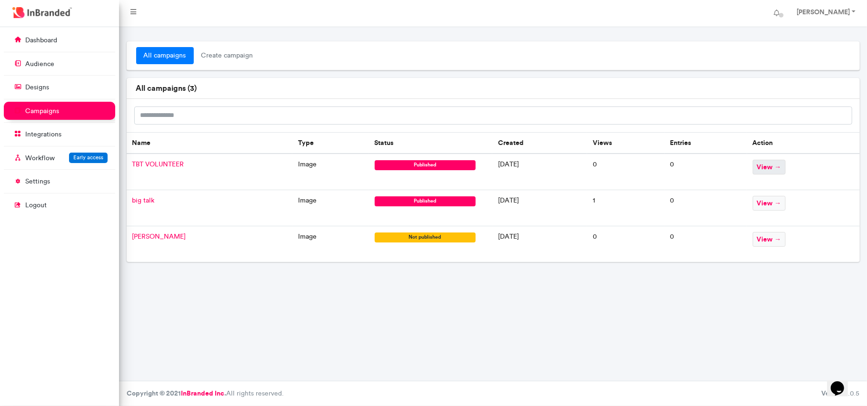
click at [776, 168] on span "view →" at bounding box center [769, 167] width 33 height 15
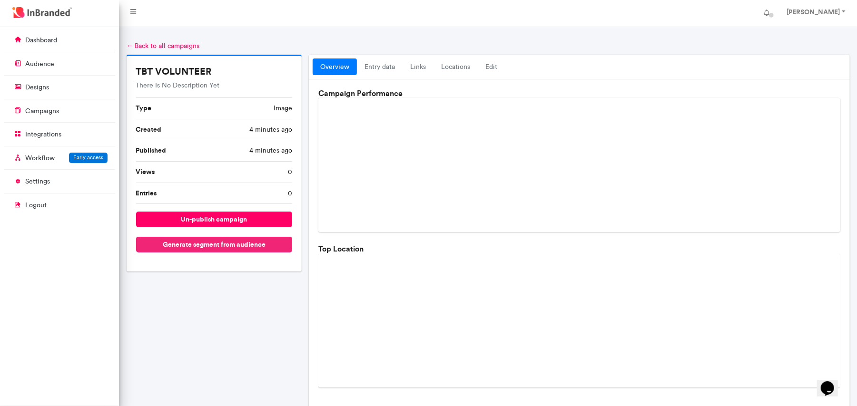
click at [202, 242] on button "Generate segment from audience" at bounding box center [214, 245] width 157 height 16
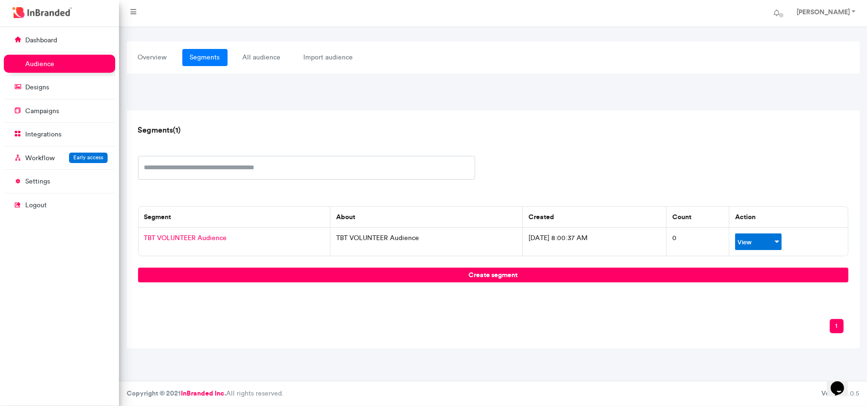
click at [763, 241] on link "View" at bounding box center [755, 242] width 37 height 8
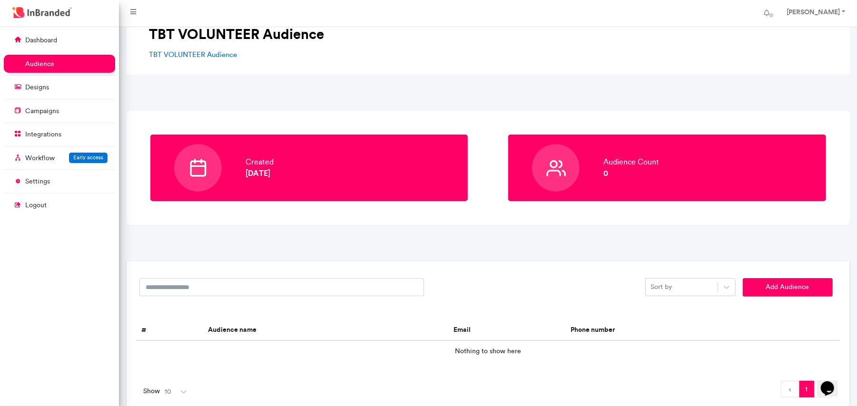
scroll to position [73, 0]
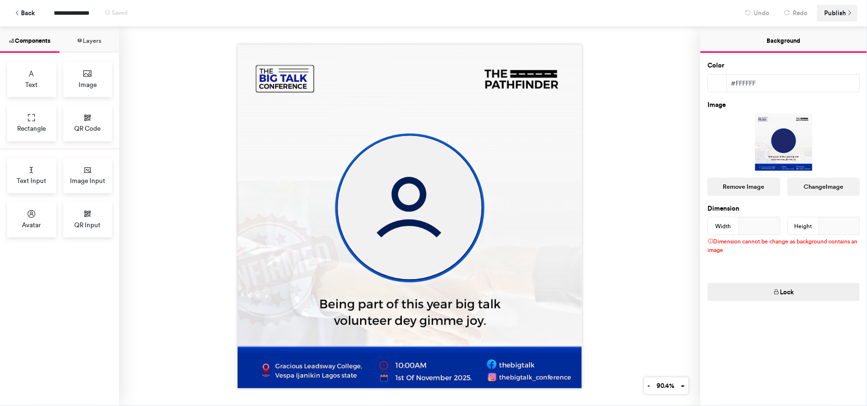
click at [834, 17] on span "Publish" at bounding box center [835, 13] width 22 height 17
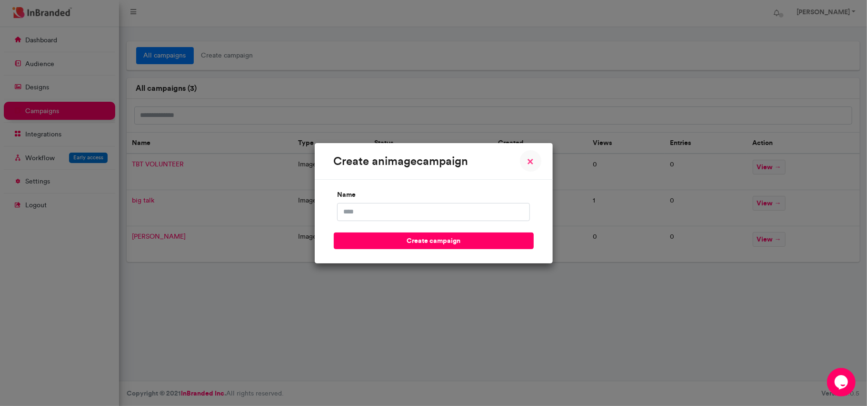
click at [528, 159] on span "×" at bounding box center [530, 161] width 7 height 11
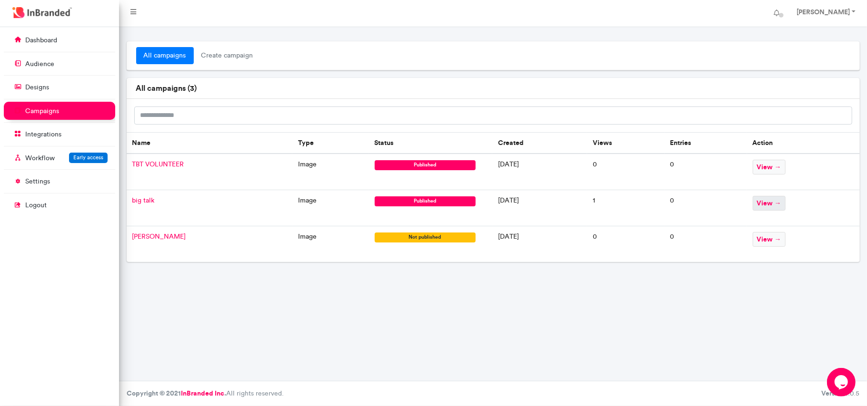
click at [783, 206] on span "view →" at bounding box center [769, 203] width 33 height 15
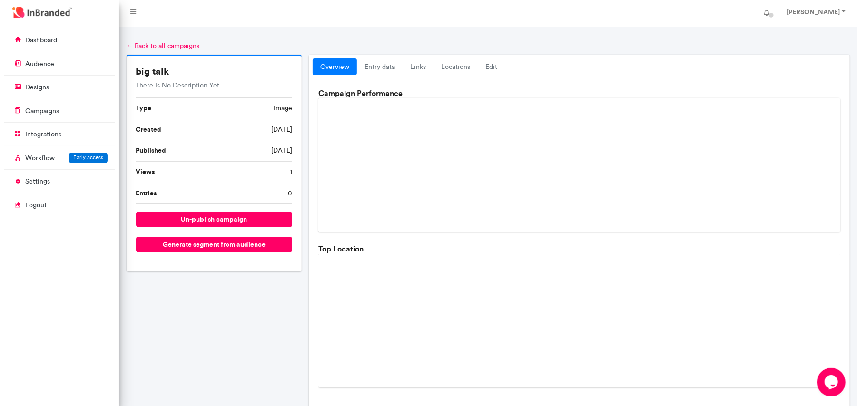
click at [157, 136] on li "Created 3 weeks ago" at bounding box center [214, 129] width 157 height 21
click at [271, 151] on span "3 weeks ago" at bounding box center [281, 151] width 21 height 10
click at [52, 80] on link "designs" at bounding box center [59, 87] width 111 height 18
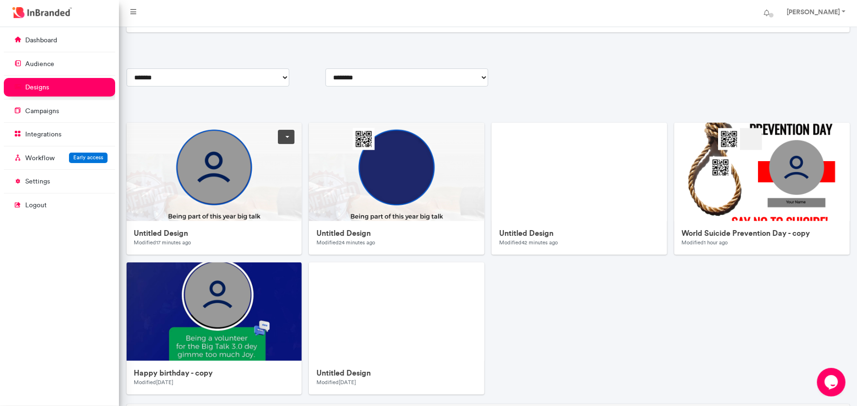
scroll to position [127, 0]
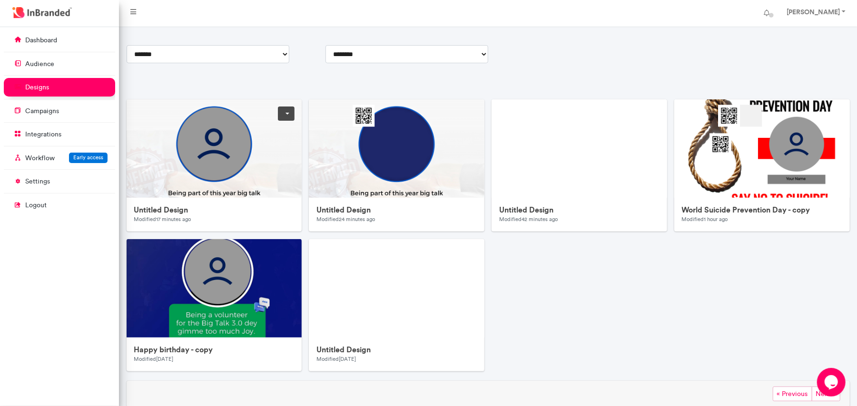
click at [216, 126] on img at bounding box center [317, 289] width 381 height 381
click at [40, 155] on p "Workflow" at bounding box center [40, 159] width 30 height 10
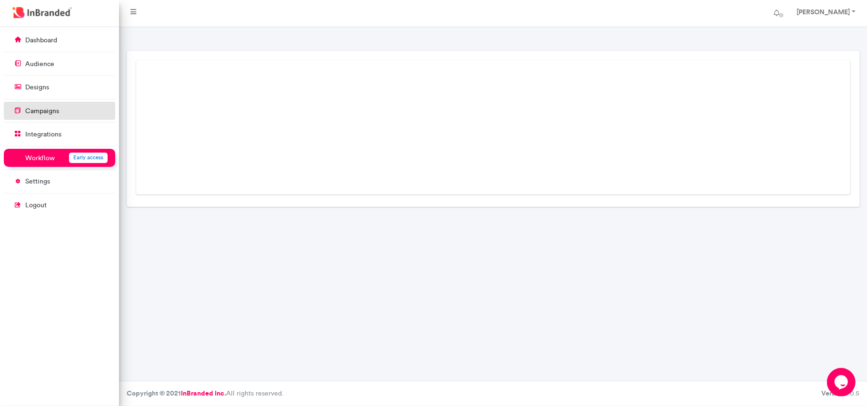
click at [44, 113] on p "campaigns" at bounding box center [42, 112] width 34 height 10
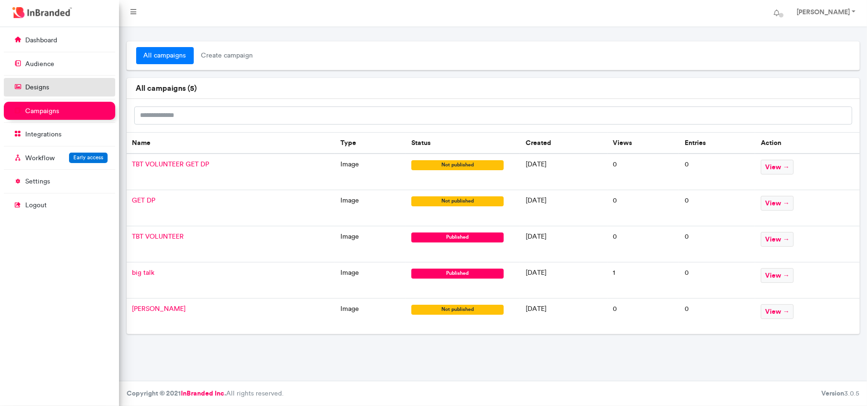
click at [65, 86] on link "designs" at bounding box center [59, 87] width 111 height 18
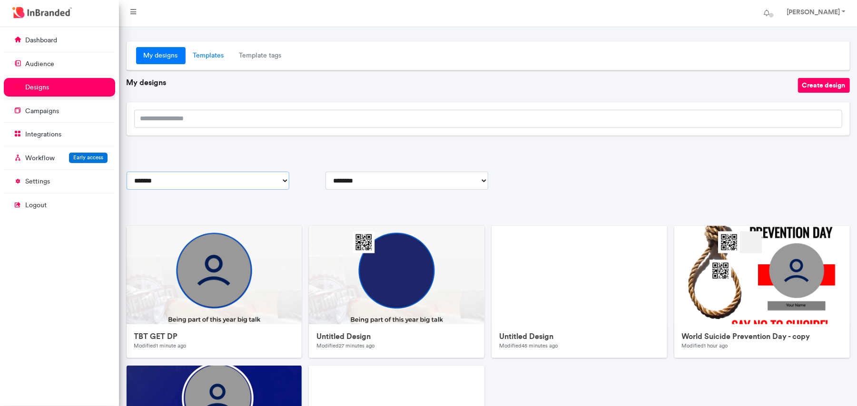
click at [189, 182] on select "**********" at bounding box center [208, 181] width 163 height 18
click at [208, 56] on link "Templates" at bounding box center [209, 55] width 46 height 17
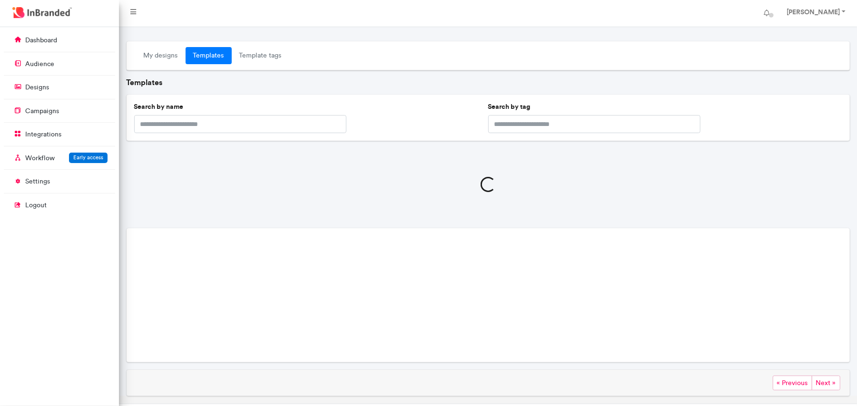
drag, startPoint x: 212, startPoint y: 54, endPoint x: 310, endPoint y: 96, distance: 106.6
click at [212, 54] on link "Templates" at bounding box center [209, 55] width 46 height 17
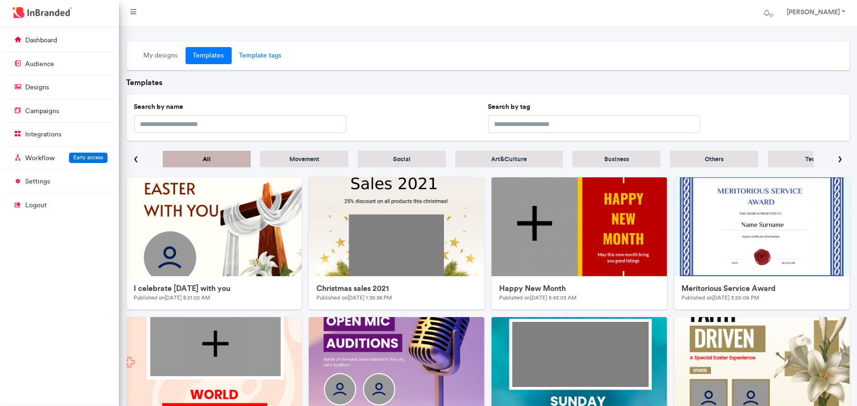
click at [261, 56] on link "Template tags" at bounding box center [261, 55] width 58 height 17
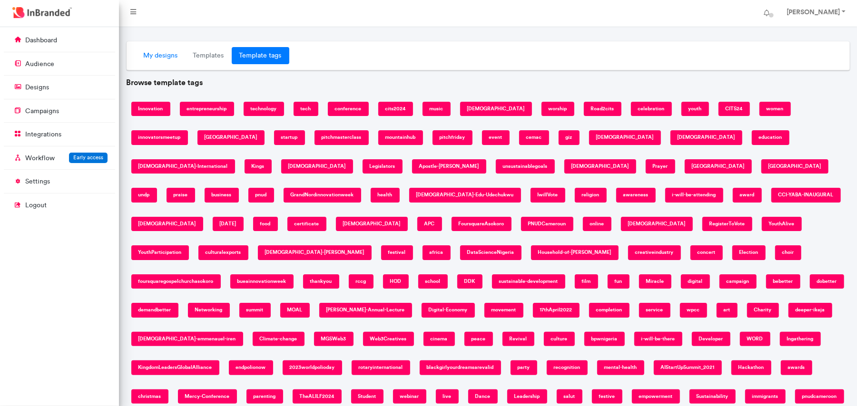
click at [169, 58] on link "My designs" at bounding box center [161, 55] width 50 height 17
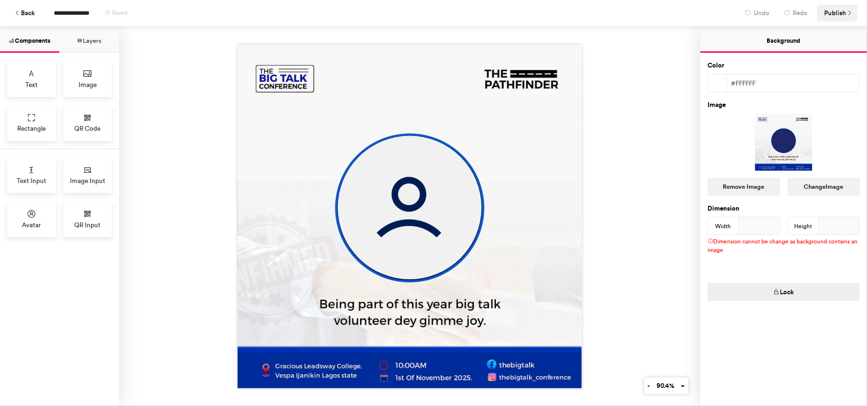
click at [838, 10] on span "Publish" at bounding box center [835, 13] width 22 height 17
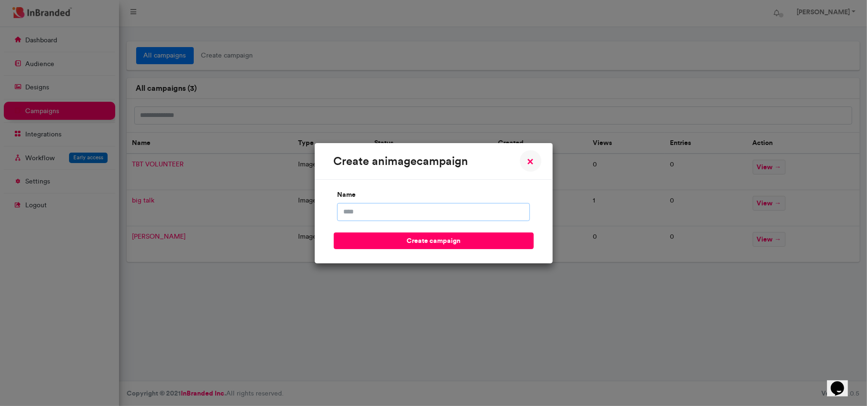
click at [370, 212] on input "name" at bounding box center [433, 212] width 193 height 18
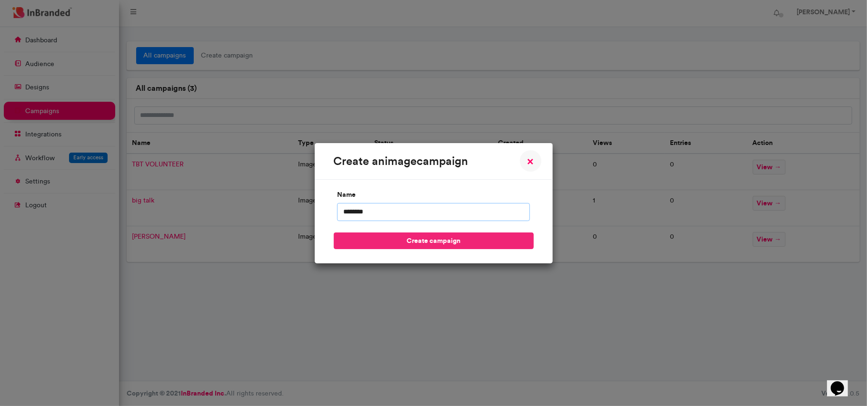
type input "*******"
click at [384, 248] on button "create campaign" at bounding box center [434, 241] width 200 height 17
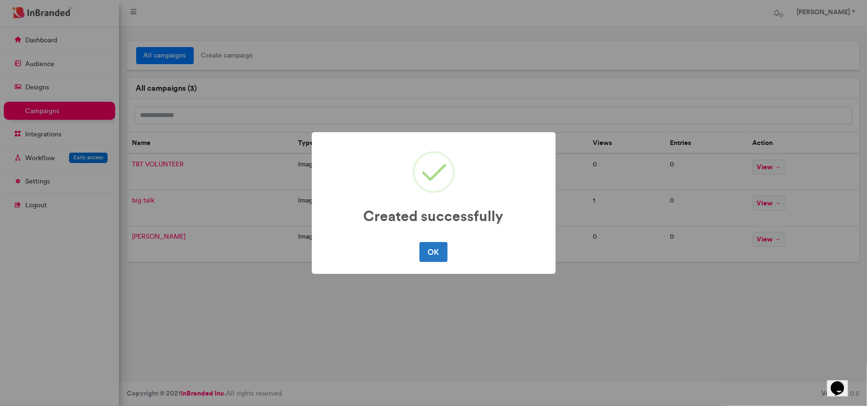
click at [632, 129] on div "Created successfully × OK No Cancel" at bounding box center [433, 203] width 867 height 406
click at [432, 250] on button "OK" at bounding box center [433, 252] width 28 height 20
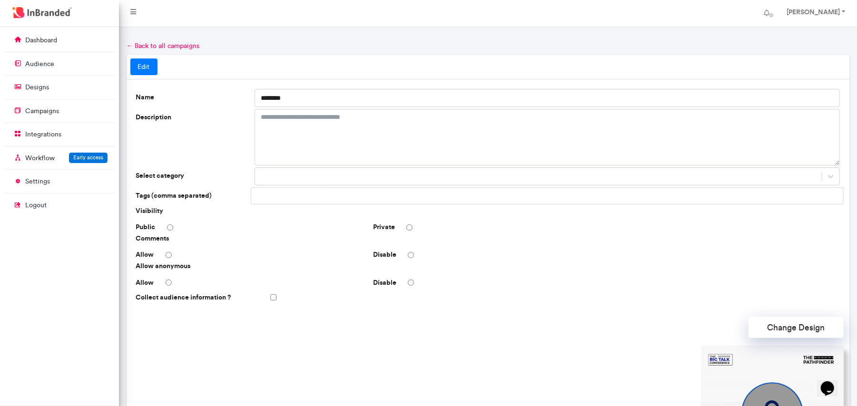
click at [148, 68] on link "Edit" at bounding box center [143, 67] width 27 height 17
click at [286, 95] on input "*******" at bounding box center [548, 98] width 586 height 18
drag, startPoint x: 289, startPoint y: 96, endPoint x: 248, endPoint y: 97, distance: 41.0
click at [248, 97] on div "Name *******" at bounding box center [488, 98] width 712 height 18
click at [405, 228] on div "Private" at bounding box center [487, 228] width 237 height 10
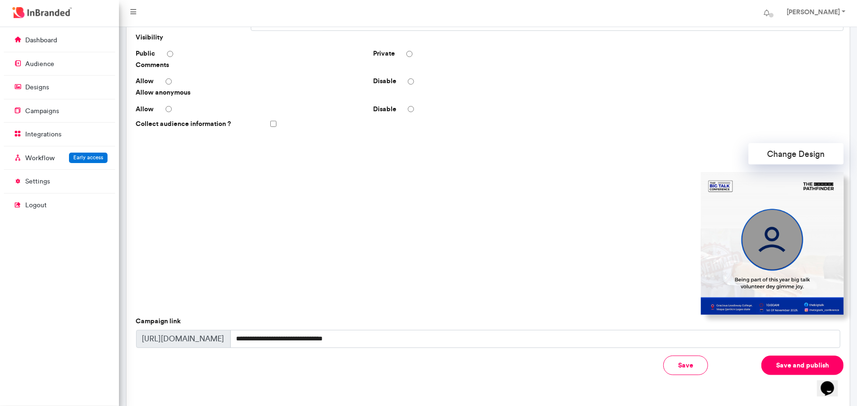
scroll to position [190, 0]
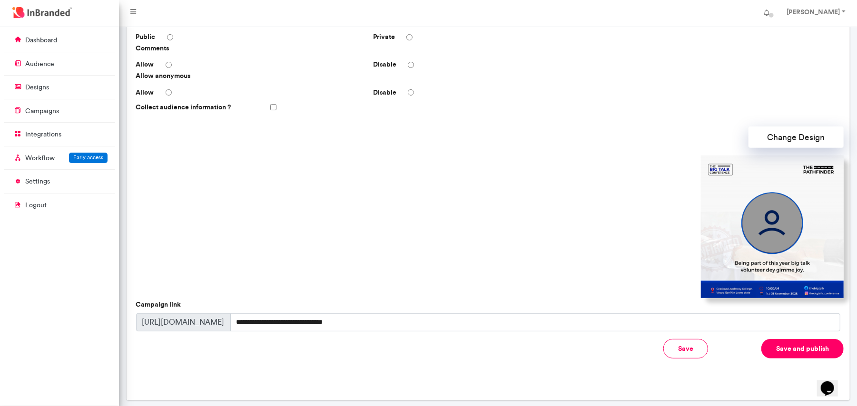
click at [273, 103] on div "Collect audience information ?" at bounding box center [488, 107] width 712 height 17
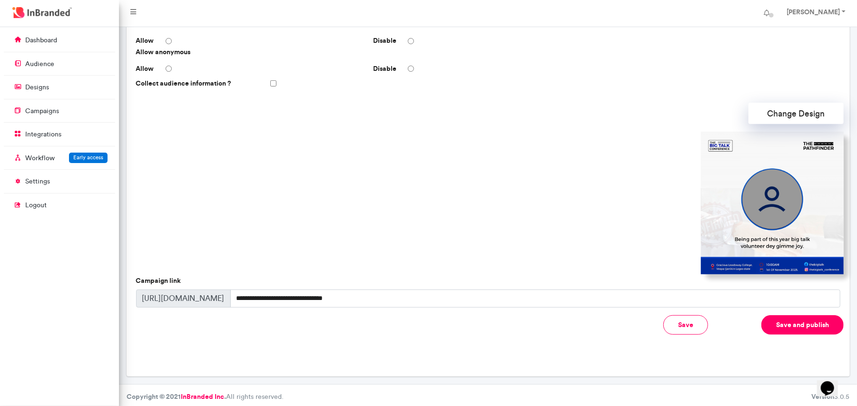
scroll to position [219, 0]
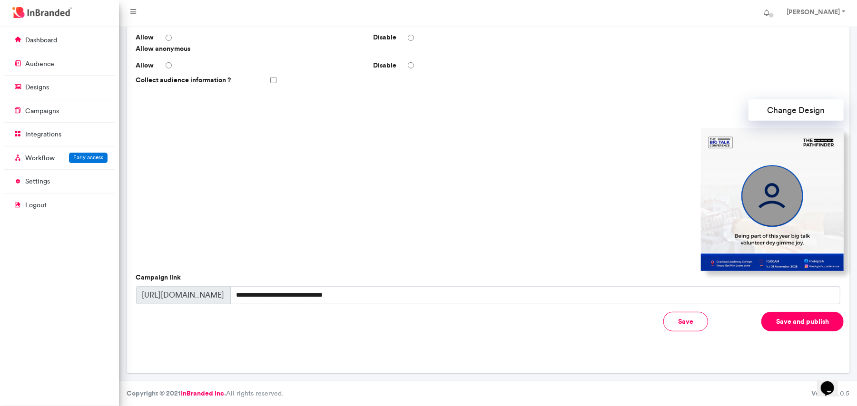
click at [803, 325] on button "Save and publish" at bounding box center [803, 322] width 82 height 20
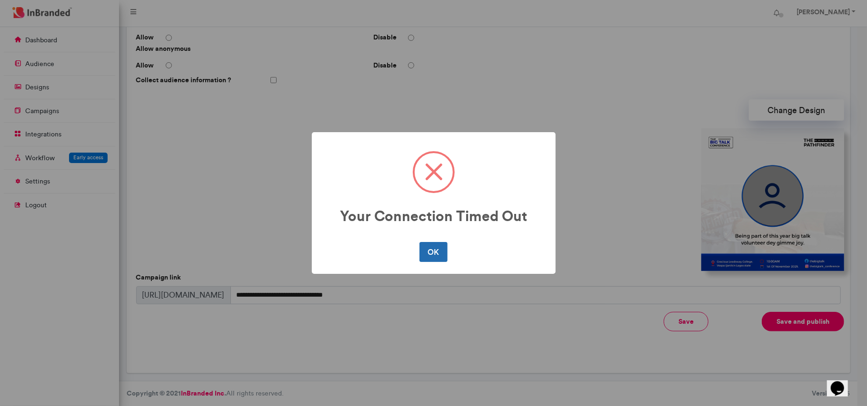
click at [429, 248] on button "OK" at bounding box center [433, 252] width 28 height 20
type input "*******"
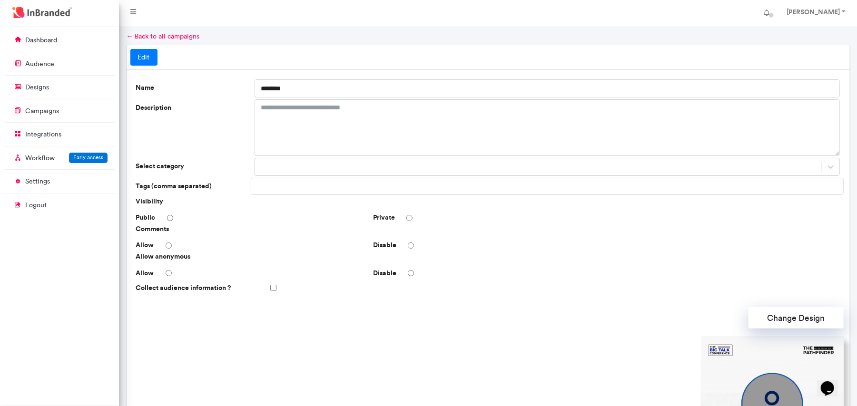
scroll to position [0, 0]
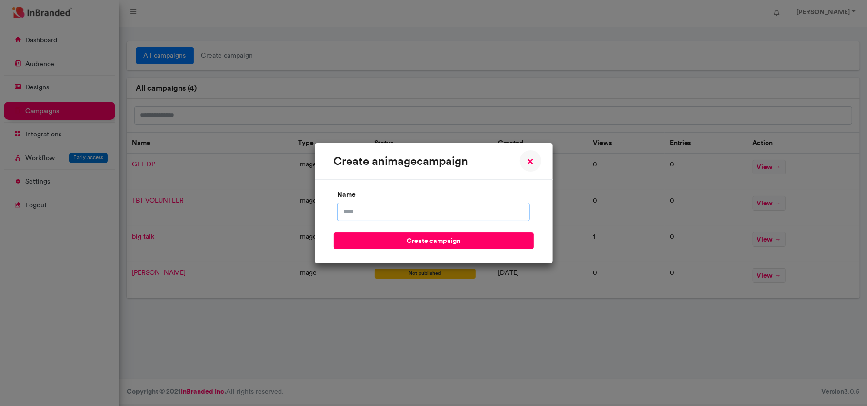
click at [398, 218] on input "name" at bounding box center [433, 212] width 193 height 18
click at [357, 213] on input "**********" at bounding box center [433, 212] width 193 height 18
click at [410, 209] on input "**********" at bounding box center [433, 212] width 193 height 18
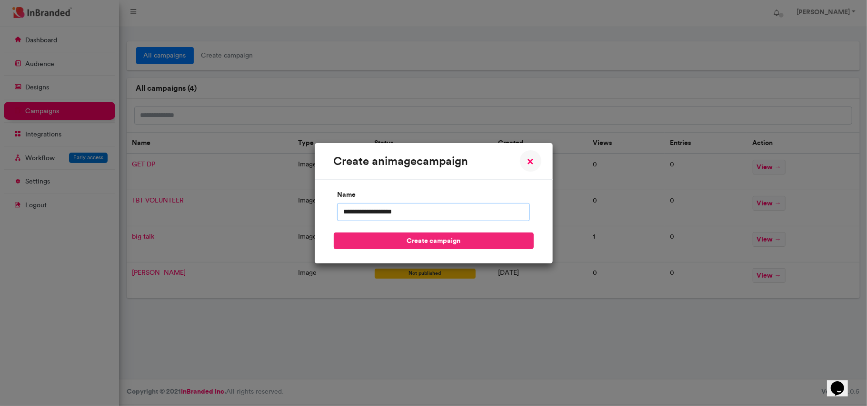
type input "**********"
click at [389, 246] on button "create campaign" at bounding box center [434, 241] width 200 height 17
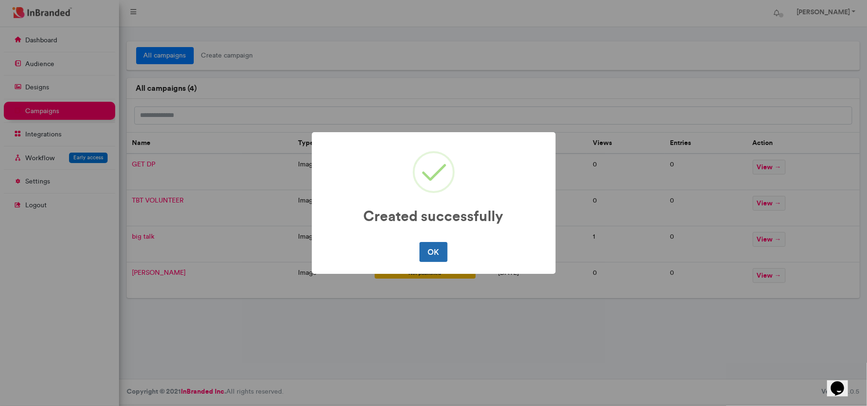
click at [431, 248] on button "OK" at bounding box center [433, 252] width 28 height 20
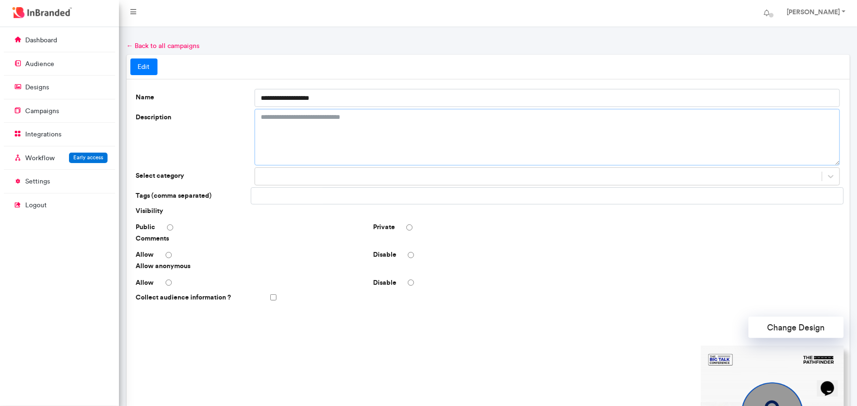
click at [311, 125] on textarea "Description" at bounding box center [548, 137] width 586 height 57
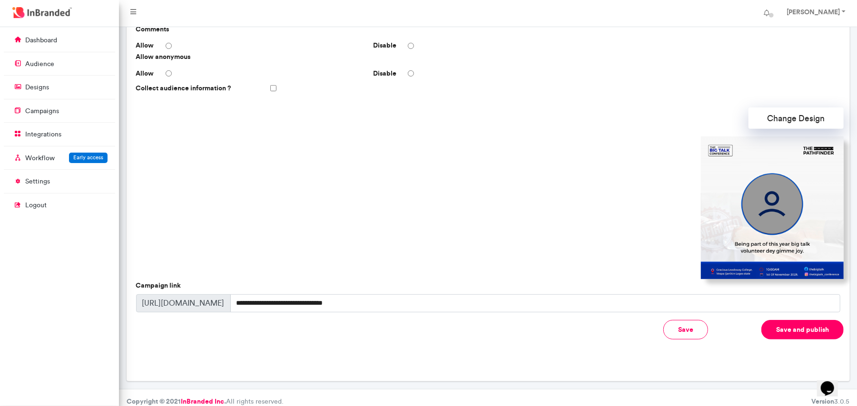
scroll to position [219, 0]
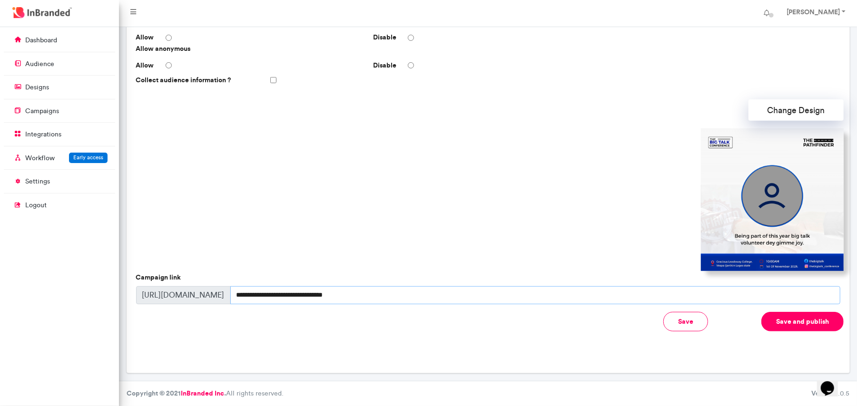
click at [305, 296] on input "**********" at bounding box center [535, 296] width 610 height 18
click at [195, 297] on span "[URL][DOMAIN_NAME]" at bounding box center [183, 296] width 95 height 18
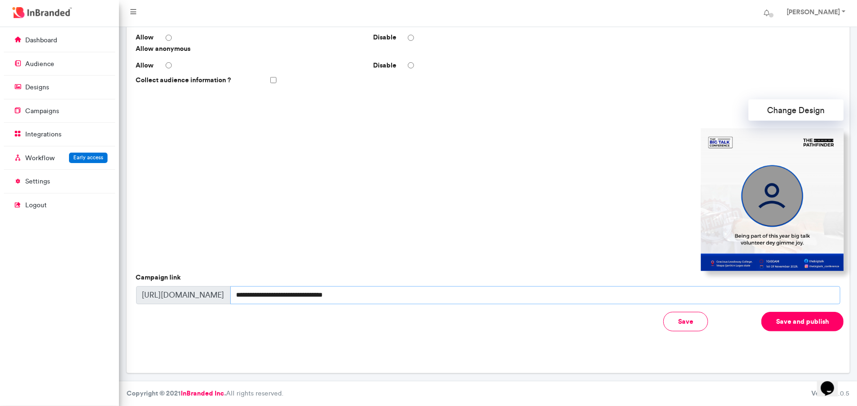
click at [258, 292] on input "**********" at bounding box center [535, 296] width 610 height 18
click at [259, 292] on input "**********" at bounding box center [535, 296] width 610 height 18
click at [260, 292] on input "**********" at bounding box center [535, 296] width 610 height 18
click at [191, 297] on span "[URL][DOMAIN_NAME]" at bounding box center [183, 296] width 95 height 18
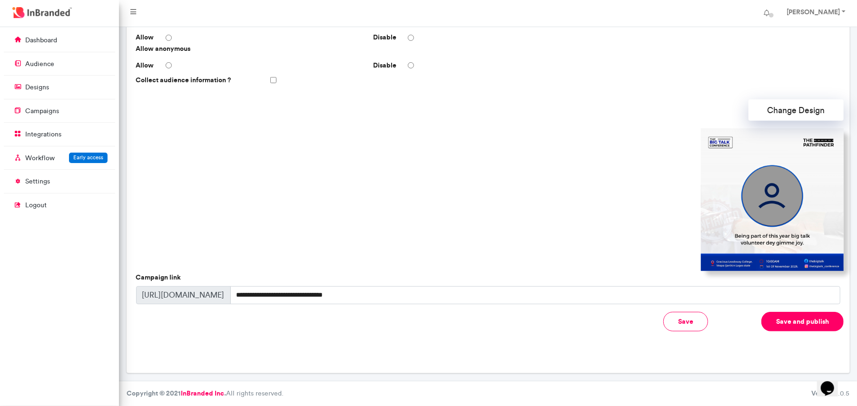
click at [191, 297] on span "[URL][DOMAIN_NAME]" at bounding box center [183, 296] width 95 height 18
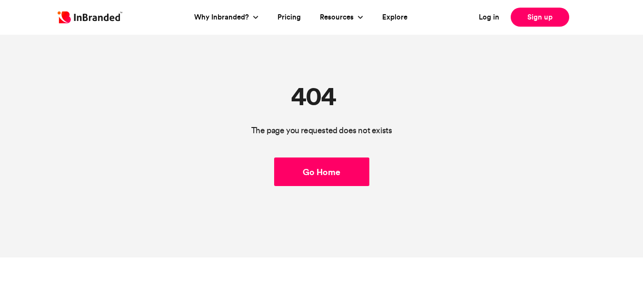
click at [326, 168] on link "Go Home" at bounding box center [321, 172] width 95 height 29
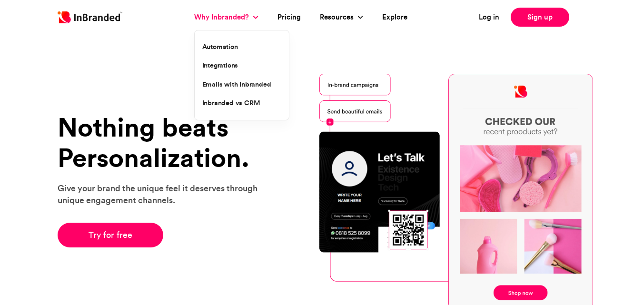
click at [246, 19] on link "Why Inbranded?" at bounding box center [222, 17] width 57 height 11
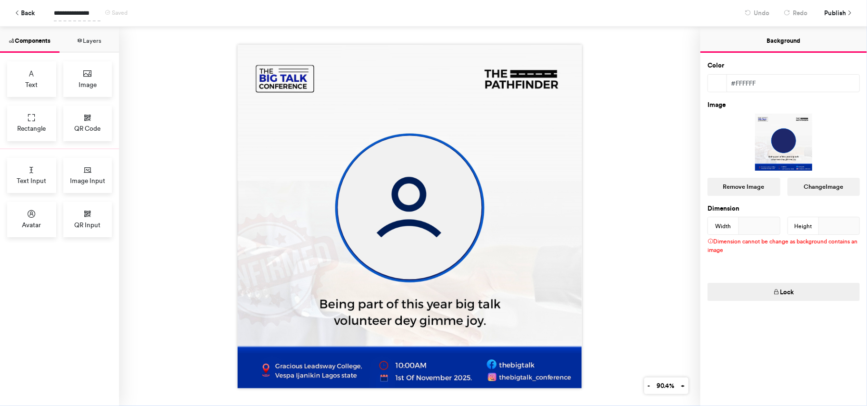
click at [78, 14] on span "**********" at bounding box center [77, 13] width 47 height 17
click at [111, 15] on span "**********" at bounding box center [89, 13] width 71 height 17
click at [108, 15] on span "**********" at bounding box center [89, 13] width 71 height 17
click at [179, 110] on div at bounding box center [409, 217] width 581 height 380
drag, startPoint x: 98, startPoint y: 16, endPoint x: 56, endPoint y: 25, distance: 42.9
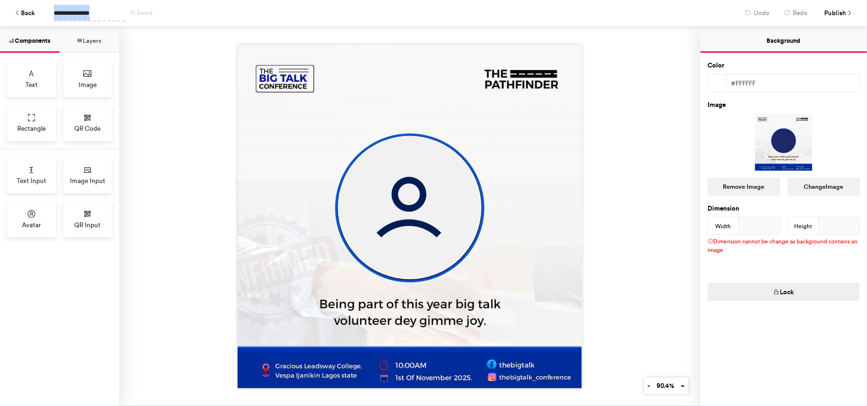
click at [50, 12] on div "**********" at bounding box center [389, 13] width 695 height 17
click at [139, 16] on div "**********" at bounding box center [390, 13] width 672 height 17
click at [92, 40] on button "Layers" at bounding box center [88, 40] width 59 height 26
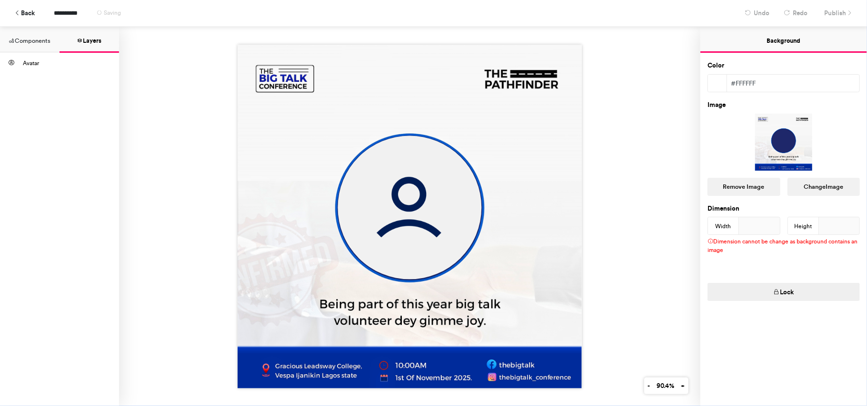
click at [30, 40] on button "Components" at bounding box center [29, 40] width 59 height 26
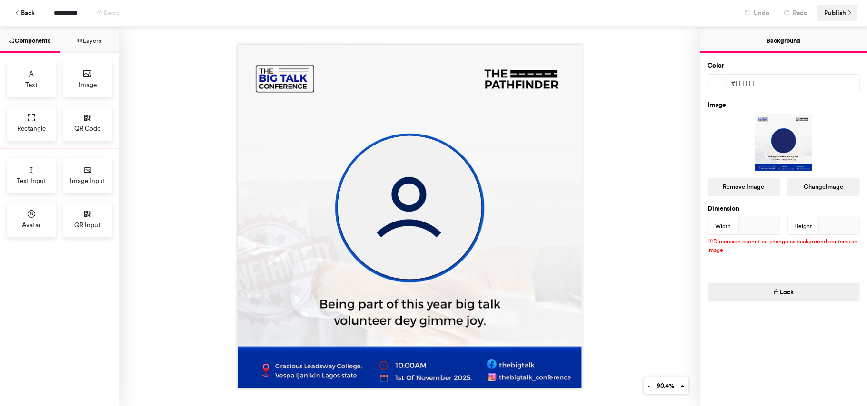
click at [834, 13] on span "Publish" at bounding box center [835, 13] width 22 height 17
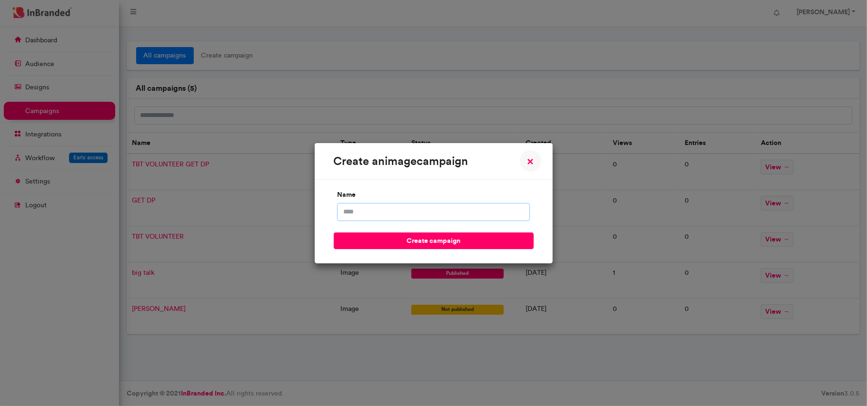
scroll to position [380, 119]
click at [369, 208] on input "name" at bounding box center [433, 212] width 193 height 18
click at [532, 159] on span "×" at bounding box center [530, 161] width 7 height 11
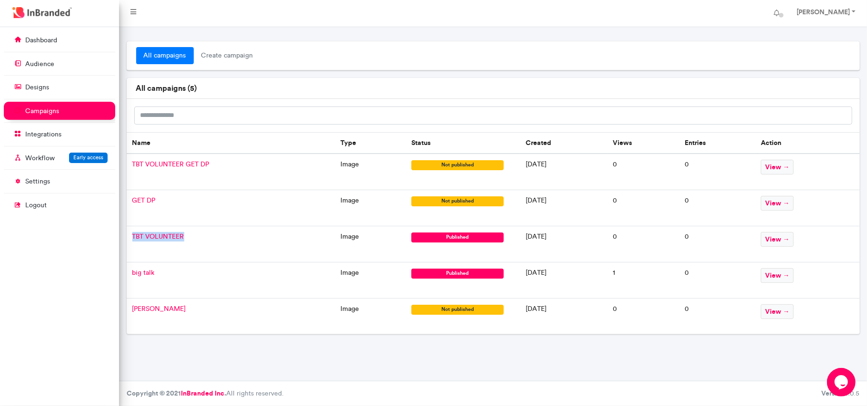
drag, startPoint x: 188, startPoint y: 240, endPoint x: 130, endPoint y: 238, distance: 57.6
click at [130, 238] on td "TBT VOLUNTEER" at bounding box center [231, 245] width 208 height 36
copy span "TBT VOLUNTEER"
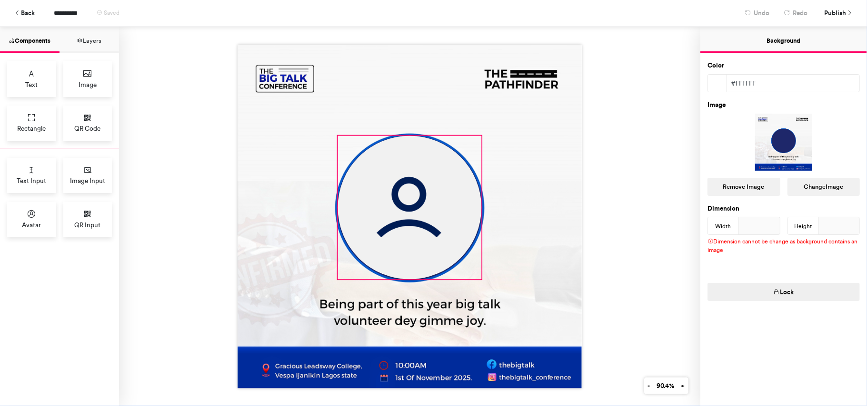
click at [406, 174] on img at bounding box center [410, 208] width 144 height 144
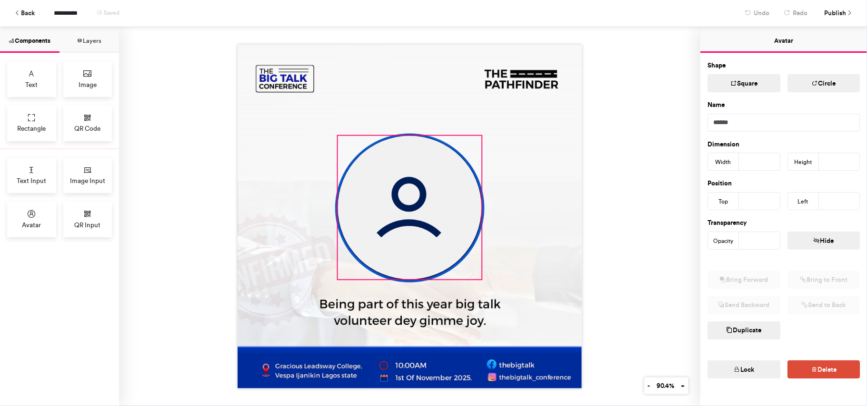
click at [562, 167] on img at bounding box center [410, 217] width 344 height 344
click at [562, 176] on img at bounding box center [410, 217] width 344 height 344
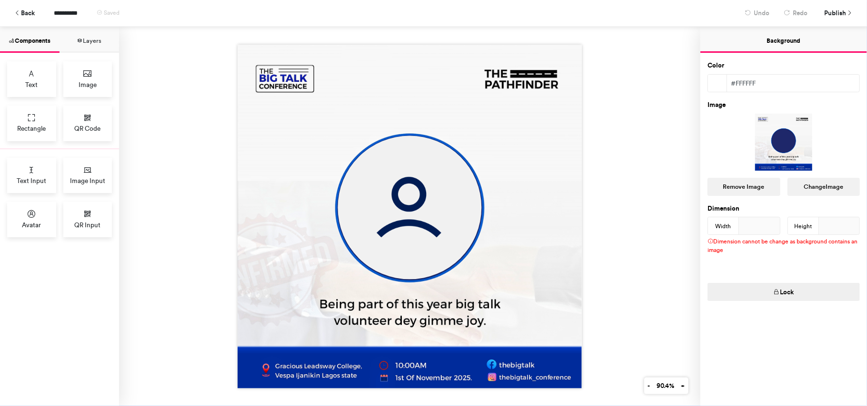
click at [562, 176] on img at bounding box center [410, 217] width 344 height 344
click at [587, 171] on div at bounding box center [409, 217] width 581 height 380
click at [760, 77] on div "#ffffff" at bounding box center [793, 83] width 132 height 17
click at [829, 18] on span "Publish" at bounding box center [835, 13] width 22 height 17
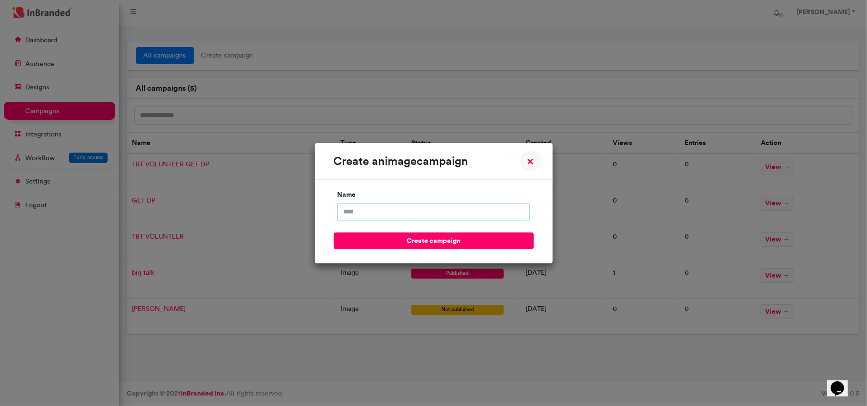
click at [429, 214] on input "name" at bounding box center [433, 212] width 193 height 18
type input "**********"
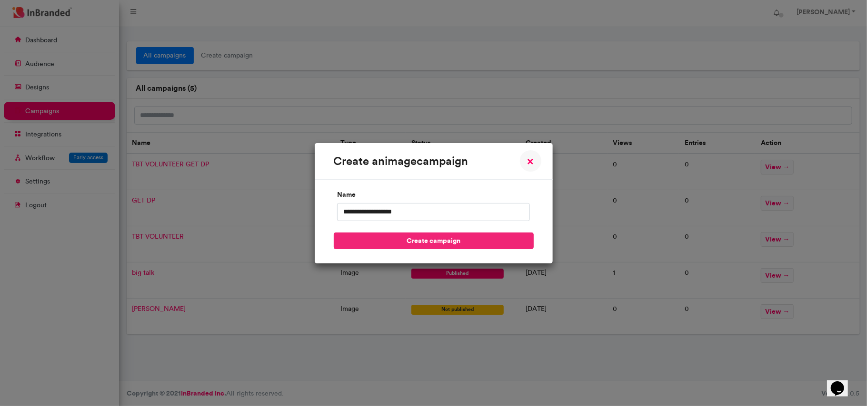
click at [437, 248] on button "create campaign" at bounding box center [434, 241] width 200 height 17
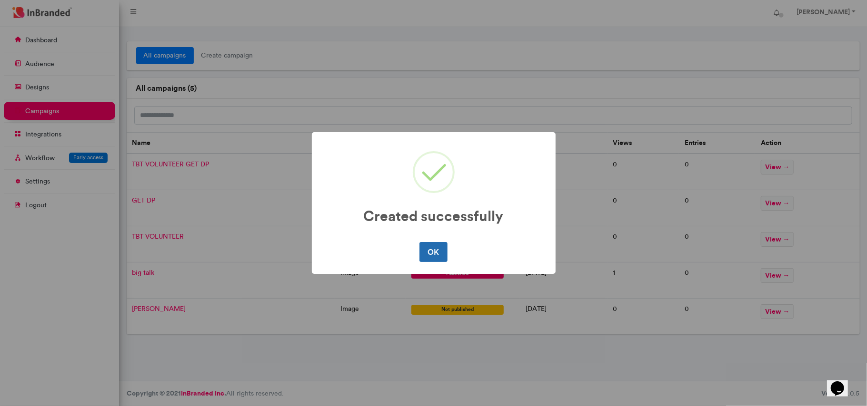
click at [435, 248] on button "OK" at bounding box center [433, 252] width 28 height 20
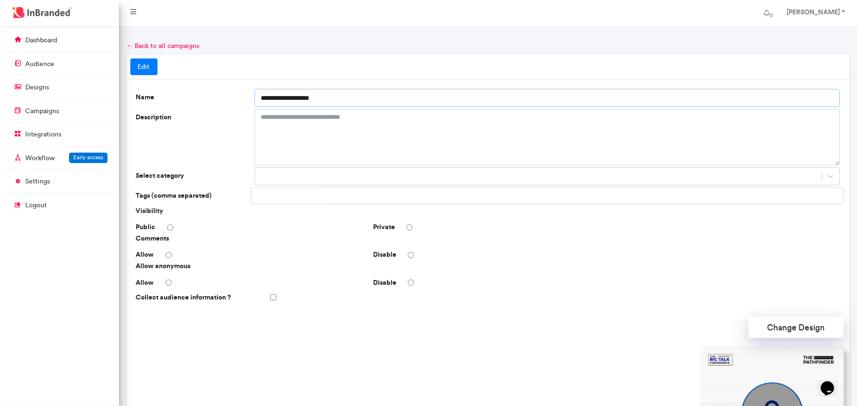
click at [311, 97] on input "**********" at bounding box center [548, 98] width 586 height 18
click at [337, 124] on textarea "Description" at bounding box center [548, 137] width 586 height 57
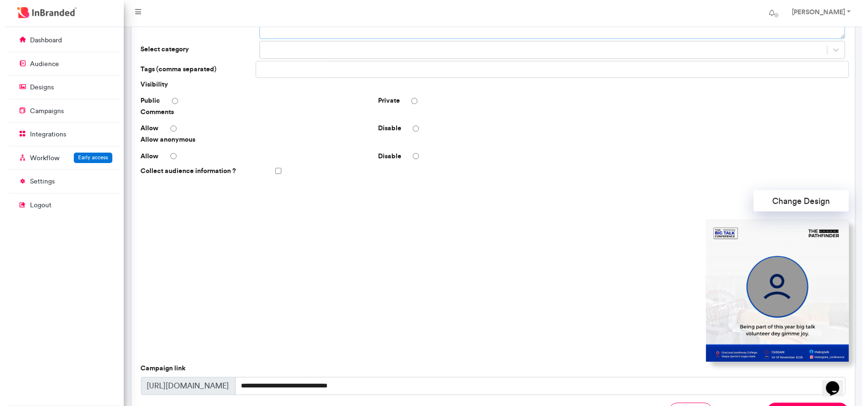
scroll to position [219, 0]
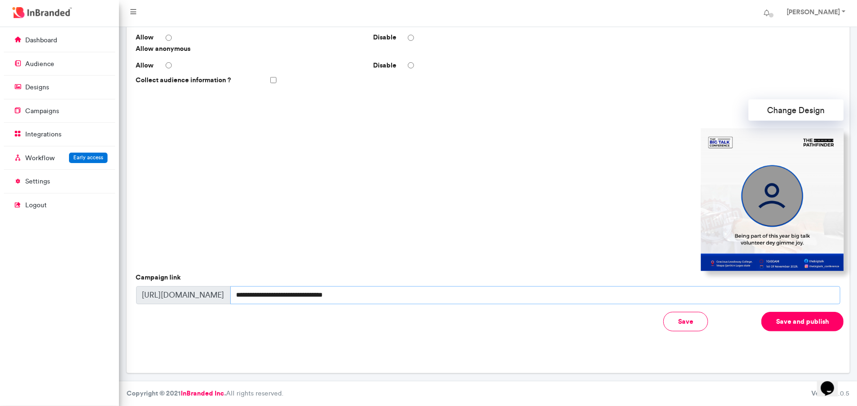
click at [323, 301] on input "**********" at bounding box center [535, 296] width 610 height 18
click at [817, 324] on button "Save and publish" at bounding box center [803, 322] width 82 height 20
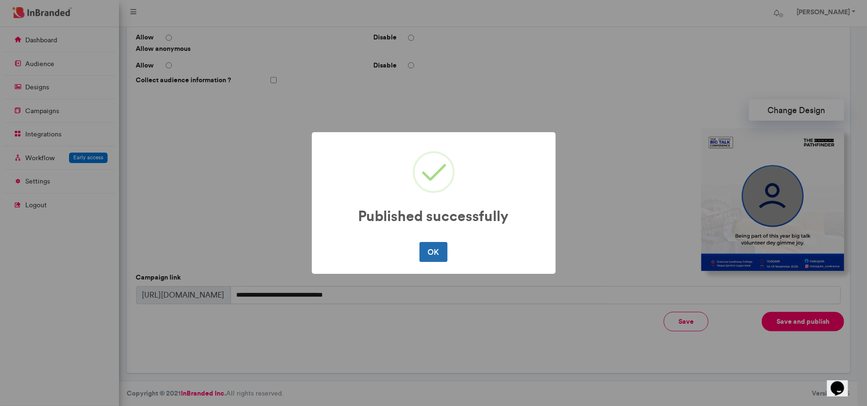
click at [434, 251] on button "OK" at bounding box center [433, 252] width 28 height 20
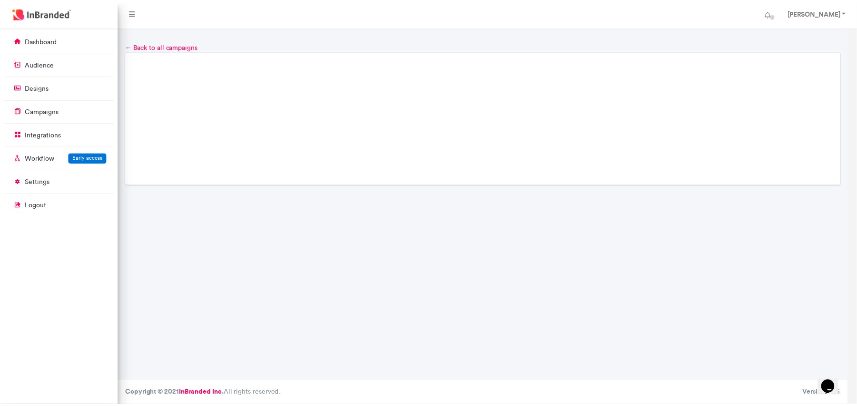
scroll to position [0, 0]
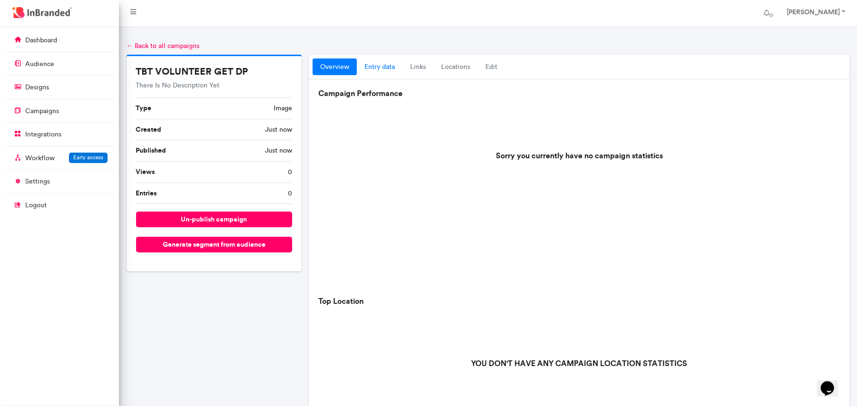
click at [379, 69] on link "entry data" at bounding box center [380, 67] width 46 height 17
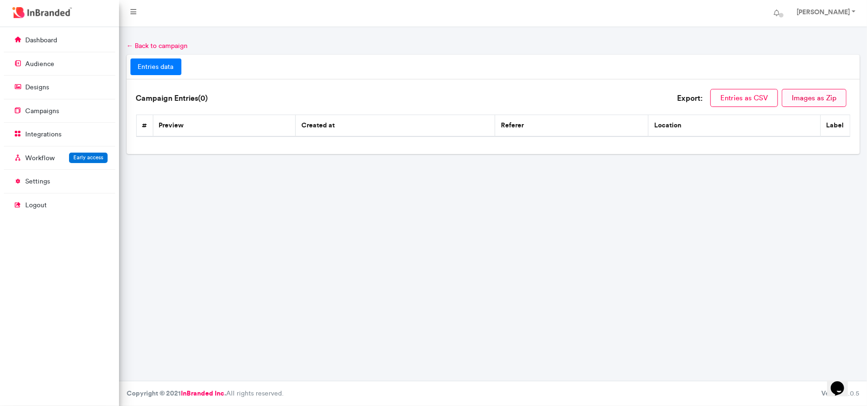
click at [828, 98] on button "Images as Zip" at bounding box center [814, 98] width 65 height 18
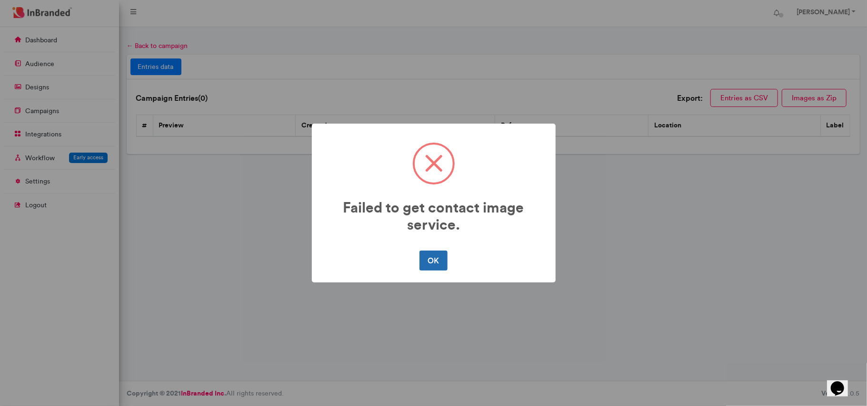
click at [440, 261] on button "OK" at bounding box center [433, 261] width 28 height 20
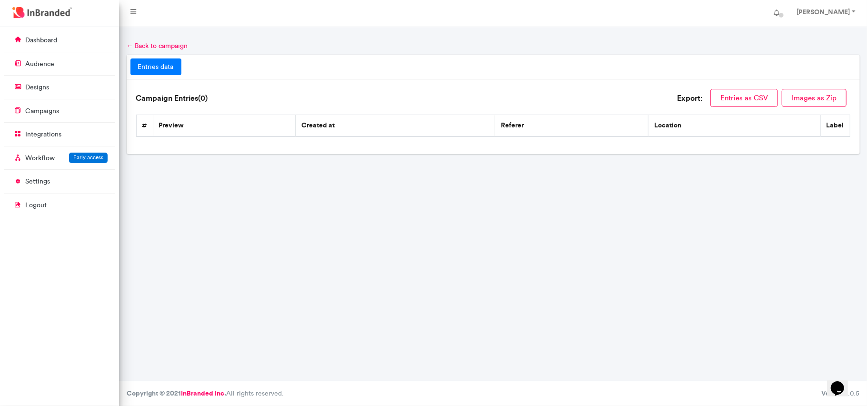
click at [156, 72] on link "entries data" at bounding box center [155, 67] width 51 height 17
click at [157, 69] on link "entries data" at bounding box center [155, 67] width 51 height 17
click at [183, 120] on th "preview" at bounding box center [224, 125] width 143 height 21
click at [165, 63] on link "entries data" at bounding box center [155, 67] width 51 height 17
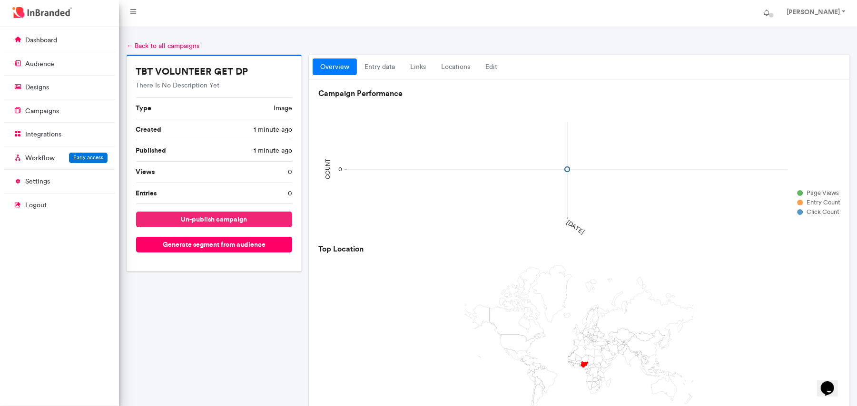
click at [216, 222] on button "un-publish campaign" at bounding box center [214, 220] width 157 height 16
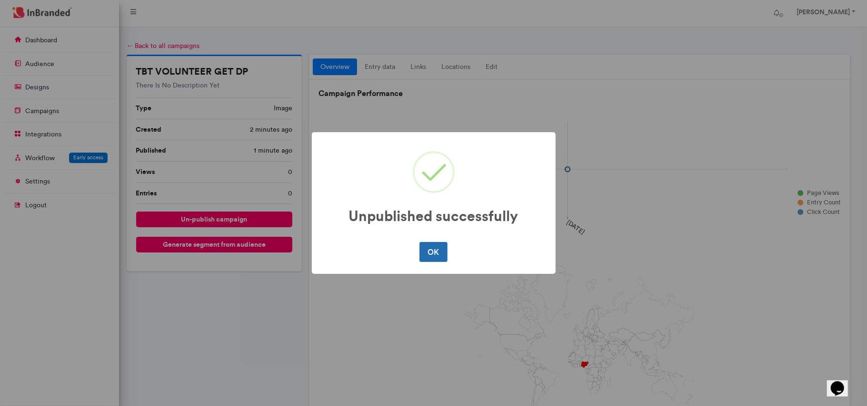
click at [439, 244] on button "OK" at bounding box center [433, 252] width 28 height 20
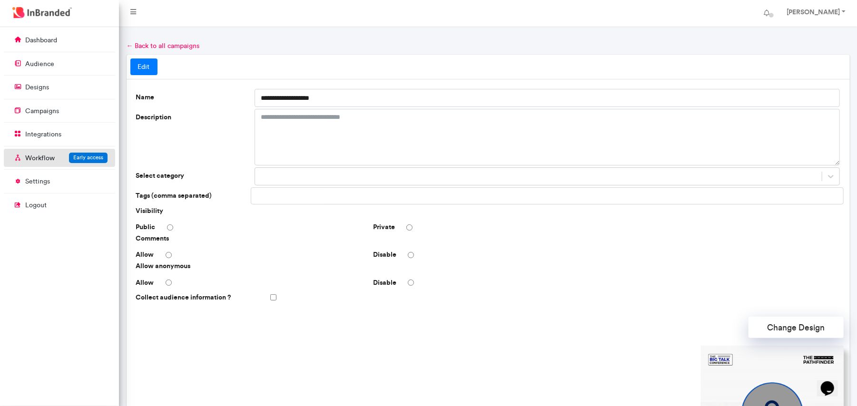
click at [70, 151] on link "Workflow Early access" at bounding box center [59, 158] width 111 height 18
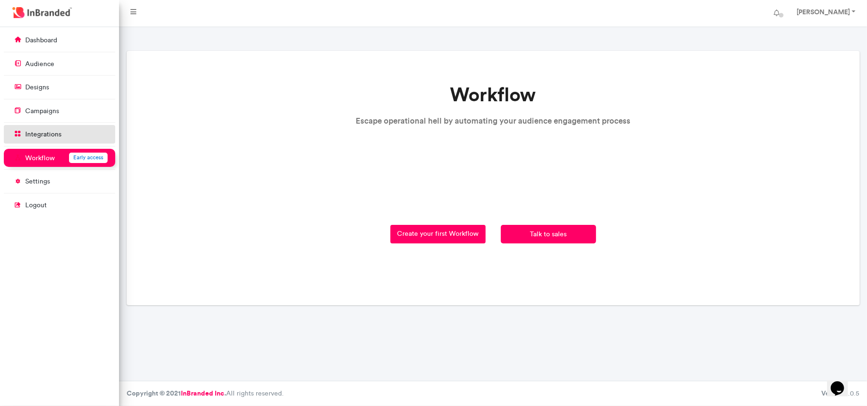
click at [47, 137] on p "integrations" at bounding box center [43, 135] width 36 height 10
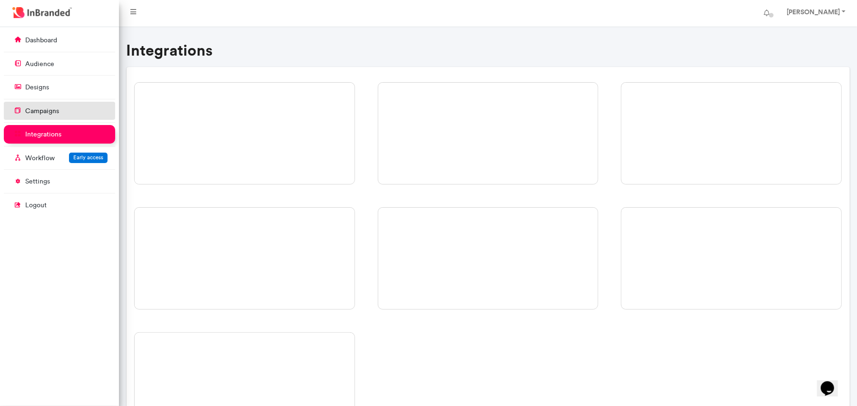
click at [52, 106] on link "campaigns" at bounding box center [59, 111] width 111 height 18
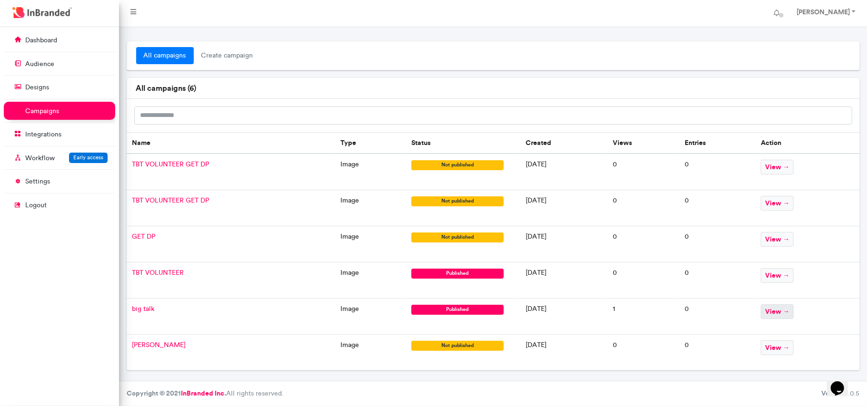
click at [793, 316] on span "view →" at bounding box center [777, 312] width 33 height 15
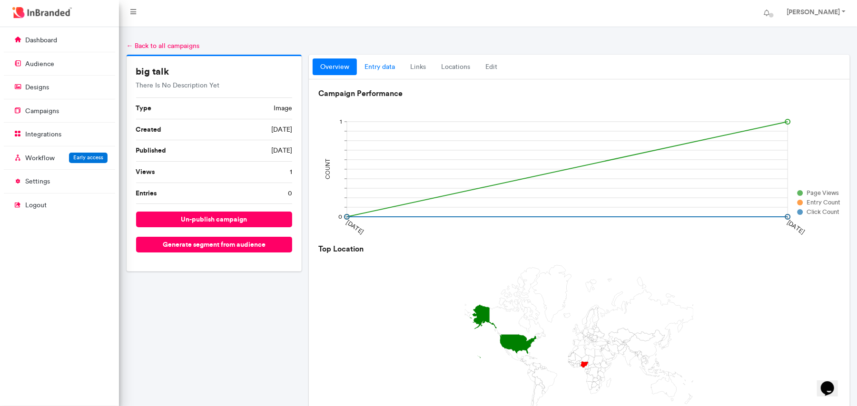
click at [382, 63] on link "entry data" at bounding box center [380, 67] width 46 height 17
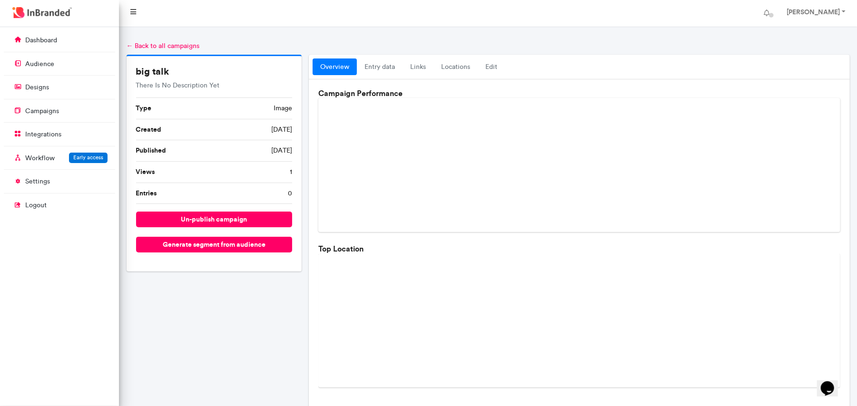
click at [136, 14] on icon at bounding box center [133, 12] width 6 height 7
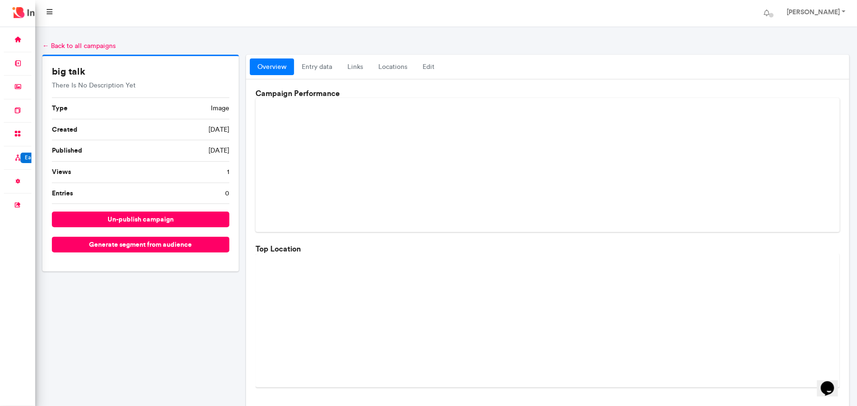
scroll to position [380, 35]
click at [50, 16] on link at bounding box center [49, 13] width 21 height 19
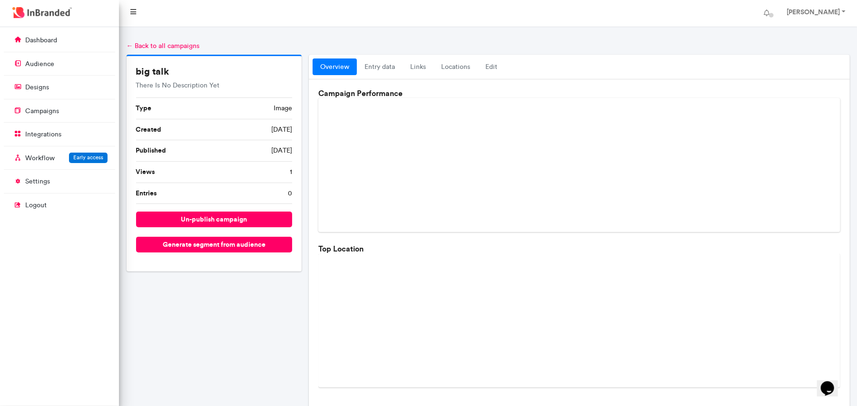
scroll to position [380, 119]
click at [234, 218] on button "un-publish campaign" at bounding box center [214, 220] width 157 height 16
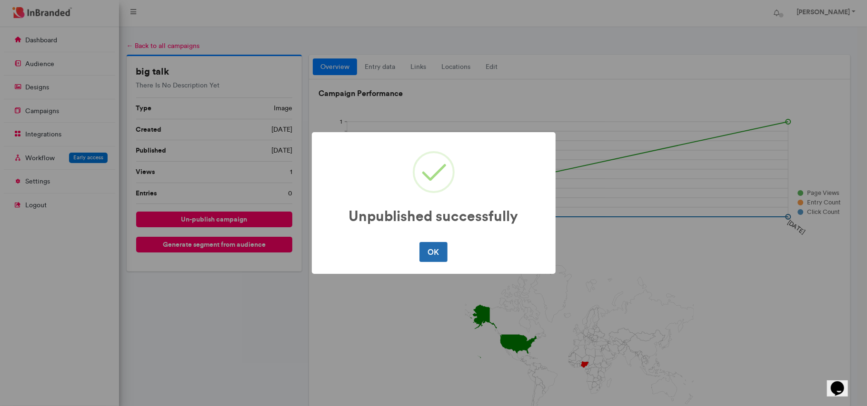
drag, startPoint x: 430, startPoint y: 252, endPoint x: 426, endPoint y: 250, distance: 5.1
click at [425, 250] on button "OK" at bounding box center [433, 252] width 28 height 20
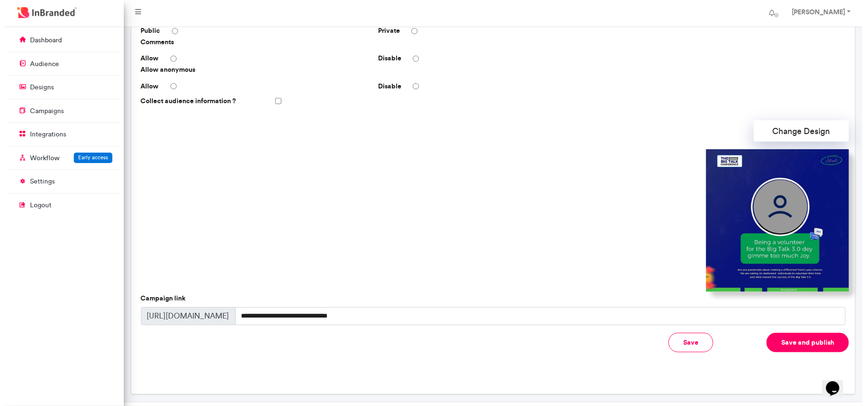
scroll to position [219, 0]
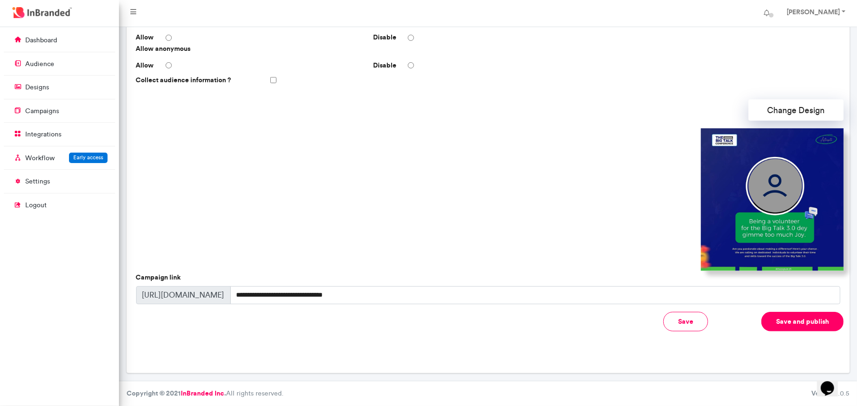
click at [172, 292] on span "https://inbranded.co/c/" at bounding box center [183, 296] width 95 height 18
click at [300, 294] on input "**********" at bounding box center [535, 296] width 610 height 18
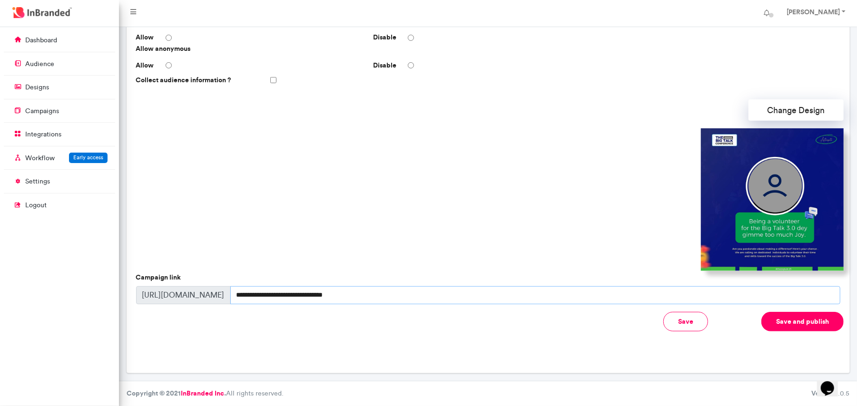
click at [300, 294] on input "**********" at bounding box center [535, 296] width 610 height 18
click at [368, 301] on input "**********" at bounding box center [535, 296] width 610 height 18
drag, startPoint x: 379, startPoint y: 296, endPoint x: 231, endPoint y: 297, distance: 147.6
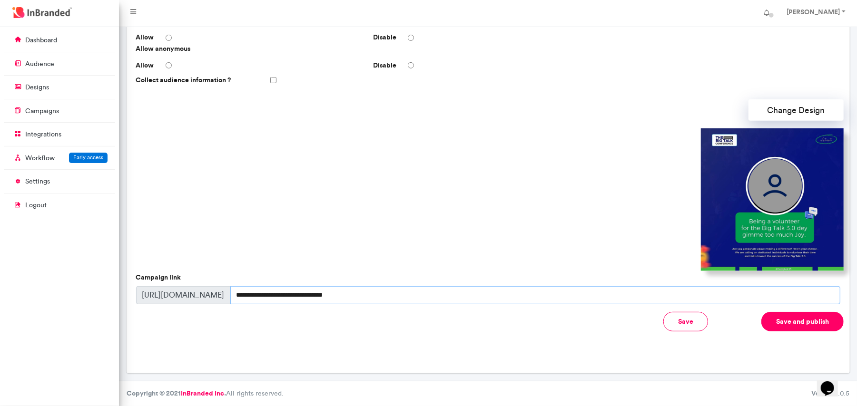
click at [231, 297] on input "**********" at bounding box center [535, 296] width 610 height 18
type input "*"
click at [691, 327] on button "Save" at bounding box center [686, 322] width 45 height 20
click at [262, 301] on input "**********" at bounding box center [535, 296] width 610 height 18
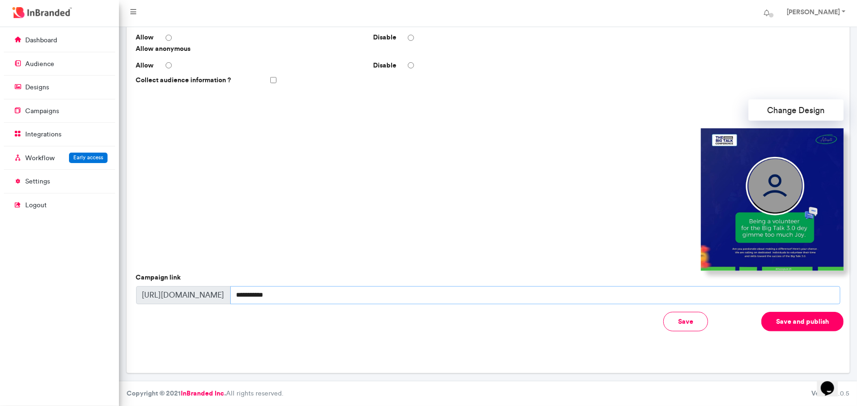
click at [277, 299] on input "**********" at bounding box center [535, 296] width 610 height 18
click at [262, 296] on input "**********" at bounding box center [535, 296] width 610 height 18
drag, startPoint x: 278, startPoint y: 294, endPoint x: 250, endPoint y: 302, distance: 29.6
click at [248, 299] on input "**********" at bounding box center [535, 296] width 610 height 18
type input "**********"
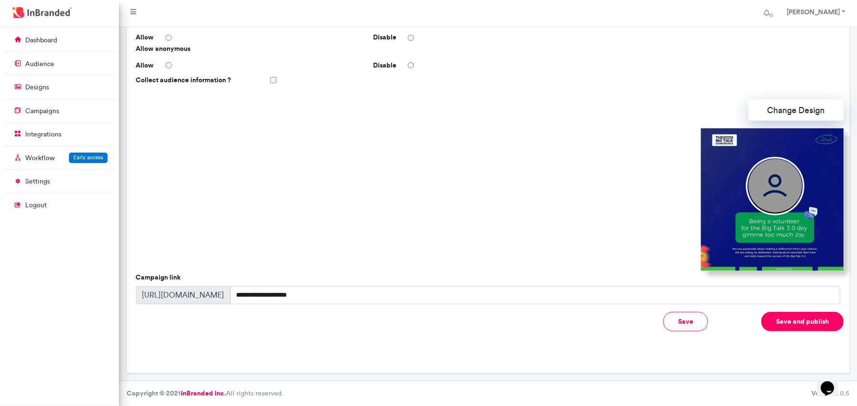
click at [696, 324] on button "Save" at bounding box center [686, 322] width 45 height 20
click at [177, 294] on span "https://inbranded.co/c/" at bounding box center [183, 296] width 95 height 18
copy span
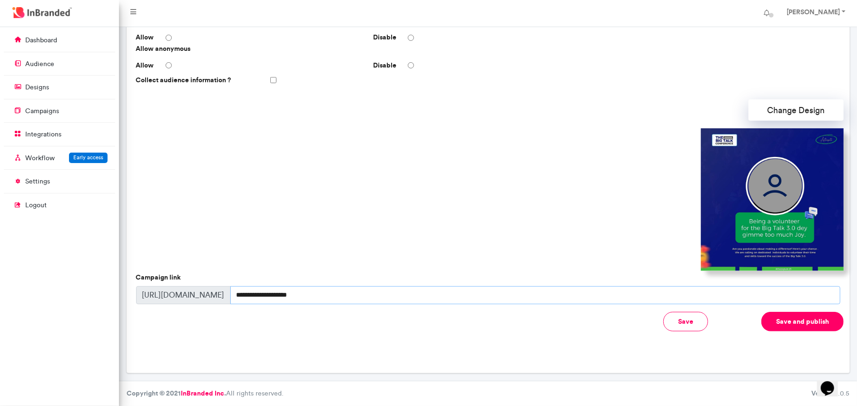
click at [270, 290] on input "**********" at bounding box center [535, 296] width 610 height 18
click at [271, 290] on input "**********" at bounding box center [535, 296] width 610 height 18
click at [817, 317] on button "Save and publish" at bounding box center [803, 322] width 82 height 20
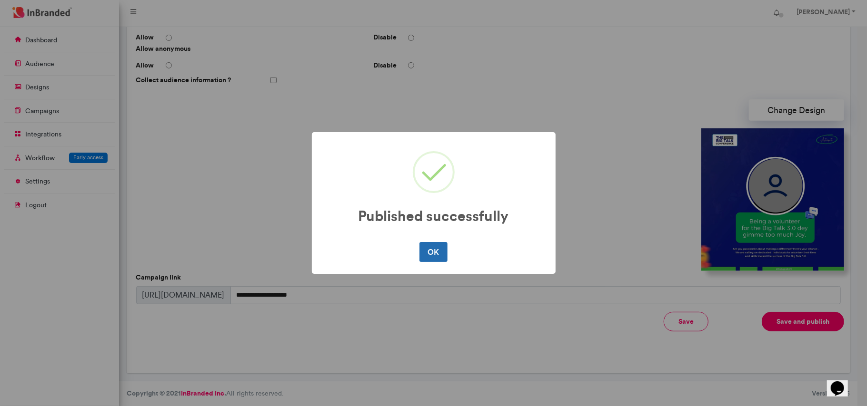
click at [438, 250] on button "OK" at bounding box center [433, 252] width 28 height 20
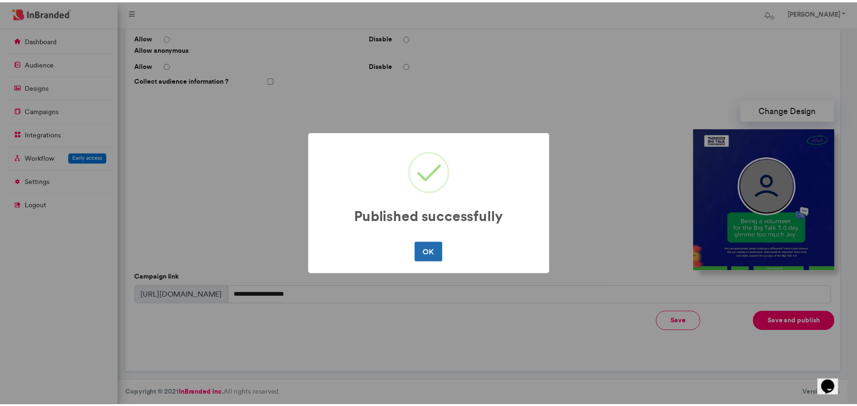
scroll to position [0, 0]
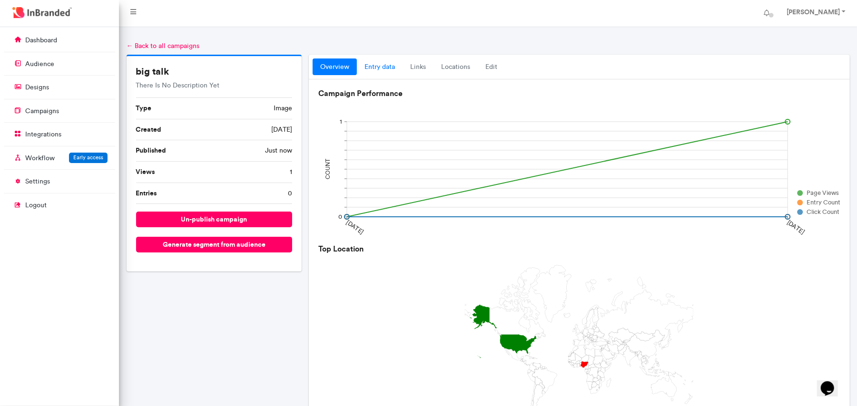
click at [384, 63] on link "entry data" at bounding box center [380, 67] width 46 height 17
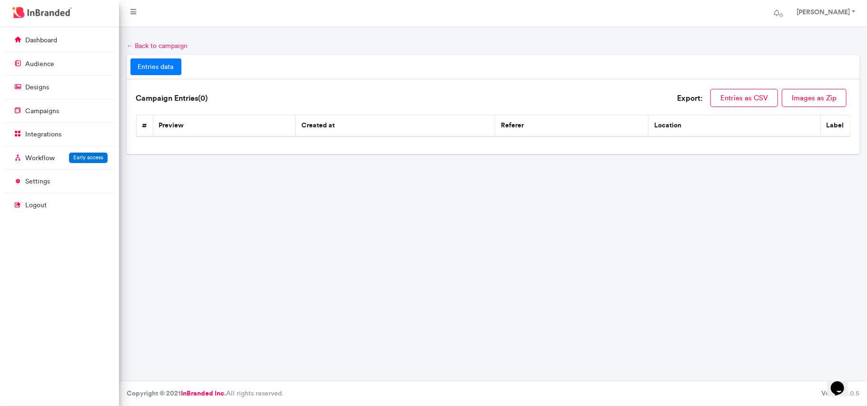
click at [137, 46] on link "← Back to campaign" at bounding box center [157, 46] width 61 height 8
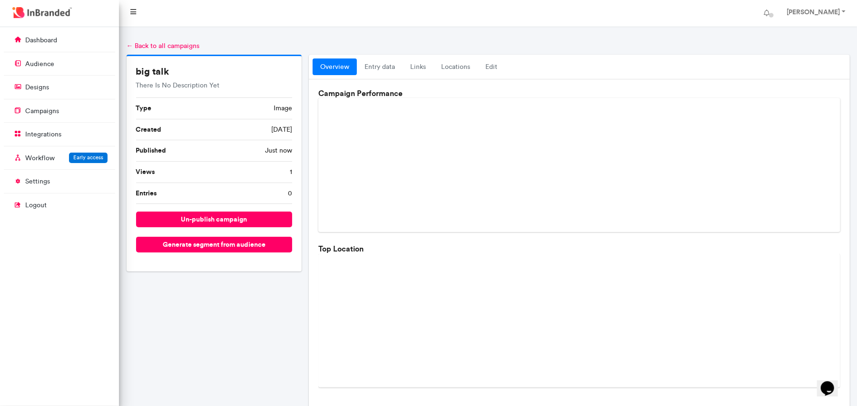
click at [133, 9] on icon at bounding box center [133, 12] width 6 height 7
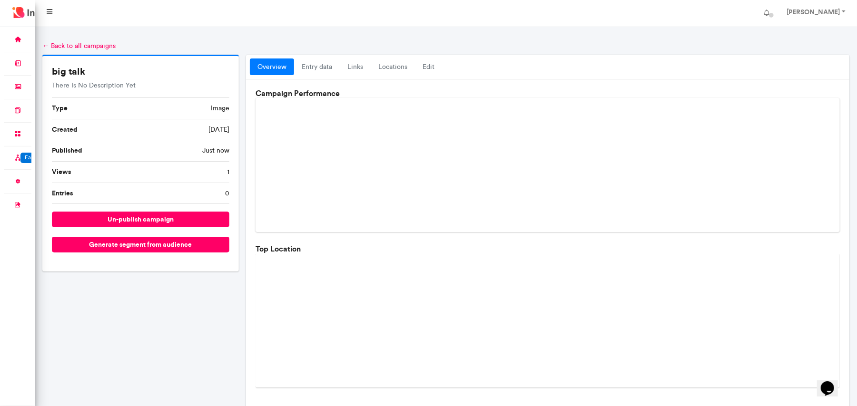
scroll to position [380, 35]
click at [49, 14] on icon at bounding box center [50, 12] width 6 height 7
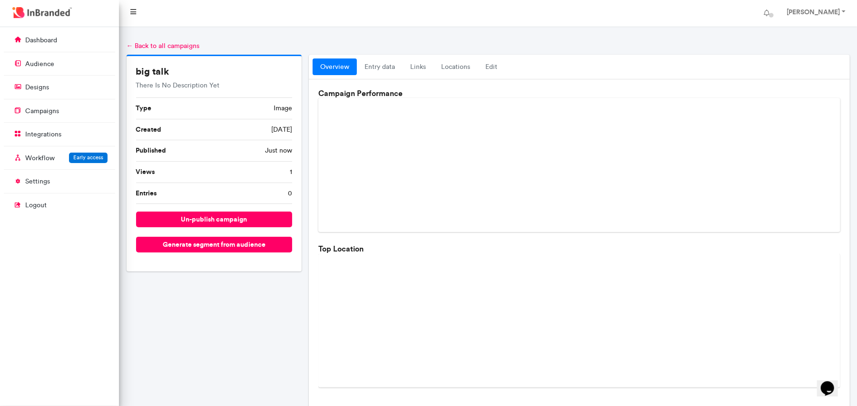
scroll to position [380, 119]
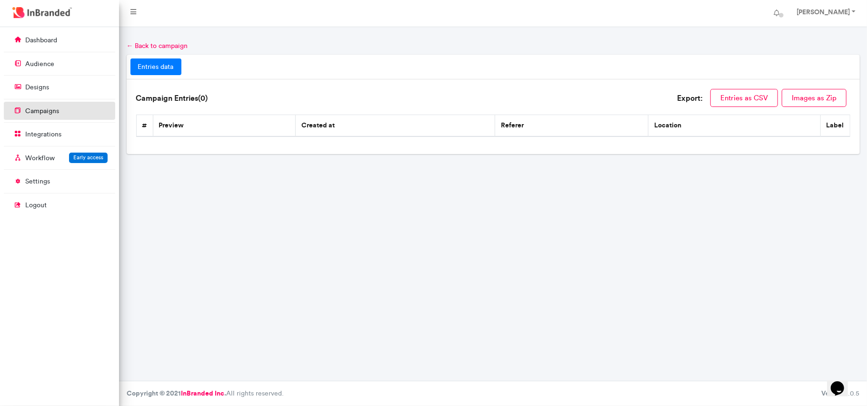
click at [63, 111] on link "campaigns" at bounding box center [59, 111] width 111 height 18
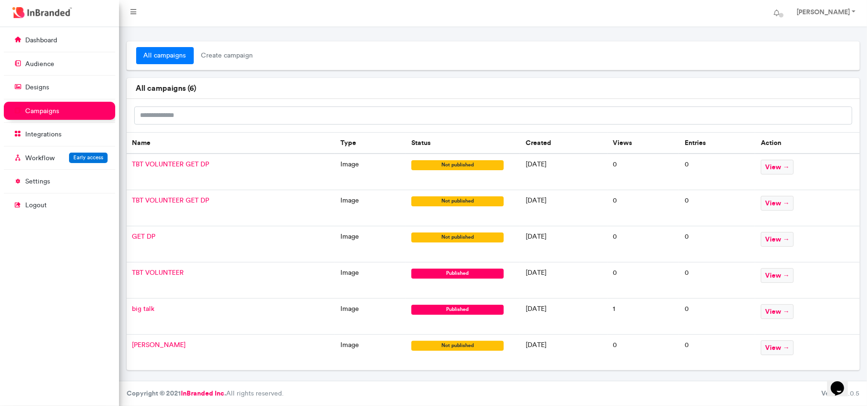
click at [419, 165] on span "not published" at bounding box center [457, 165] width 93 height 10
click at [786, 170] on span "view →" at bounding box center [777, 167] width 33 height 15
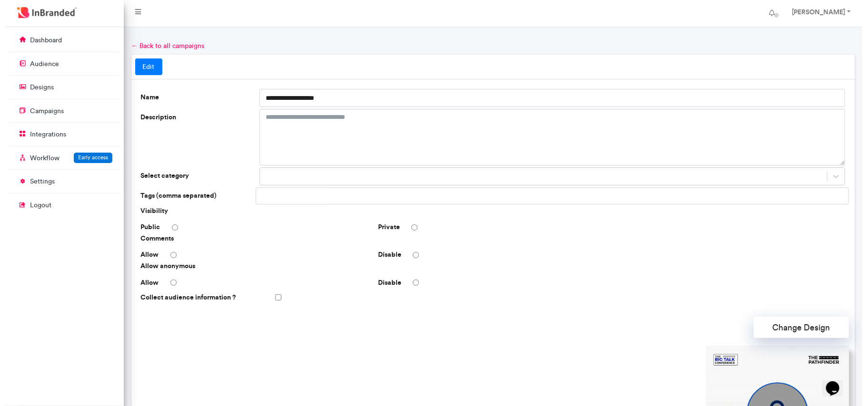
scroll to position [219, 0]
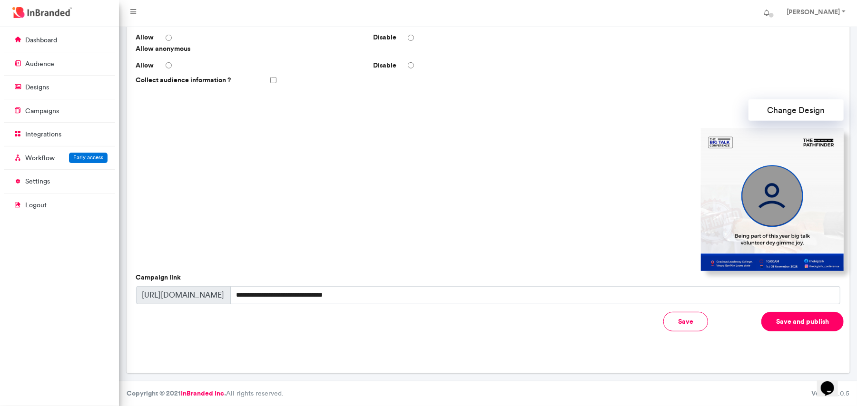
click at [815, 324] on button "Save and publish" at bounding box center [803, 322] width 82 height 20
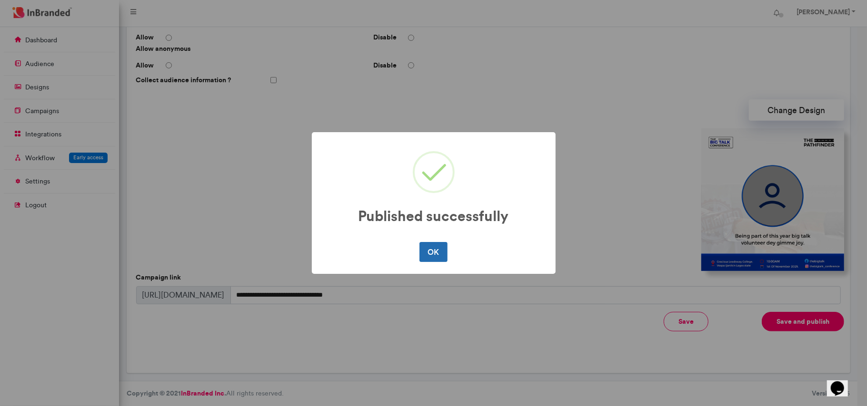
click at [423, 251] on button "OK" at bounding box center [433, 252] width 28 height 20
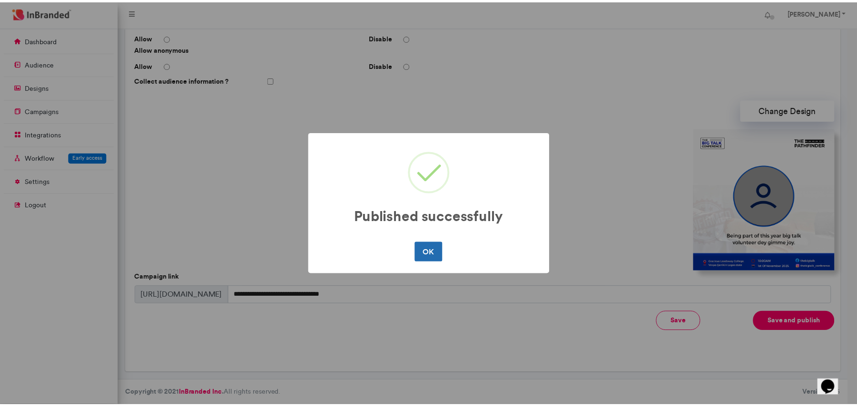
scroll to position [0, 0]
